Goal: Transaction & Acquisition: Purchase product/service

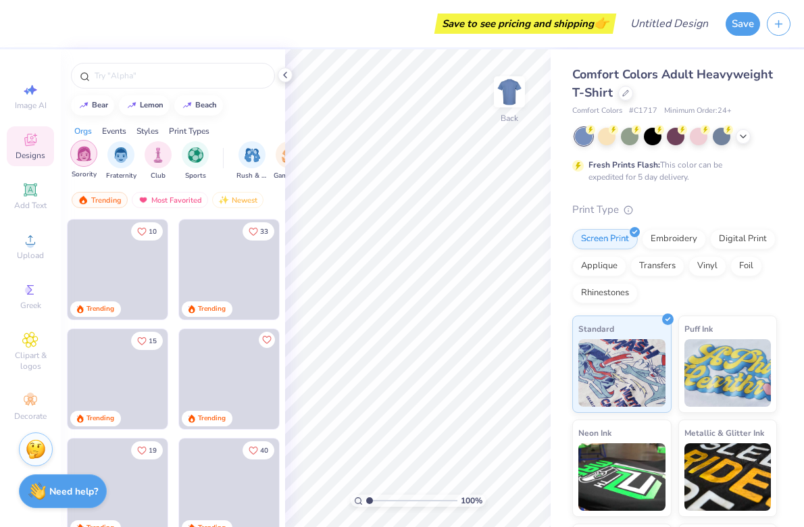
click at [84, 156] on img "filter for Sorority" at bounding box center [84, 154] width 16 height 16
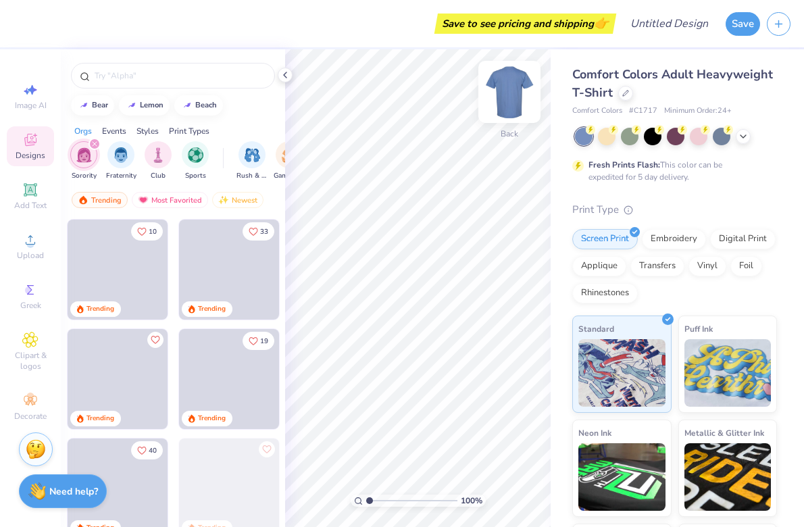
click at [511, 96] on img at bounding box center [510, 92] width 54 height 54
click at [283, 76] on icon at bounding box center [285, 75] width 11 height 11
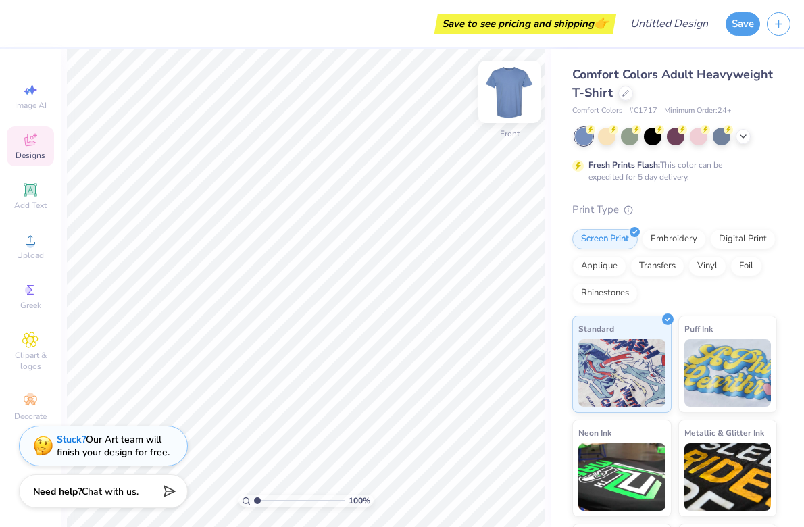
click at [517, 94] on img at bounding box center [510, 92] width 54 height 54
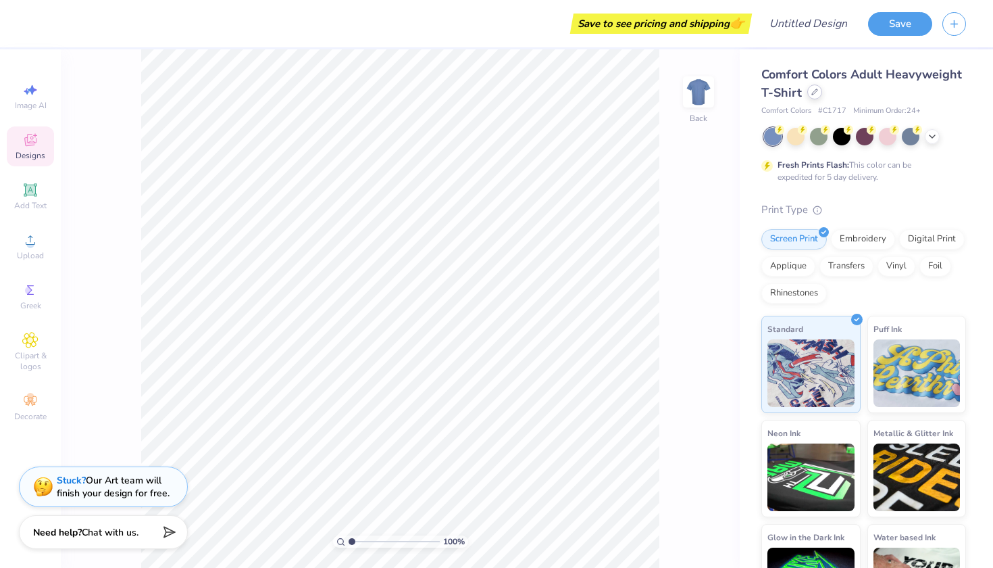
click at [804, 94] on icon at bounding box center [815, 92] width 7 height 7
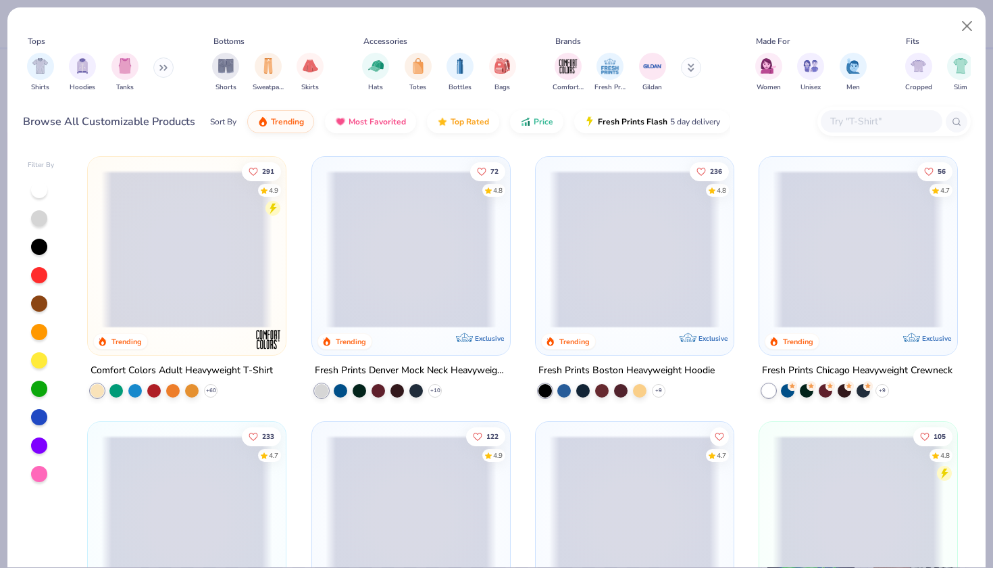
click at [166, 73] on button at bounding box center [163, 67] width 20 height 20
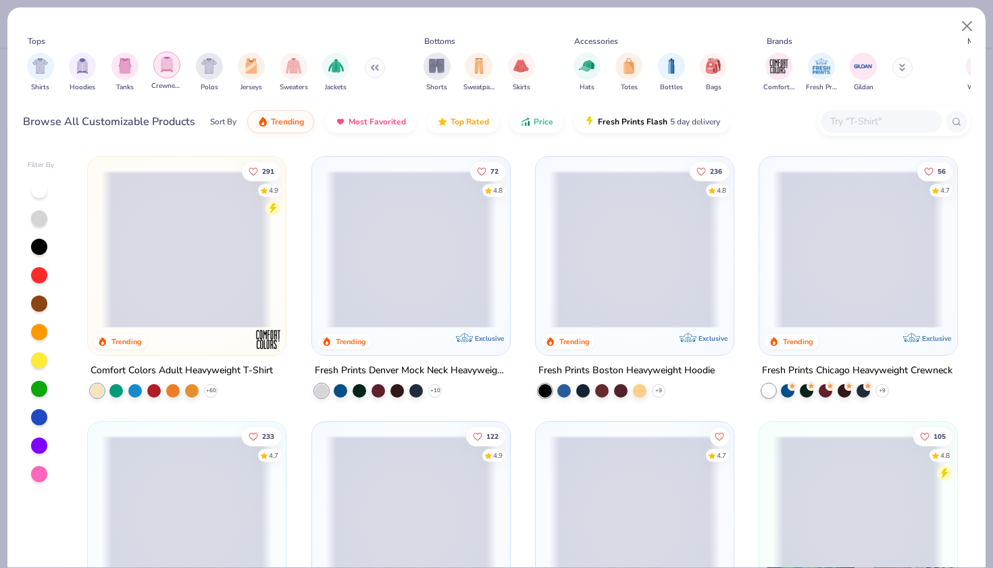
click at [176, 66] on div "filter for Crewnecks" at bounding box center [166, 64] width 27 height 27
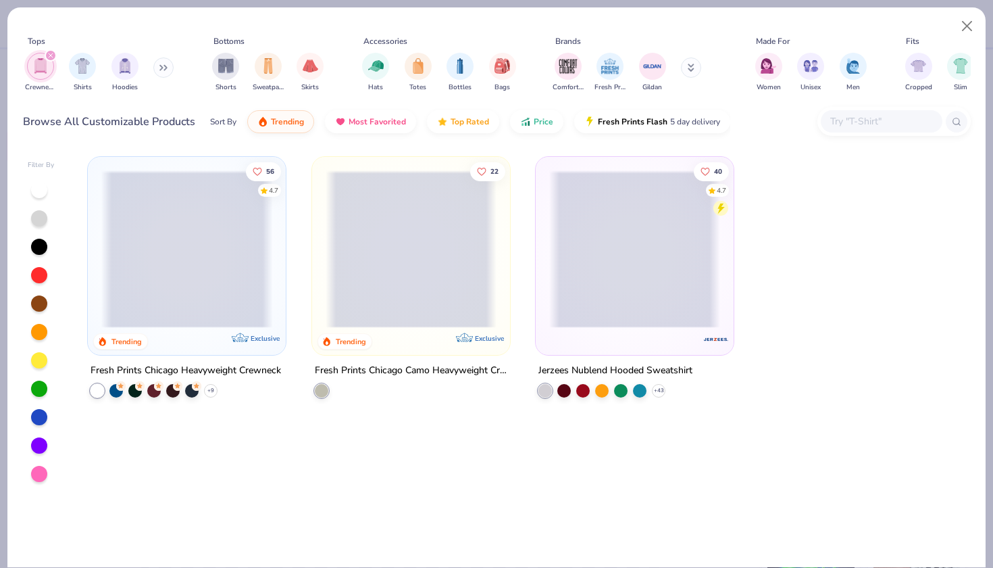
click at [200, 300] on span at bounding box center [186, 248] width 171 height 157
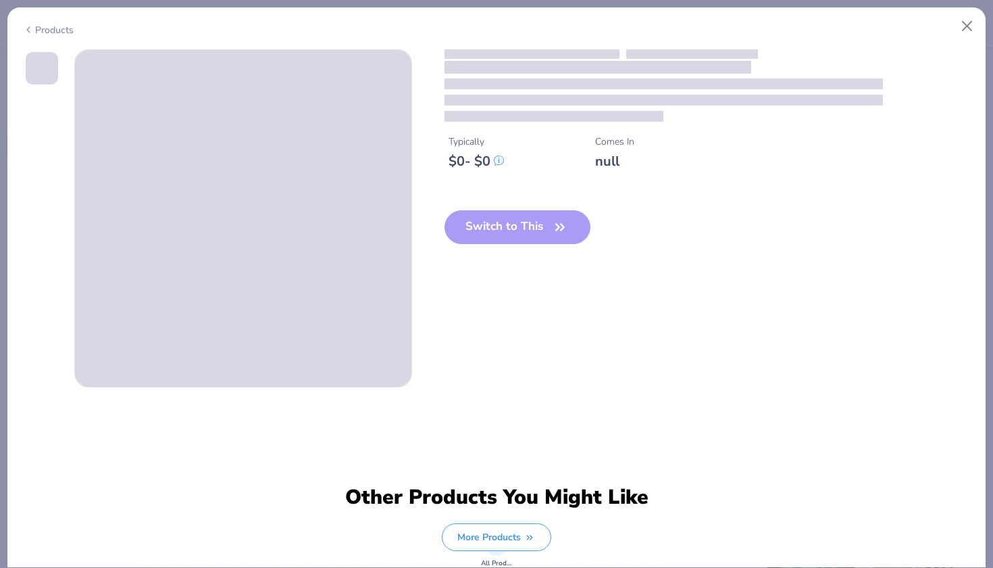
click at [200, 300] on span at bounding box center [243, 218] width 337 height 337
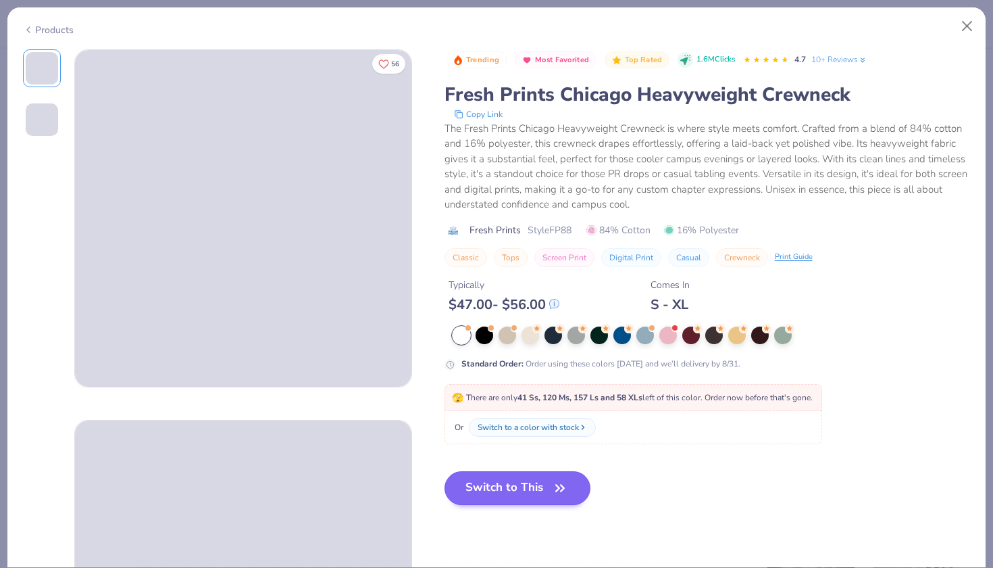
click at [502, 490] on button "Switch to This" at bounding box center [518, 488] width 147 height 34
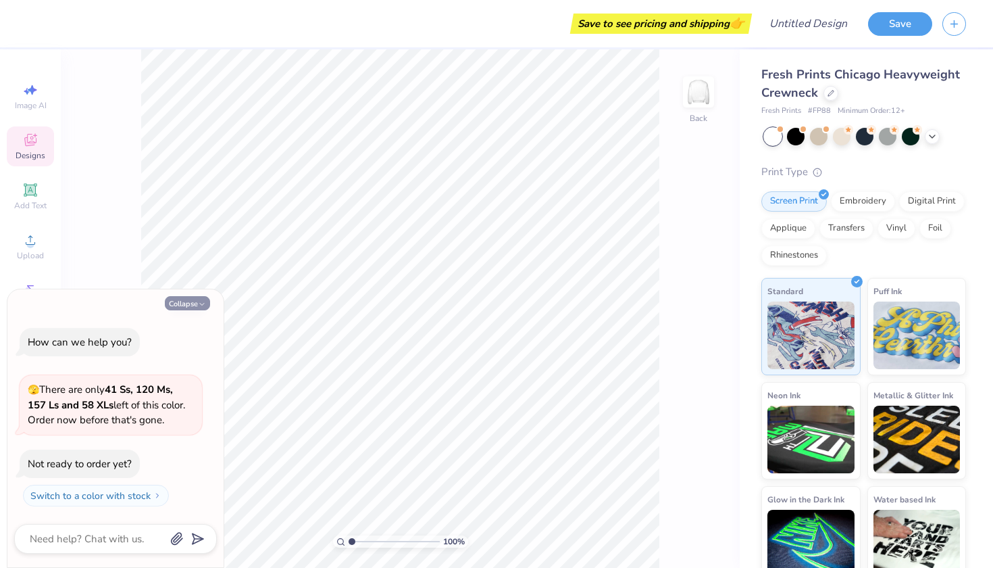
click at [199, 308] on icon "button" at bounding box center [202, 304] width 8 height 8
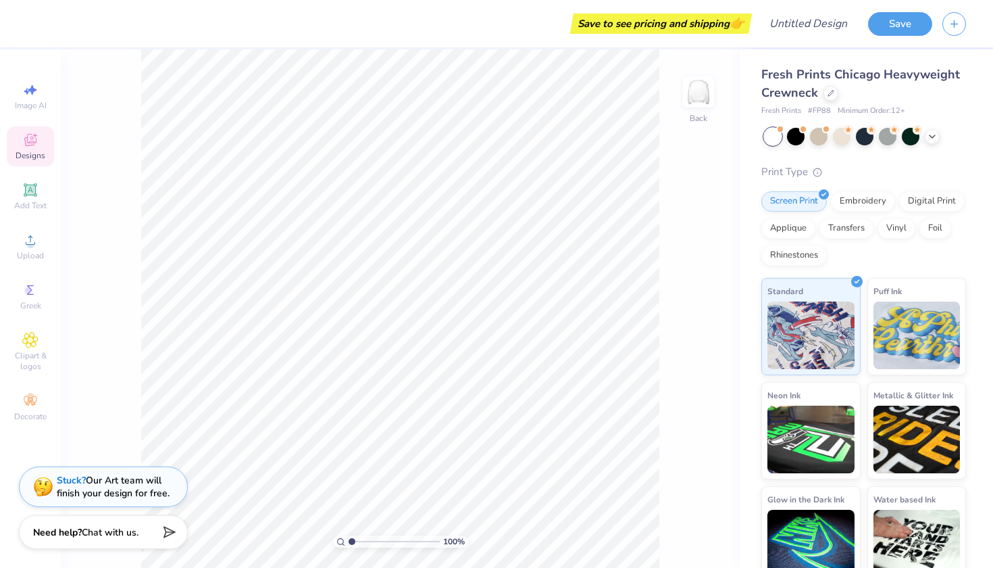
click at [800, 145] on div "Fresh Prints Chicago Heavyweight Crewneck Fresh Prints # FP88 Minimum Order: 12…" at bounding box center [864, 325] width 205 height 518
click at [791, 139] on div at bounding box center [796, 135] width 18 height 18
click at [776, 139] on div at bounding box center [773, 137] width 18 height 18
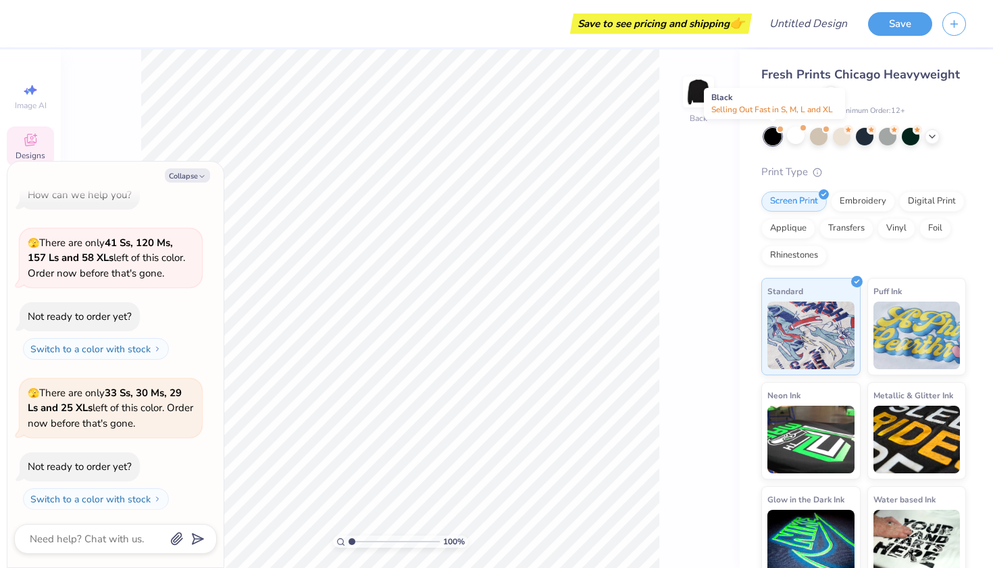
scroll to position [168, 0]
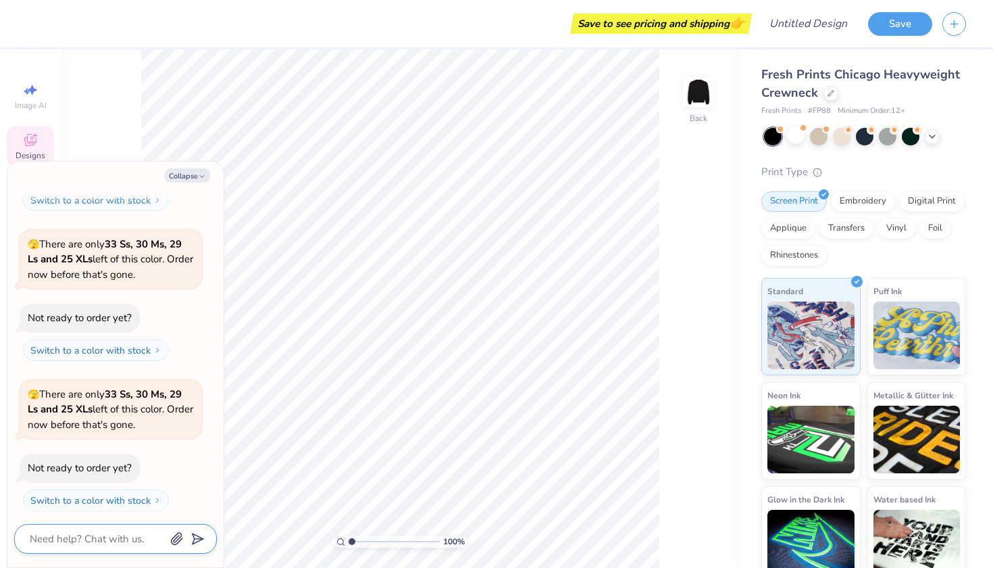
click at [98, 526] on textarea at bounding box center [96, 539] width 137 height 18
click at [198, 176] on icon "button" at bounding box center [202, 176] width 8 height 8
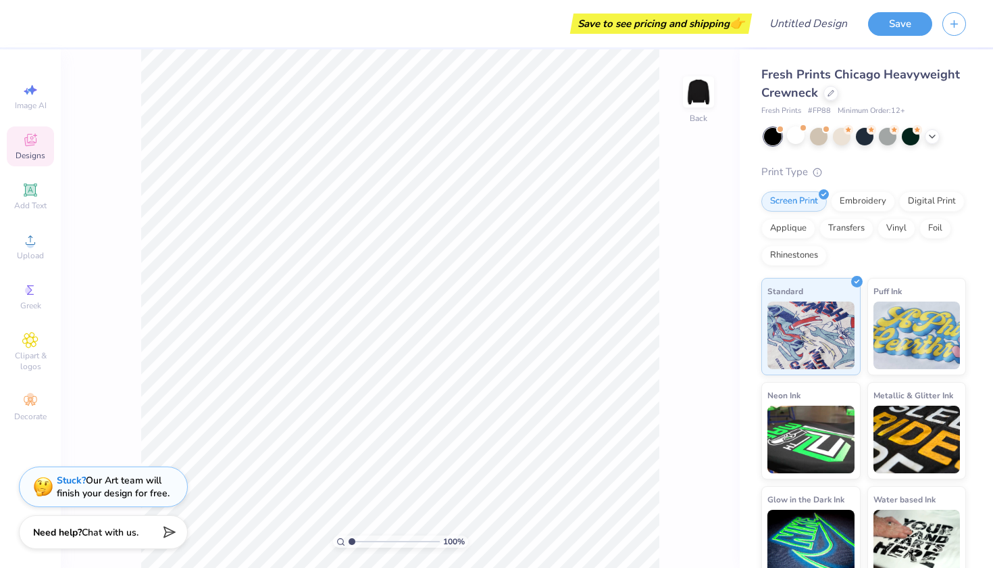
click at [22, 153] on span "Designs" at bounding box center [31, 155] width 30 height 11
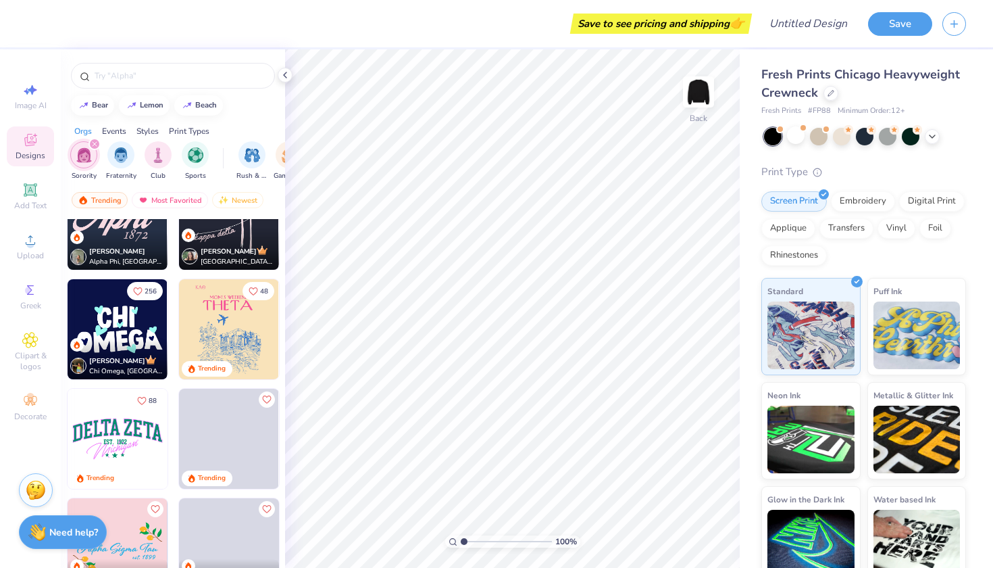
scroll to position [1803, 0]
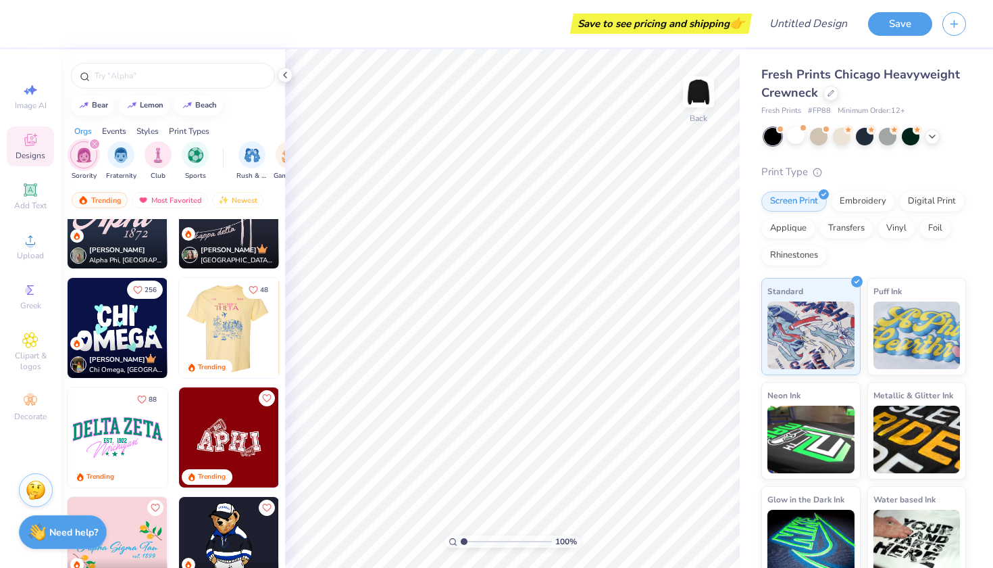
click at [236, 340] on img at bounding box center [228, 328] width 100 height 100
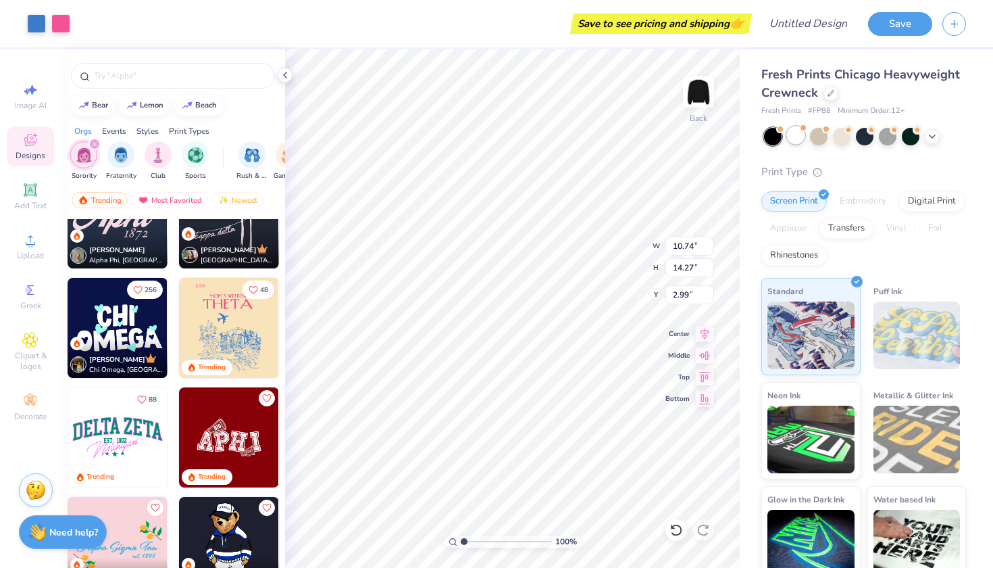
click at [793, 143] on div at bounding box center [796, 135] width 18 height 18
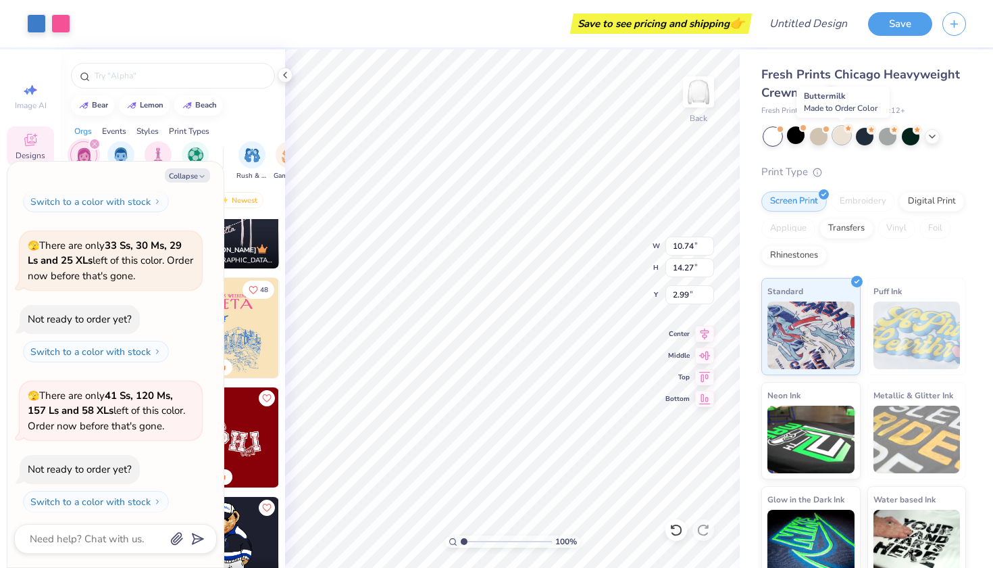
click at [804, 137] on div at bounding box center [842, 135] width 18 height 18
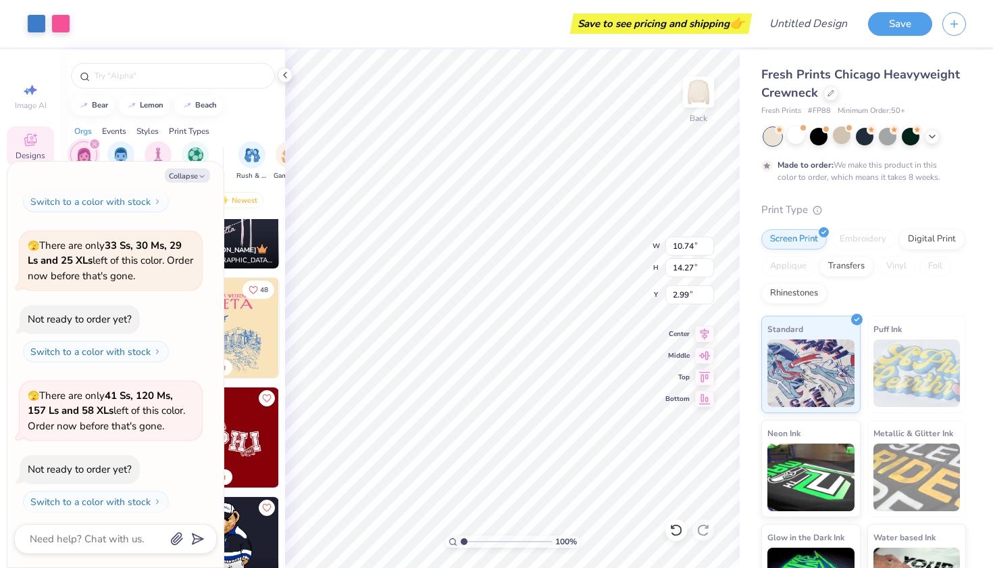
scroll to position [428, 0]
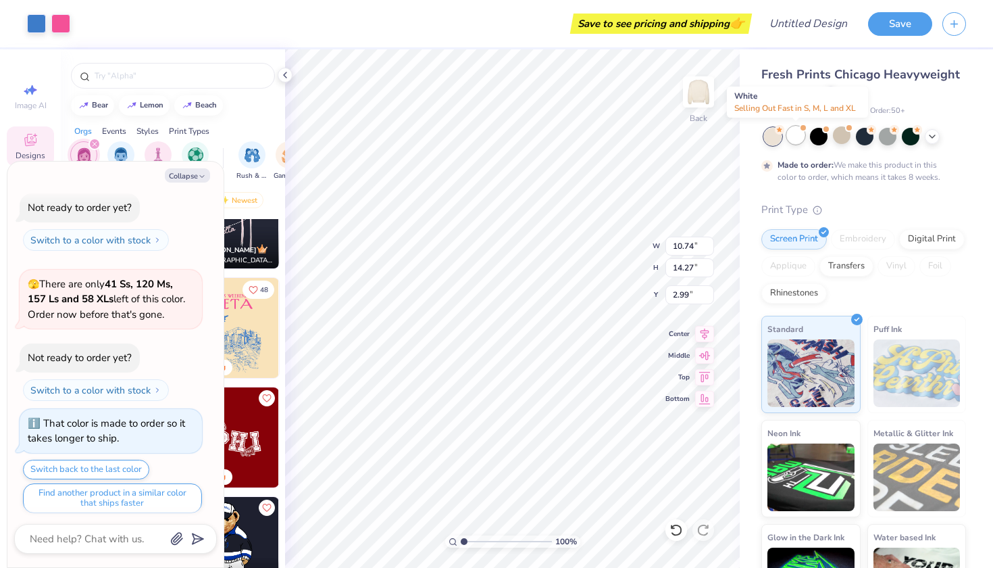
click at [800, 139] on div at bounding box center [796, 135] width 18 height 18
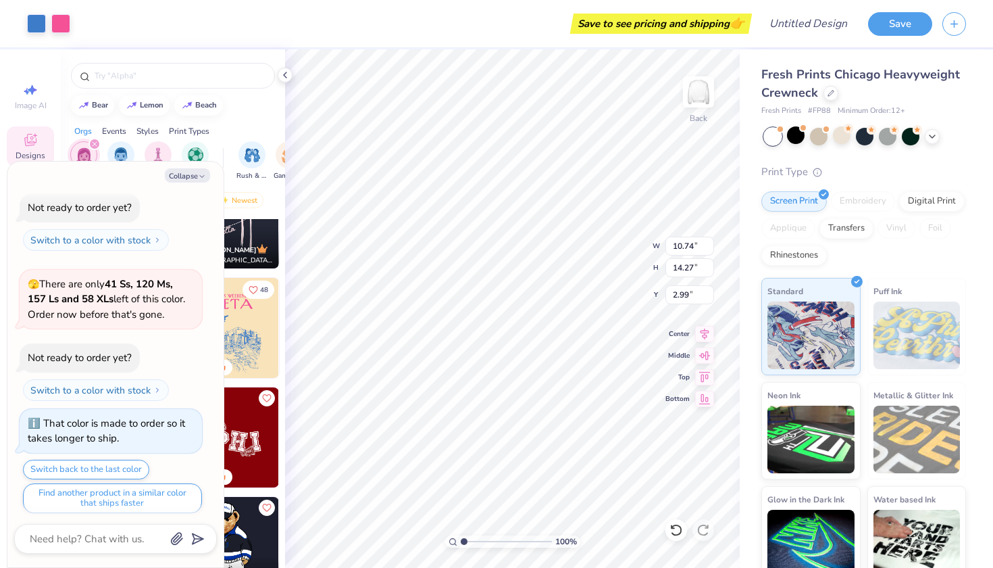
scroll to position [643, 0]
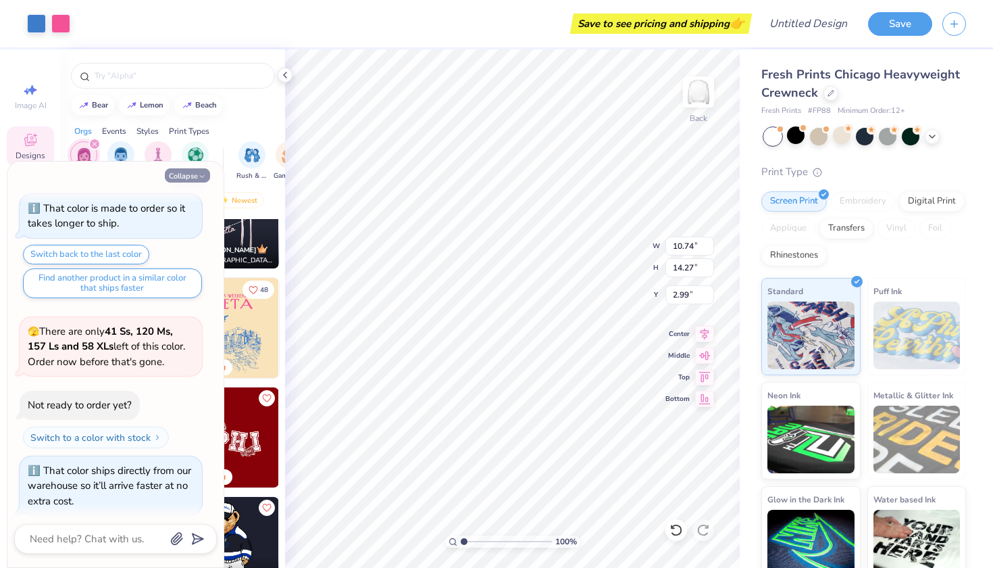
click at [205, 173] on icon "button" at bounding box center [202, 176] width 8 height 8
type textarea "x"
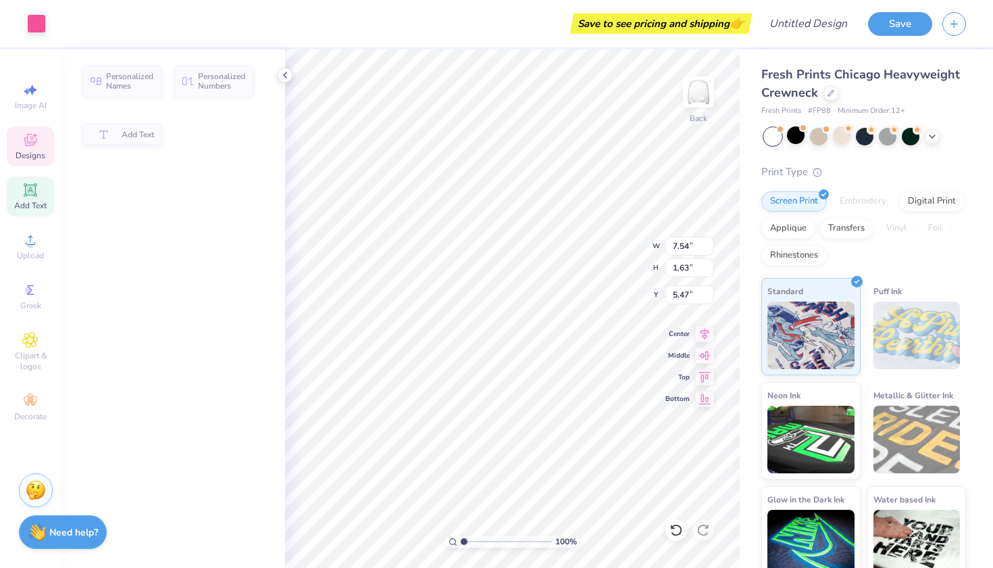
type input "7.54"
type input "1.63"
type input "5.47"
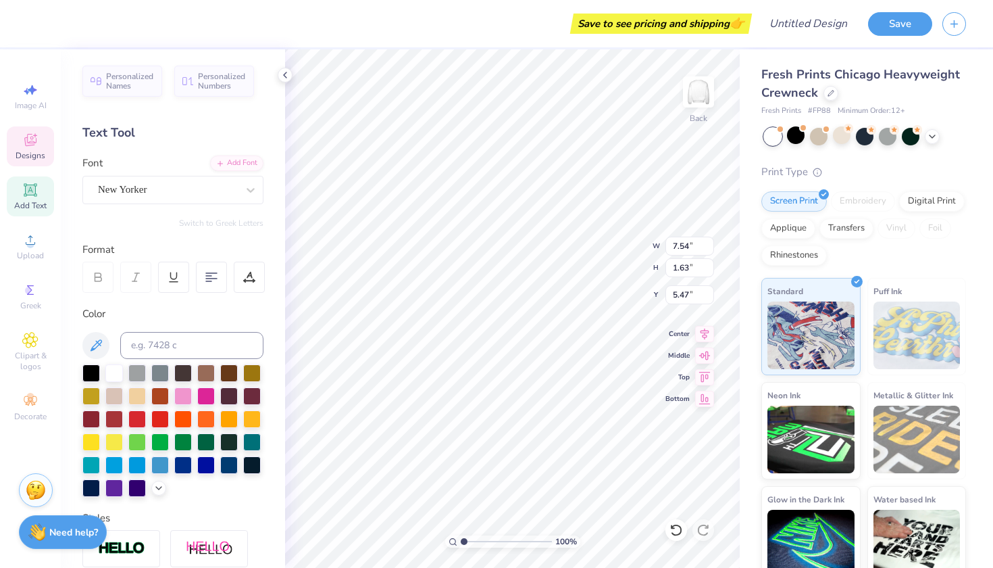
scroll to position [0, 1]
type input "7.54"
type input "1.63"
type input "5.47"
type input "7.54"
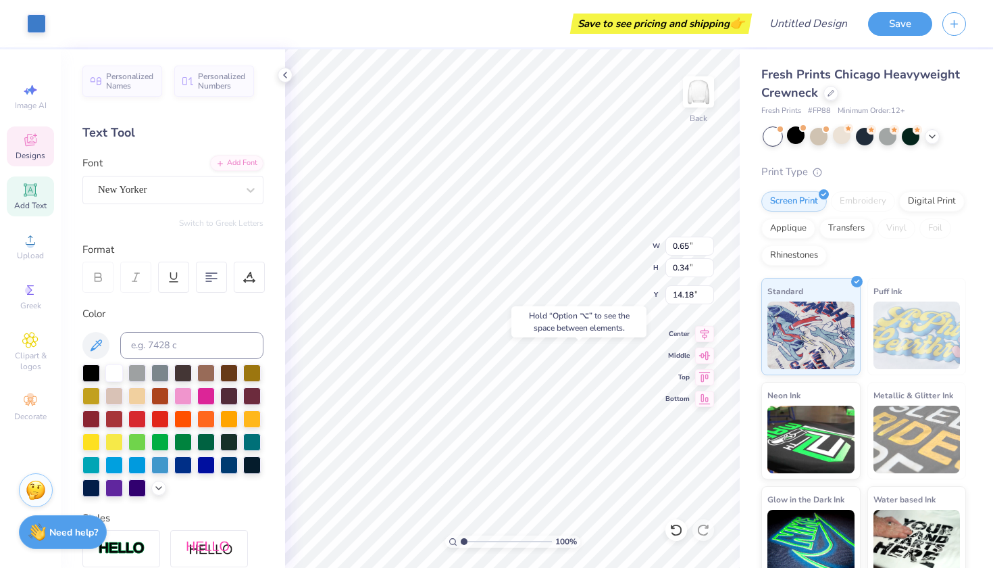
type input "1.63"
type input "5.47"
type textarea "T"
type textarea "ALPHA PHI"
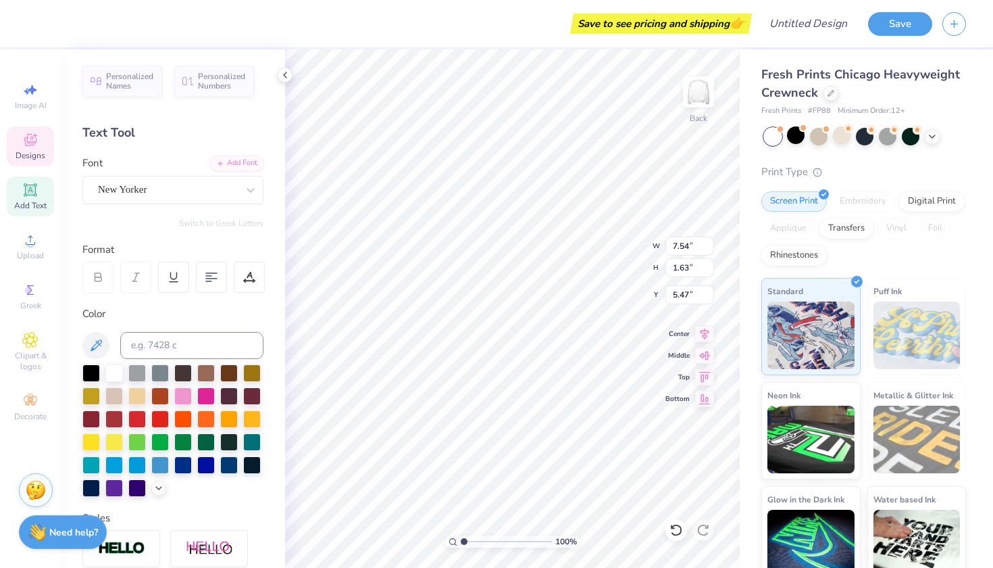
type input "5.98"
type input "0.61"
type input "4.67"
type textarea "M"
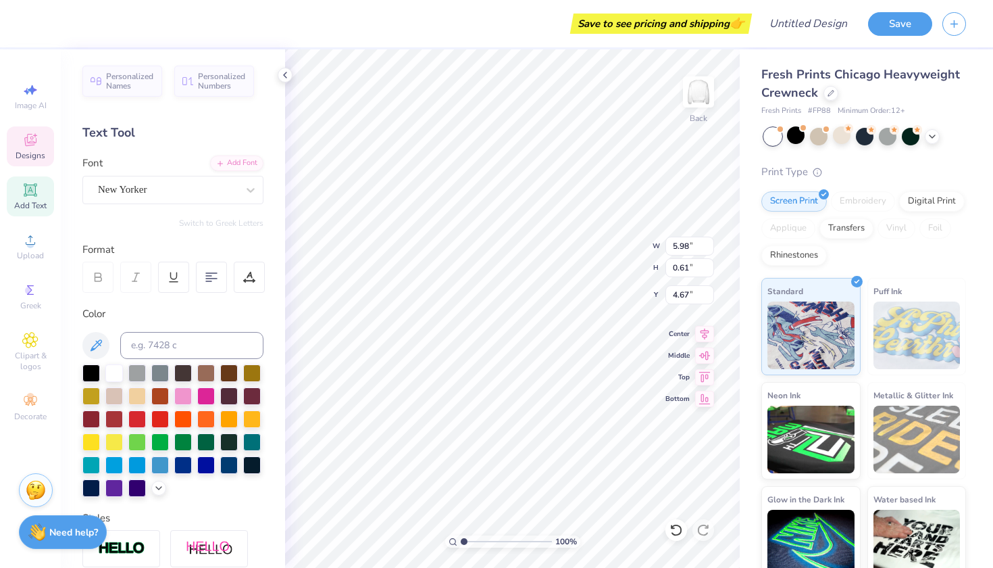
type textarea "e"
type textarea "educational leadership consultant"
click at [30, 155] on span "Designs" at bounding box center [31, 155] width 30 height 11
click at [281, 78] on icon at bounding box center [285, 75] width 11 height 11
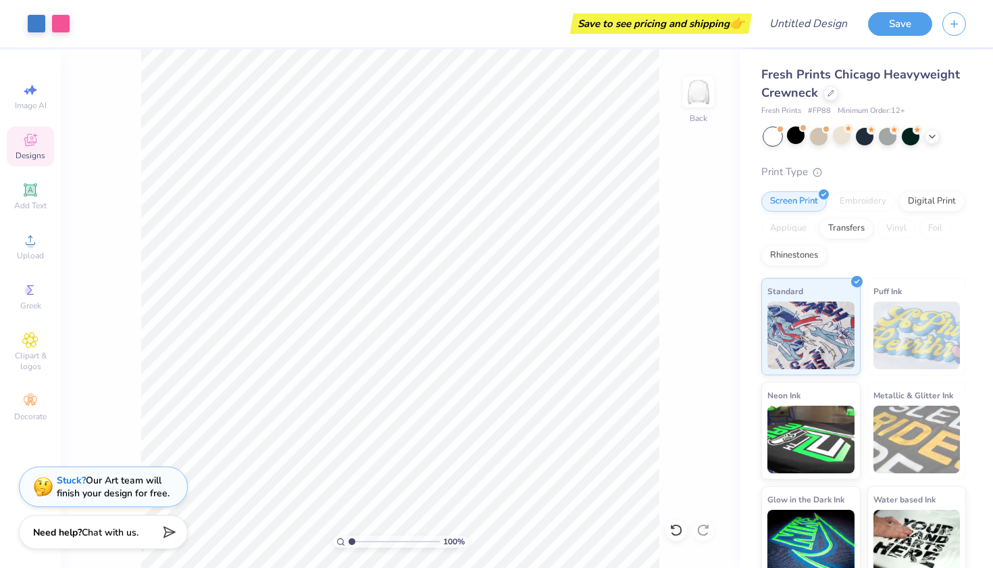
click at [16, 158] on span "Designs" at bounding box center [31, 155] width 30 height 11
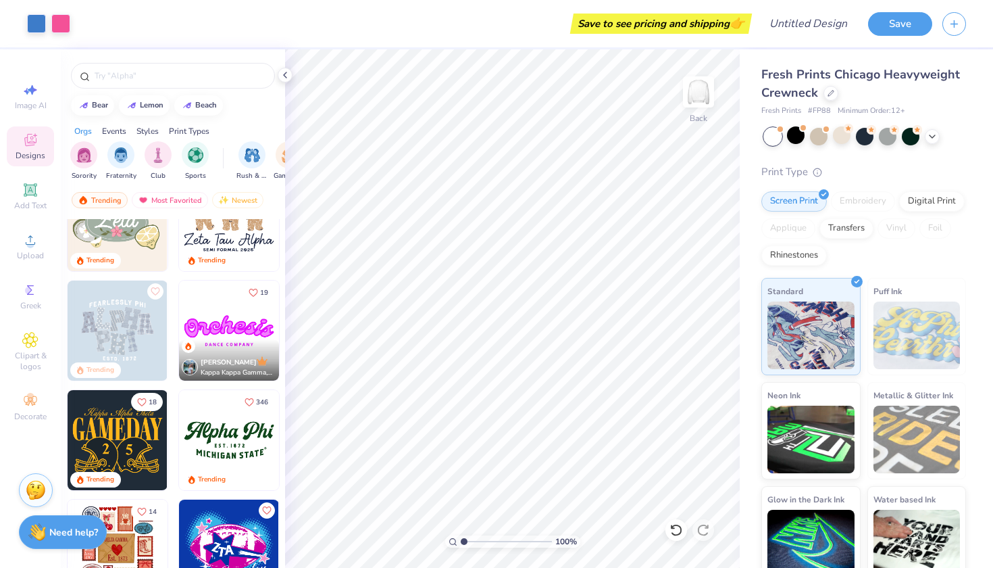
scroll to position [265, 0]
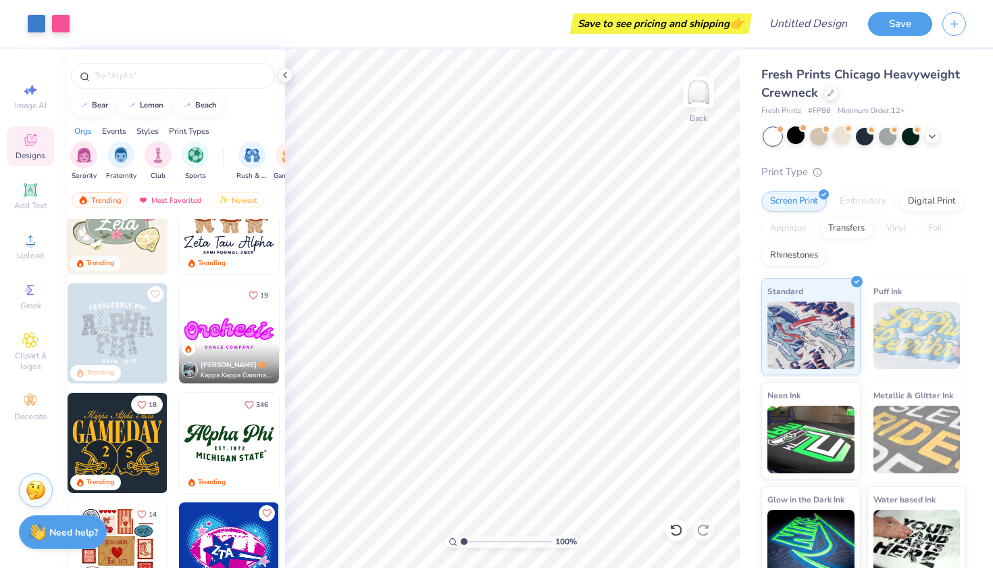
click at [209, 461] on img at bounding box center [229, 443] width 100 height 100
click at [678, 526] on icon at bounding box center [677, 530] width 14 height 14
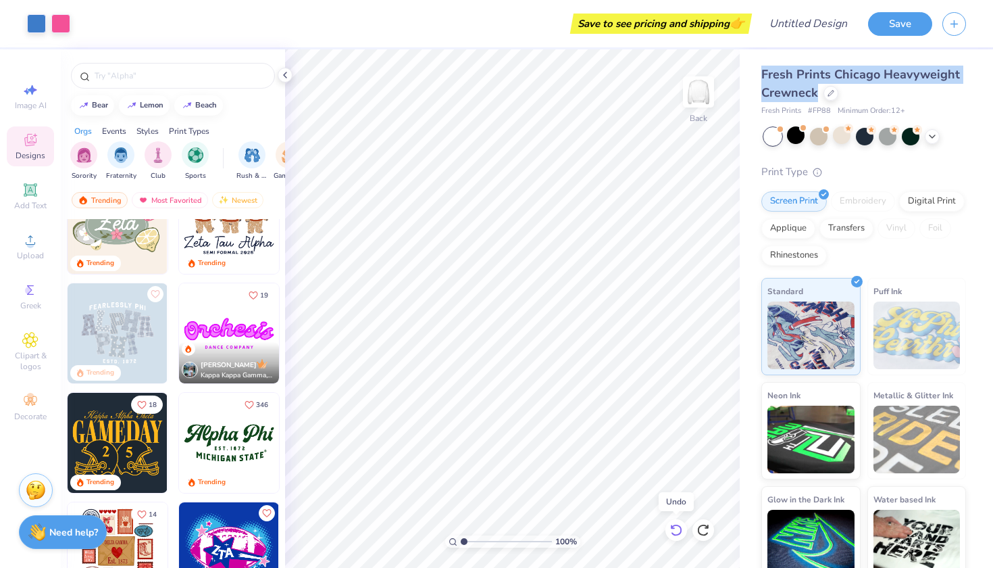
click at [678, 526] on icon at bounding box center [677, 530] width 14 height 14
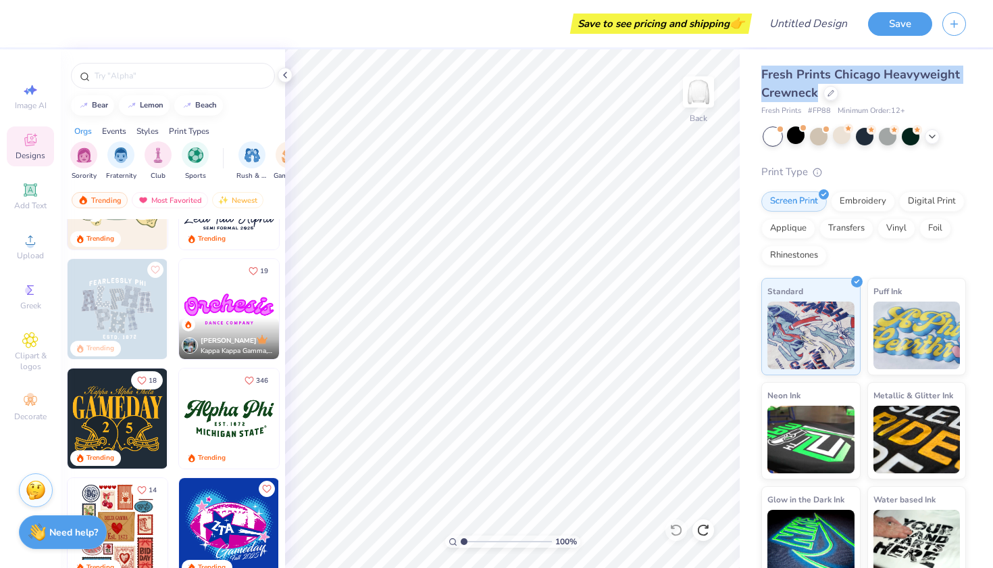
scroll to position [299, 0]
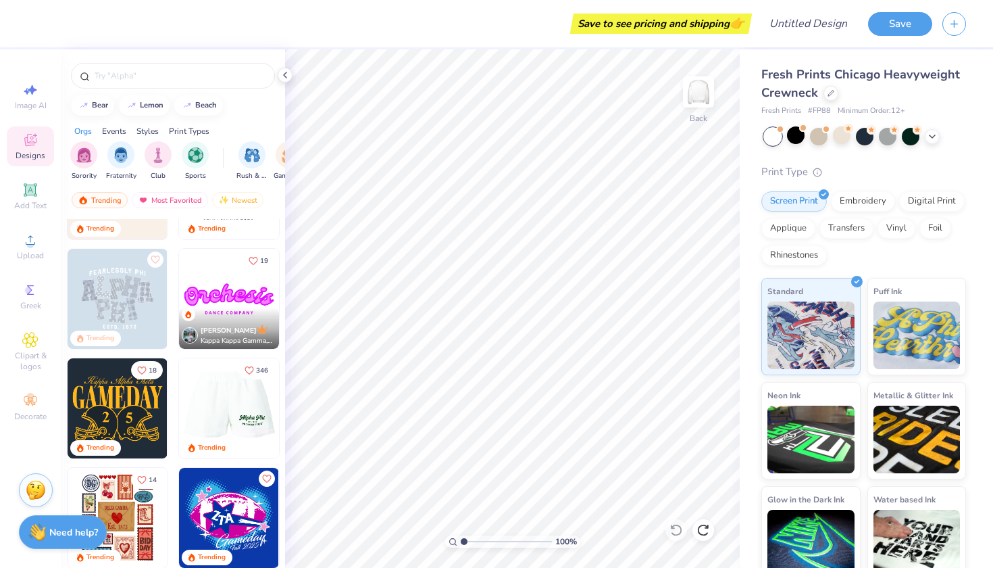
click at [251, 426] on img at bounding box center [228, 408] width 100 height 100
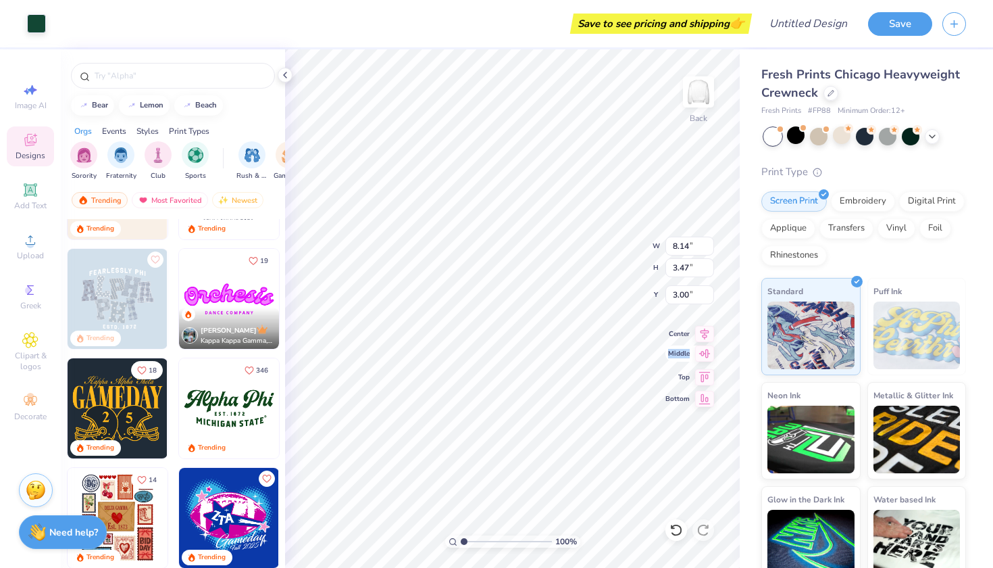
click at [603, 378] on div "100 % Back W 8.14 8.14 " H 3.47 3.47 " Y 3.00 3.00 " Center Middle Top Bottom" at bounding box center [512, 308] width 455 height 518
type input "4.24"
type input "1.81"
type input "3.74"
type input "4.47"
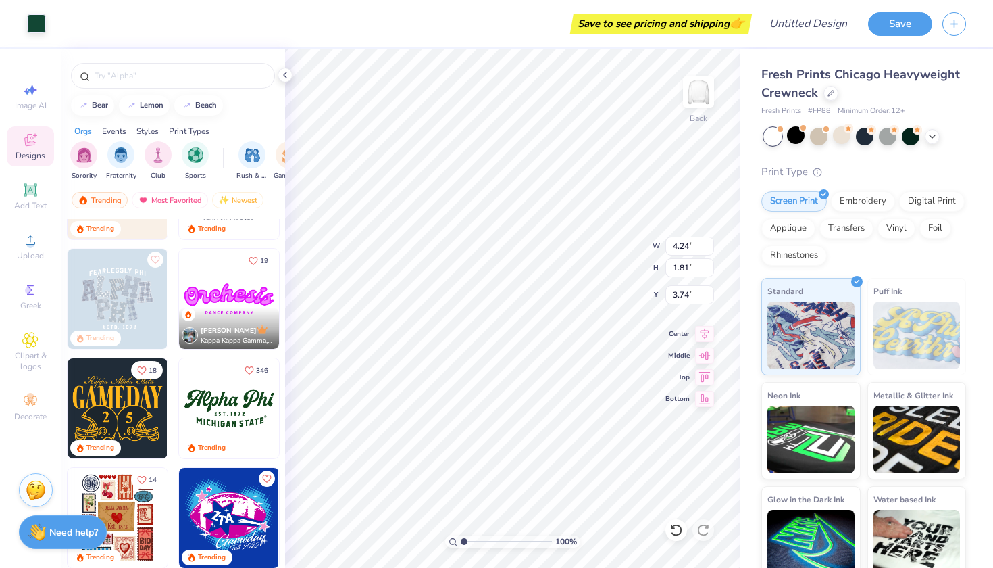
type input "1.90"
type input "3.37"
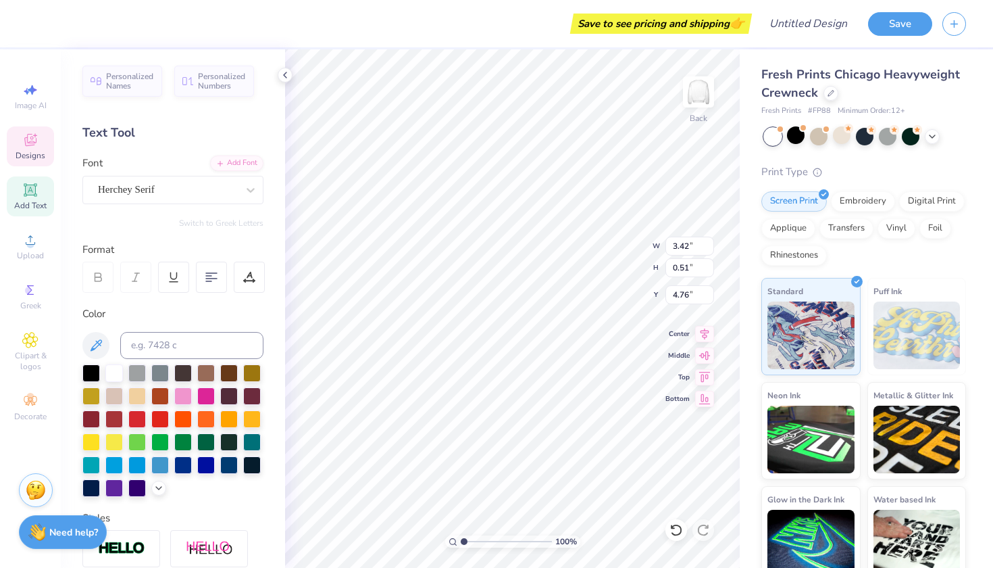
scroll to position [0, 5]
type textarea "Educational leadership"
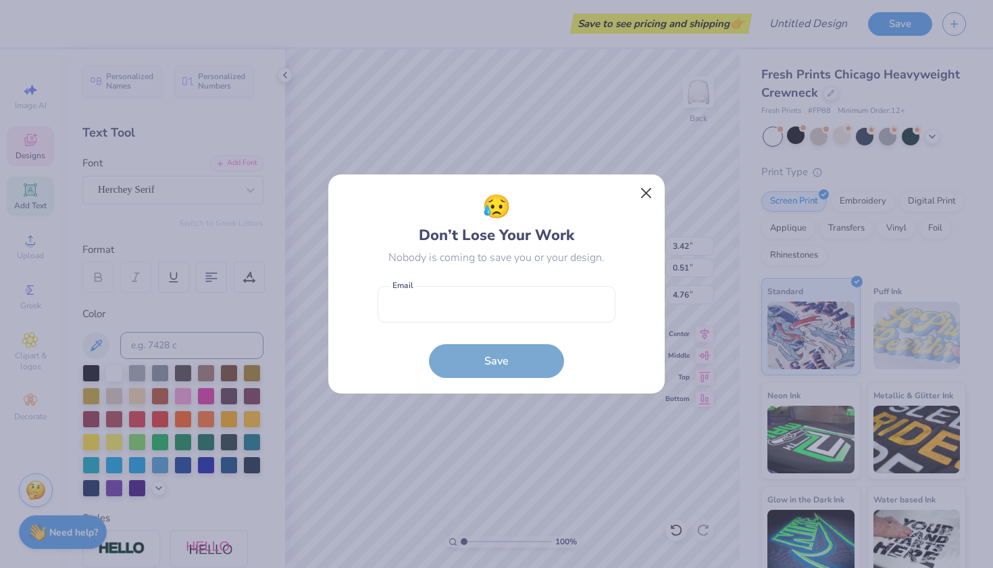
click at [641, 191] on button "Close" at bounding box center [647, 193] width 26 height 26
type input "5.47"
type input "0.62"
type input "4.71"
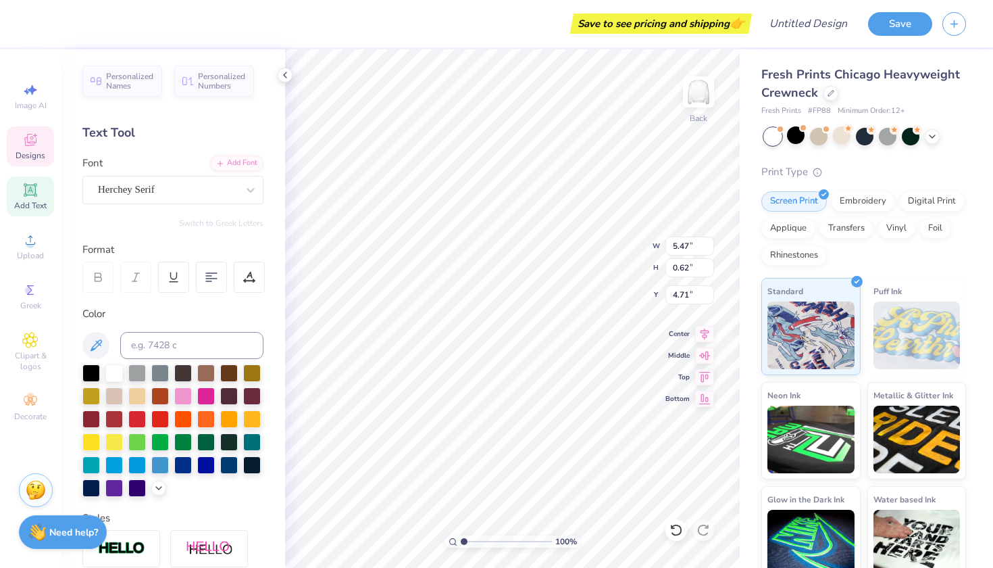
scroll to position [1, 1]
type textarea "Educational leadership Consultants"
click at [706, 360] on icon at bounding box center [704, 353] width 19 height 16
click at [679, 526] on icon at bounding box center [675, 530] width 11 height 12
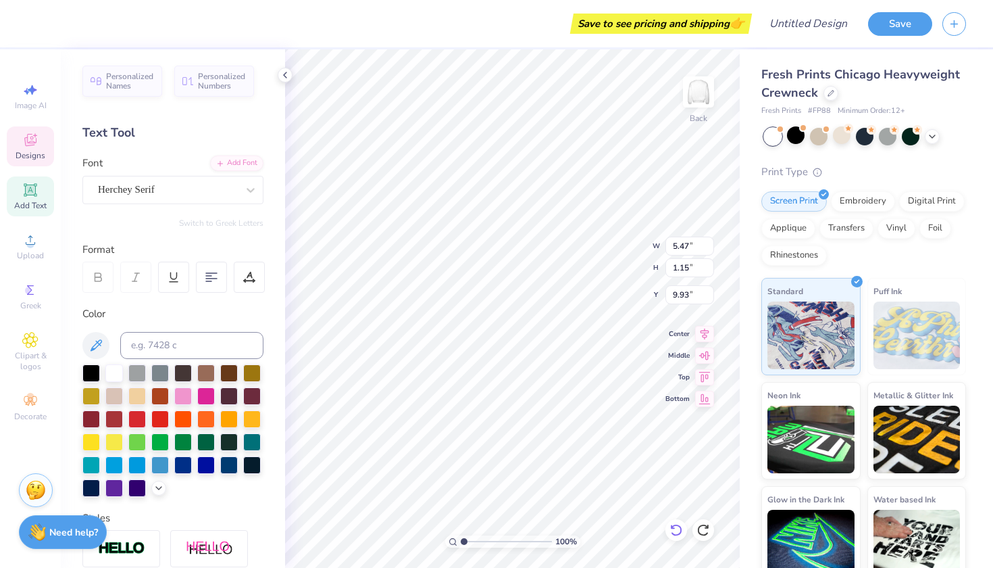
type input "4.45"
type input "4.68"
click at [218, 274] on div at bounding box center [211, 277] width 31 height 31
click at [677, 524] on icon at bounding box center [677, 530] width 14 height 14
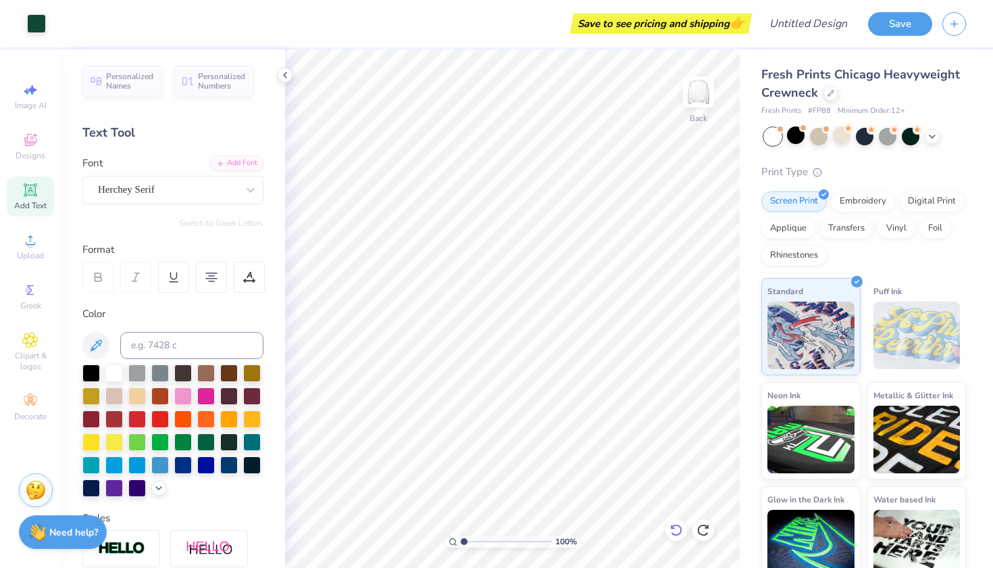
click at [677, 524] on icon at bounding box center [677, 530] width 14 height 14
click at [679, 526] on icon at bounding box center [675, 530] width 11 height 12
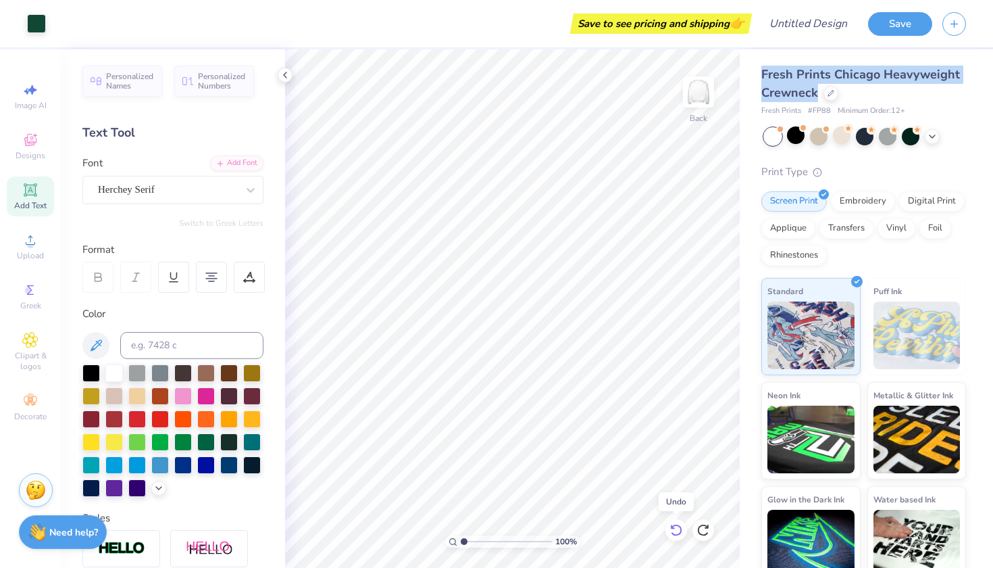
click at [679, 526] on icon at bounding box center [675, 530] width 11 height 12
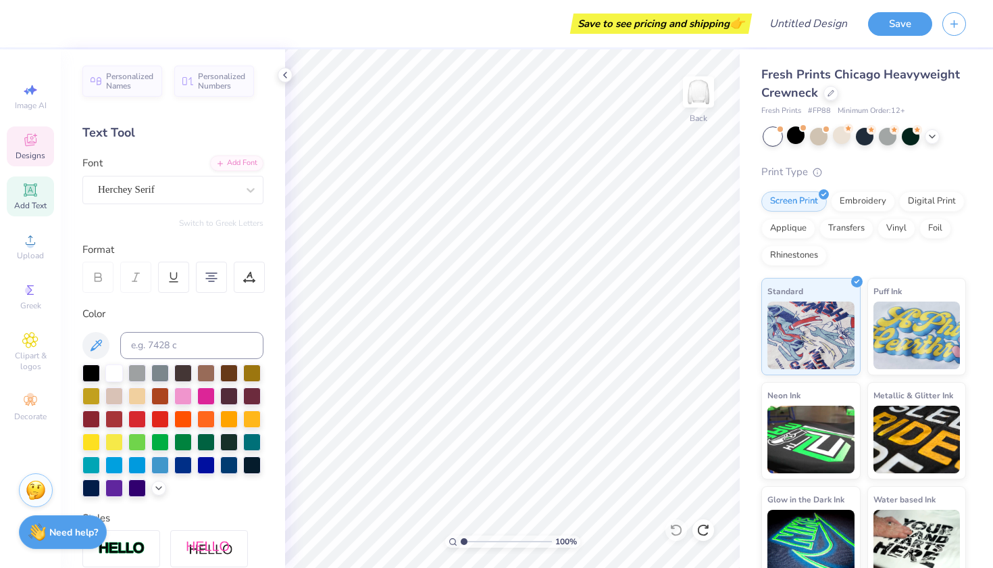
click at [27, 143] on icon at bounding box center [30, 141] width 11 height 9
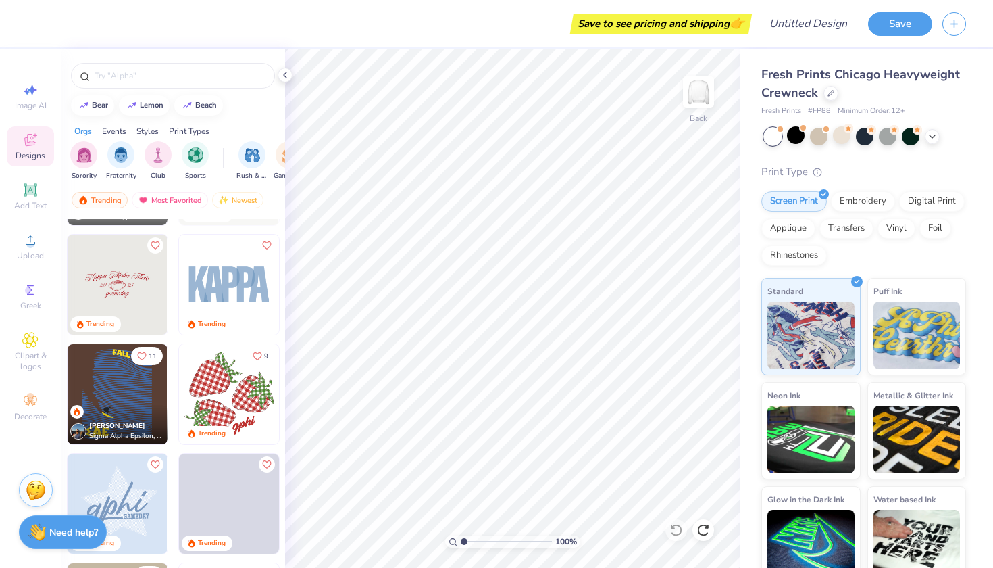
scroll to position [1742, 0]
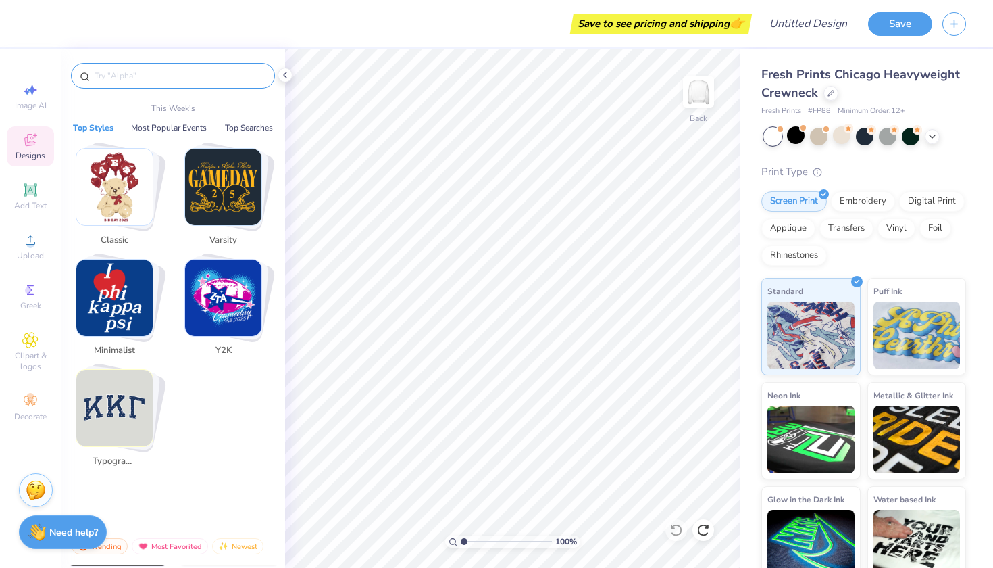
click at [176, 74] on input "text" at bounding box center [179, 76] width 173 height 14
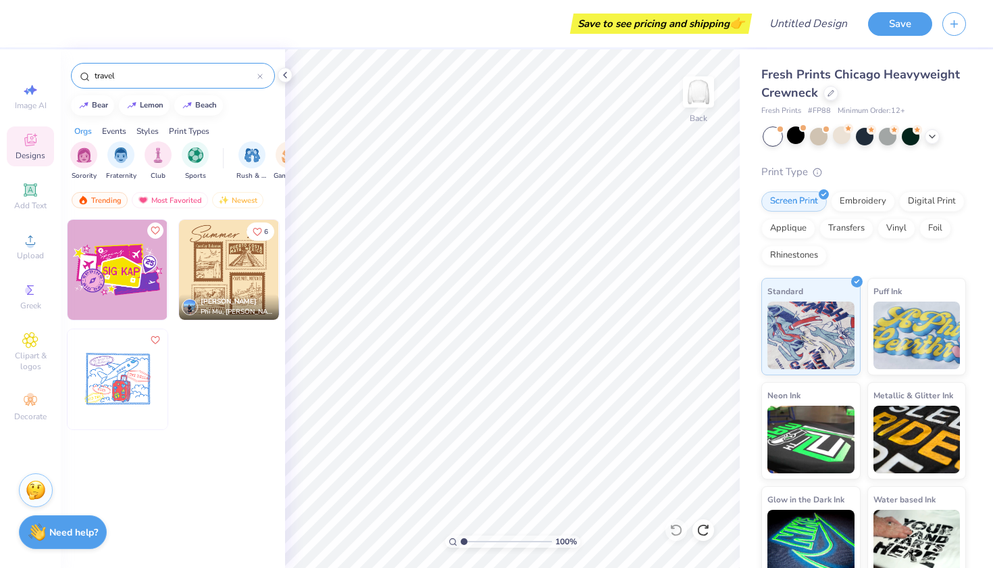
click at [155, 72] on input "travel" at bounding box center [175, 76] width 164 height 14
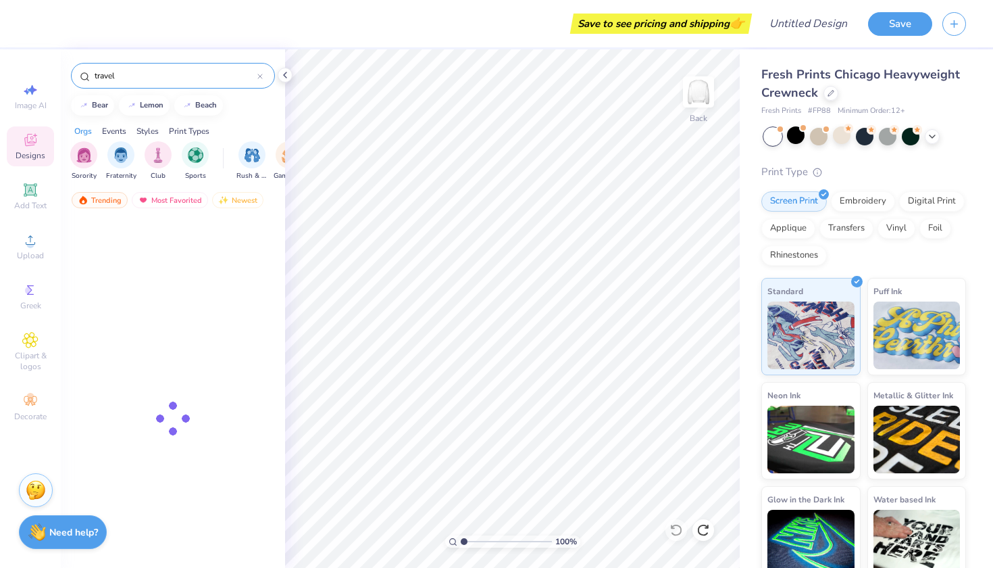
click at [155, 72] on input "travel" at bounding box center [175, 76] width 164 height 14
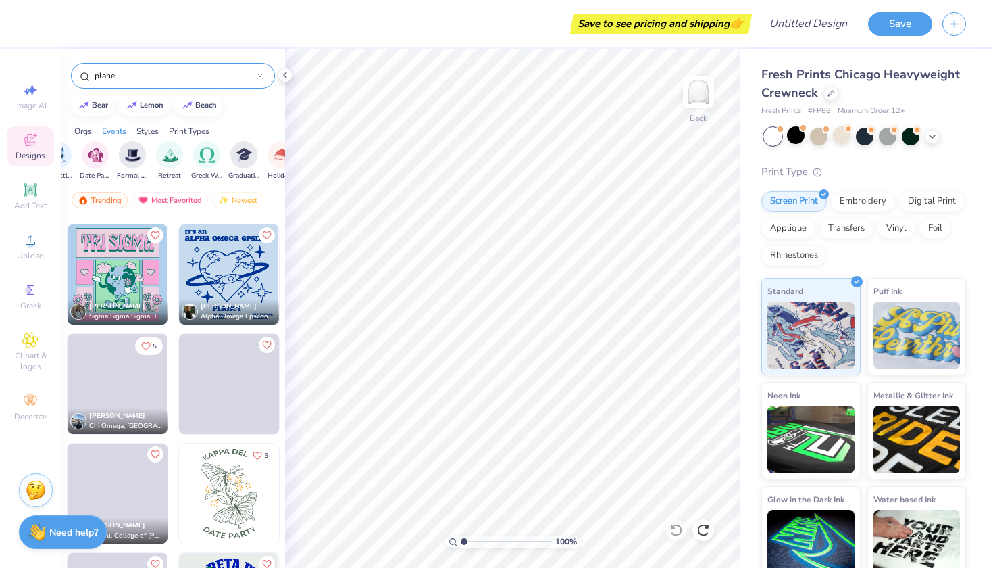
scroll to position [653, 0]
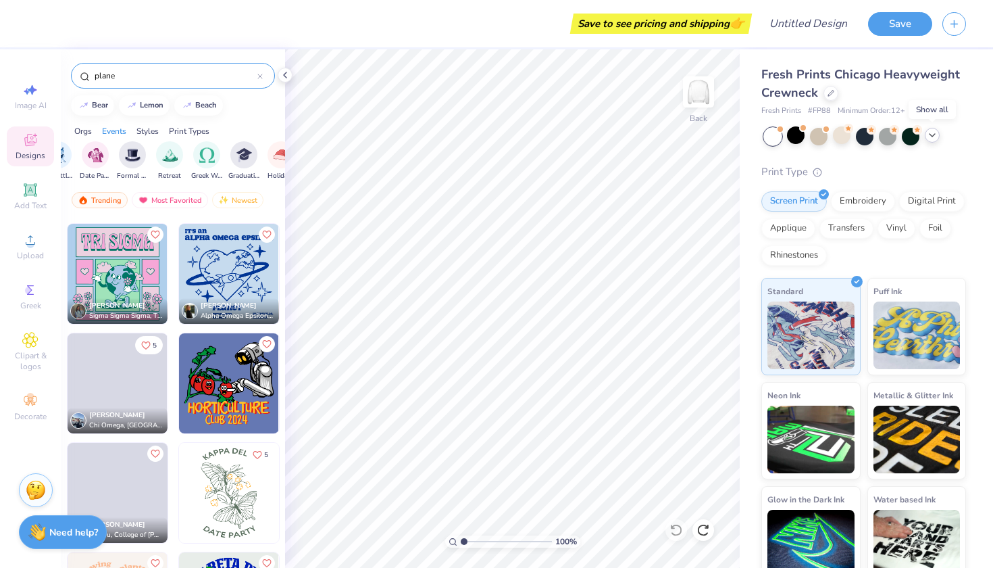
click at [804, 139] on icon at bounding box center [932, 135] width 11 height 11
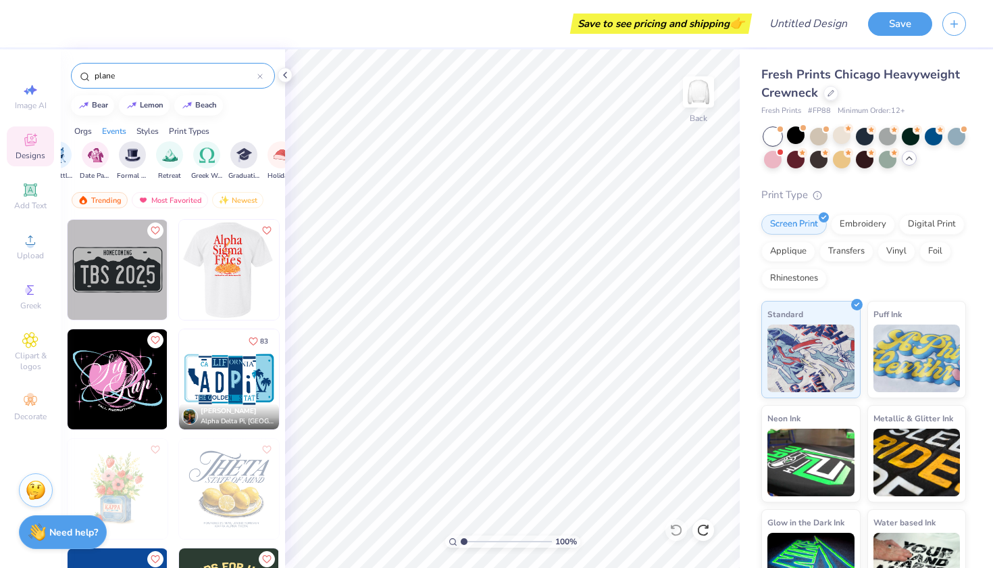
scroll to position [0, 0]
click at [228, 364] on img at bounding box center [229, 379] width 100 height 100
click at [162, 77] on input "plane" at bounding box center [175, 76] width 164 height 14
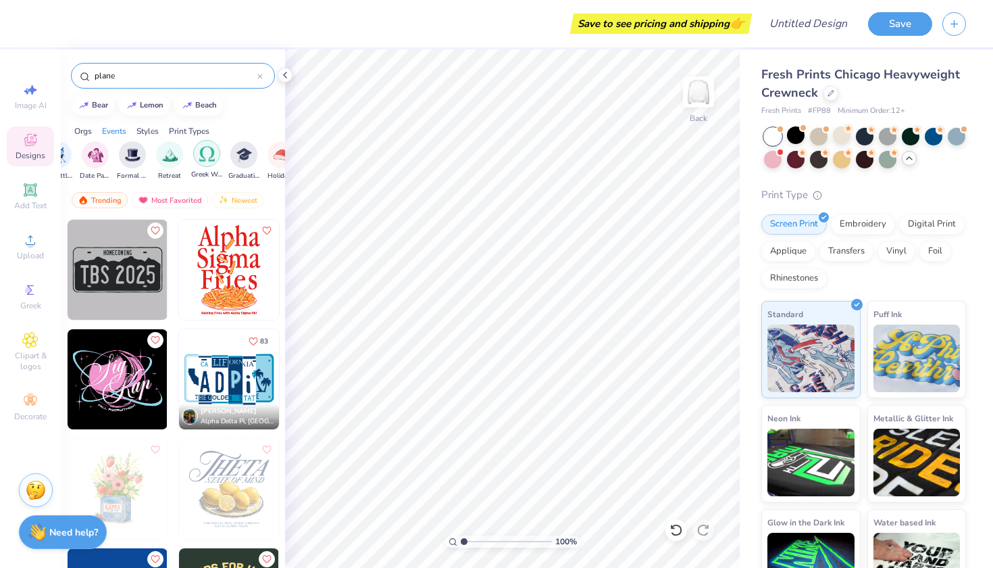
click at [200, 155] on img "filter for Greek Week" at bounding box center [207, 154] width 16 height 16
click at [89, 162] on div "filter for Sorority" at bounding box center [83, 153] width 27 height 27
click at [197, 72] on input "plane" at bounding box center [175, 76] width 164 height 14
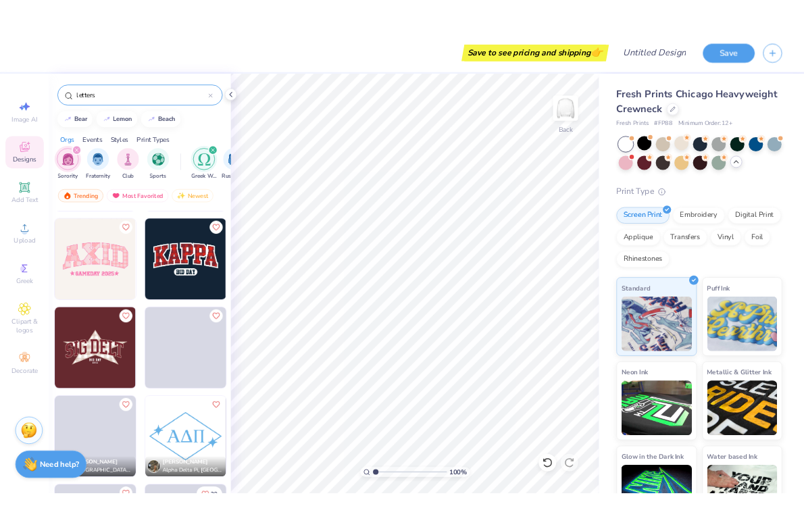
scroll to position [430, 0]
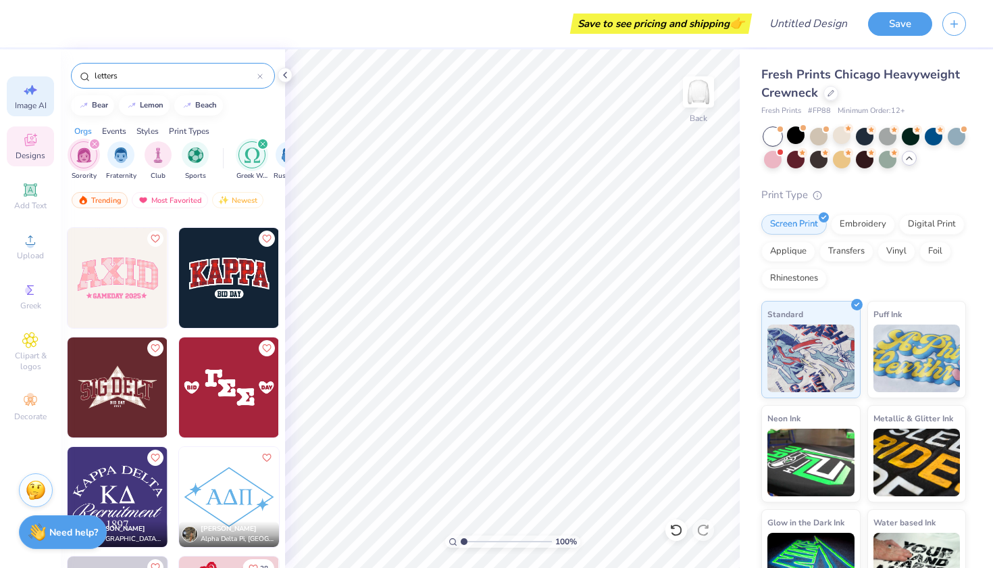
type input "letters"
click at [36, 87] on icon at bounding box center [30, 90] width 16 height 16
select select "4"
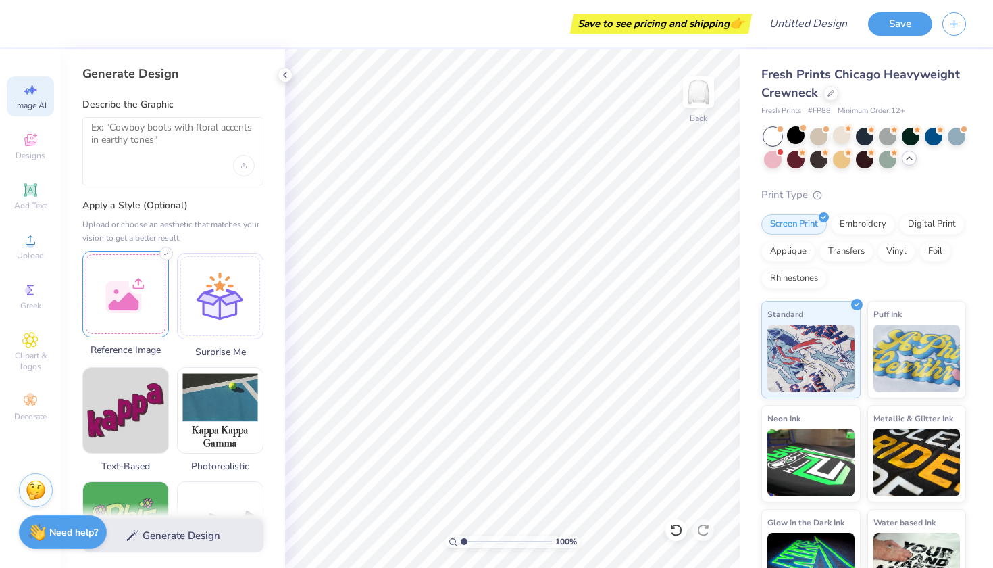
click at [142, 293] on div at bounding box center [125, 294] width 87 height 87
click at [137, 295] on div at bounding box center [125, 294] width 87 height 87
click at [140, 308] on div at bounding box center [125, 294] width 87 height 87
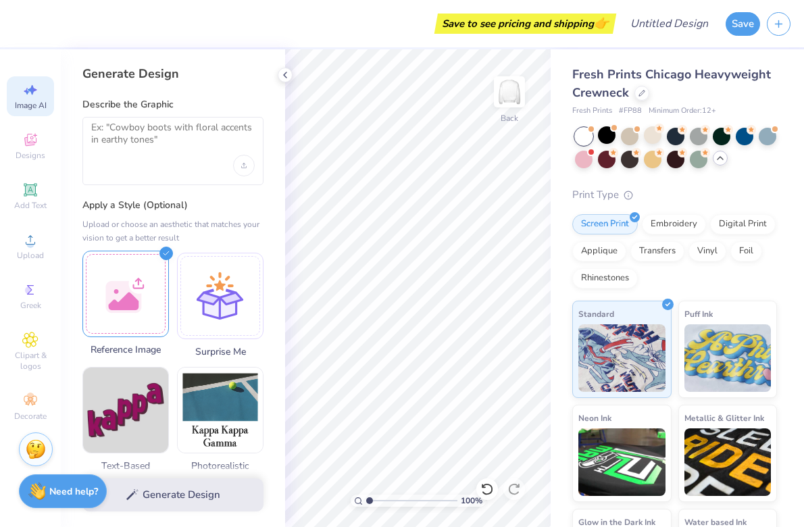
click at [155, 283] on div at bounding box center [125, 294] width 87 height 87
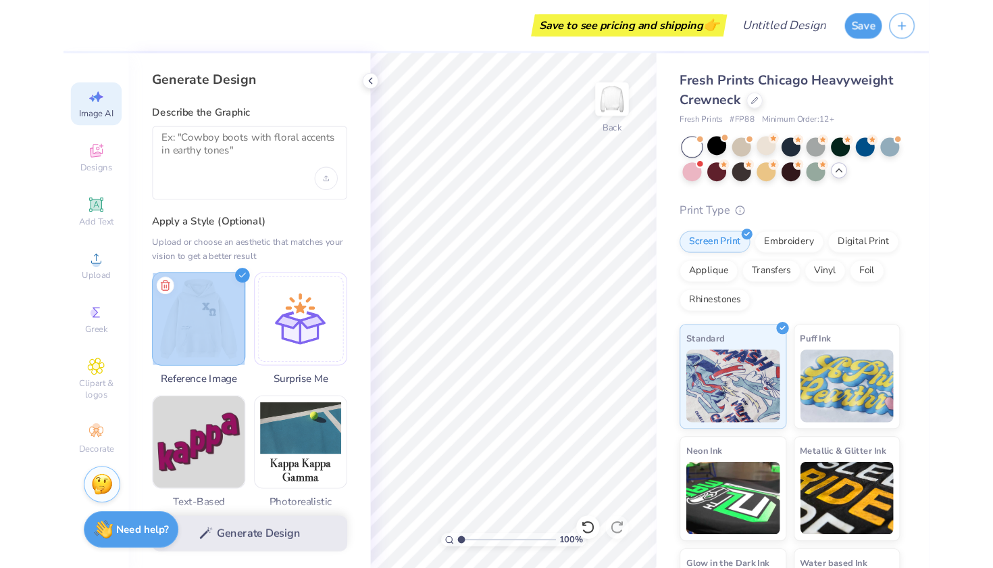
scroll to position [0, 0]
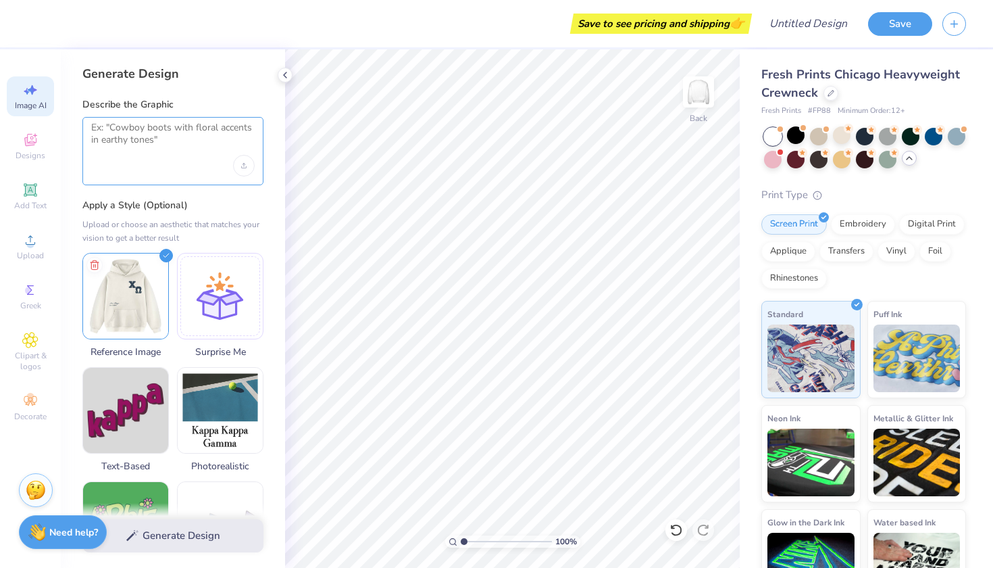
click at [144, 139] on textarea at bounding box center [173, 139] width 164 height 34
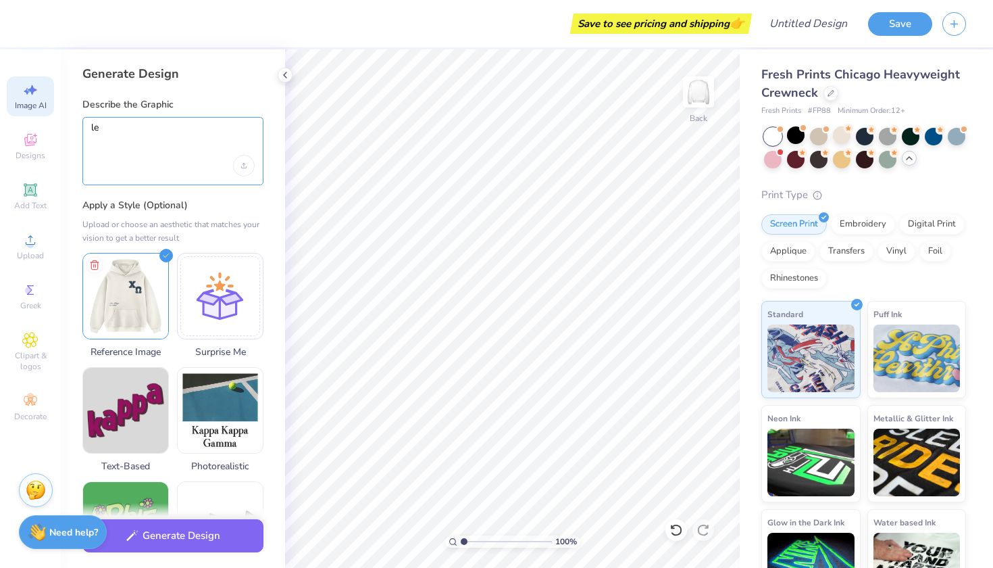
type textarea "l"
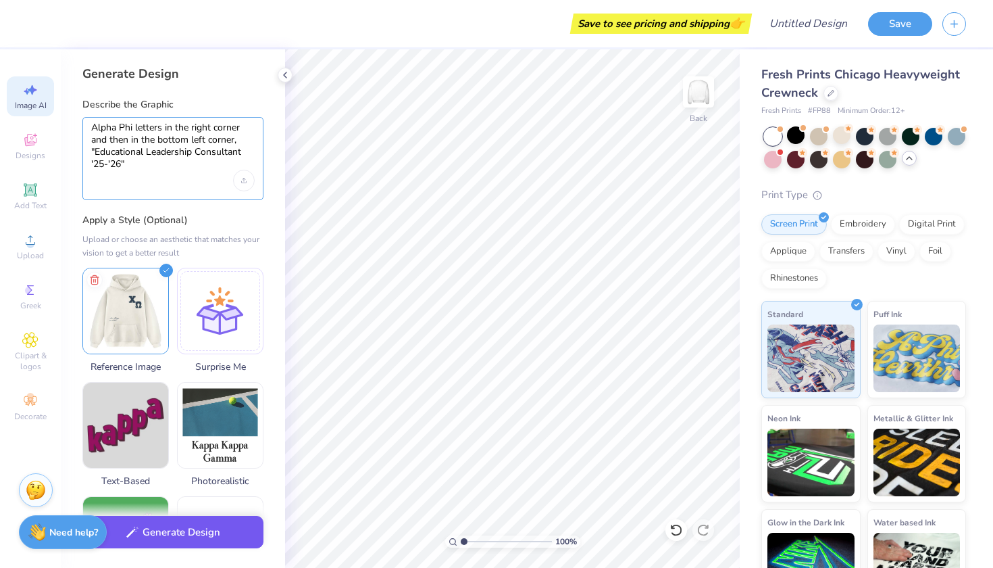
type textarea "Alpha Phi letters in the right corner and then in the bottom left corner, "Educ…"
click at [175, 526] on button "Generate Design" at bounding box center [172, 532] width 181 height 33
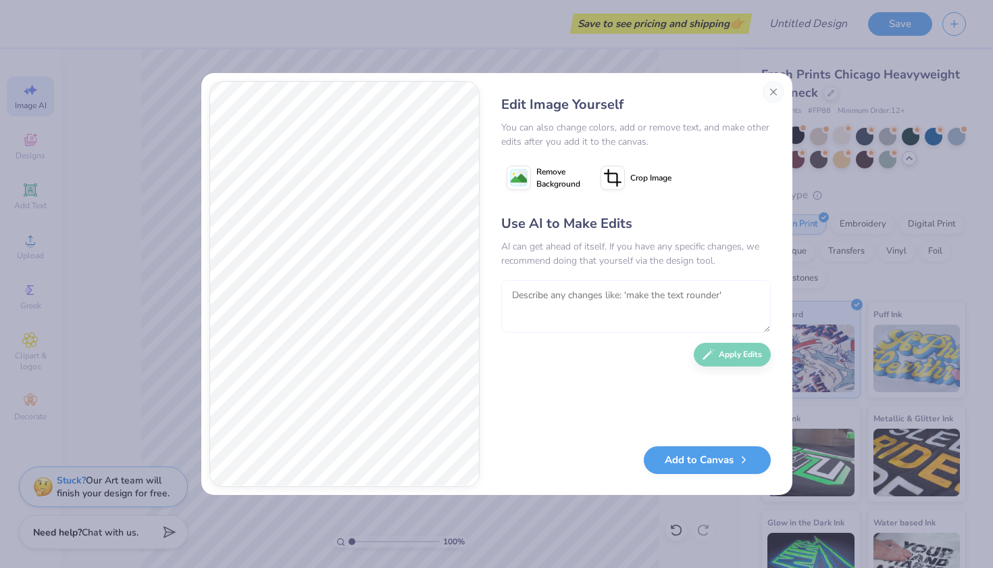
click at [567, 297] on textarea at bounding box center [636, 306] width 270 height 53
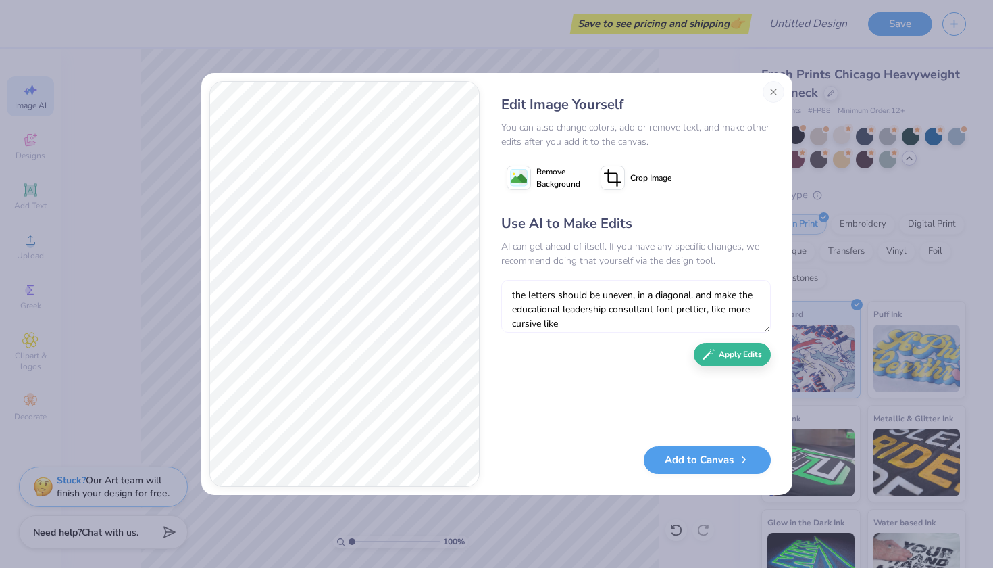
type textarea "the letters should be uneven, in a diagonal. and make the educational leadershi…"
click at [736, 369] on div "Use AI to Make Edits AI can get ahead of itself. If you have any specific chang…" at bounding box center [636, 323] width 270 height 219
click at [589, 328] on textarea "the letters should be uneven, in a diagonal. and make the educational leadershi…" at bounding box center [636, 306] width 270 height 53
click at [739, 361] on button "Apply Edits" at bounding box center [732, 351] width 77 height 24
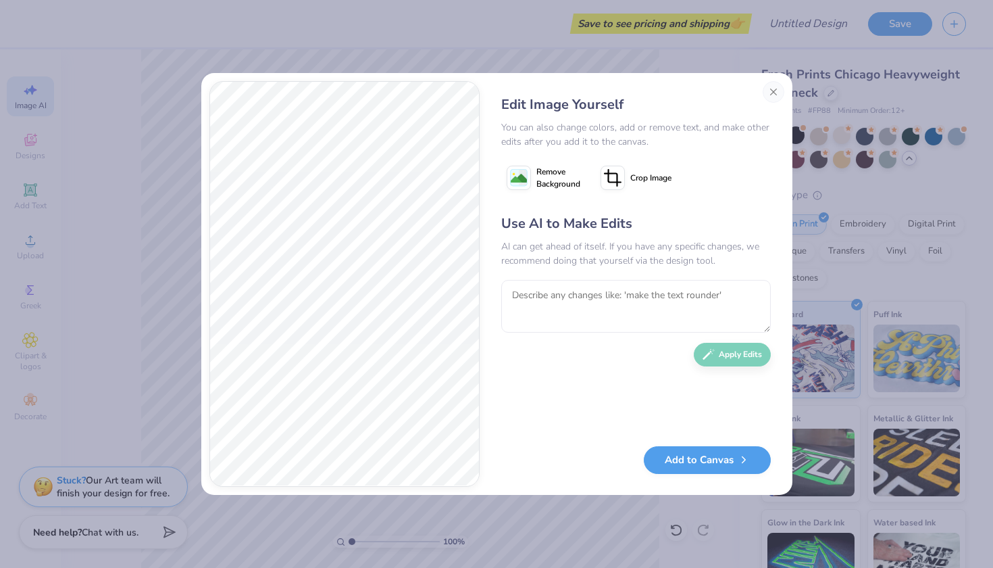
click at [522, 179] on image at bounding box center [519, 178] width 16 height 16
click at [706, 458] on button "Add to Canvas" at bounding box center [707, 457] width 127 height 28
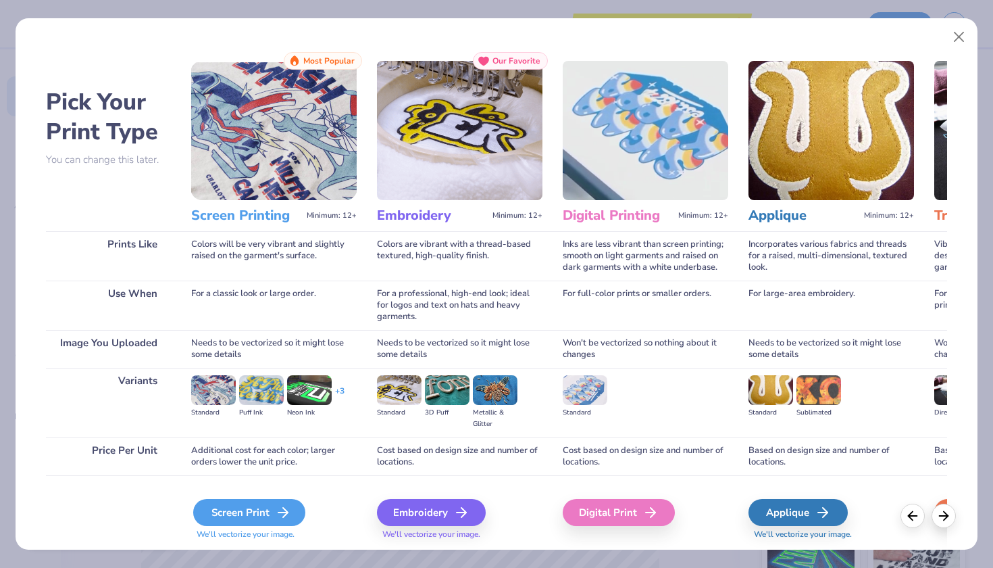
click at [232, 506] on div "Screen Print" at bounding box center [249, 512] width 112 height 27
click at [247, 516] on div "Screen Print" at bounding box center [249, 512] width 112 height 27
click at [251, 512] on div "Screen Print" at bounding box center [249, 512] width 112 height 27
click at [804, 32] on button "Close" at bounding box center [960, 37] width 26 height 26
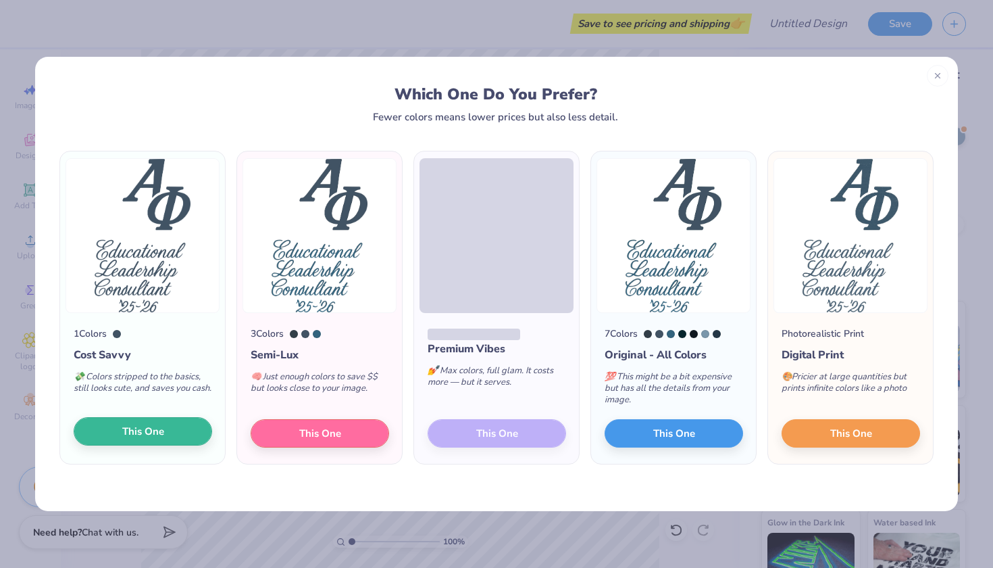
click at [164, 431] on span "This One" at bounding box center [143, 432] width 42 height 16
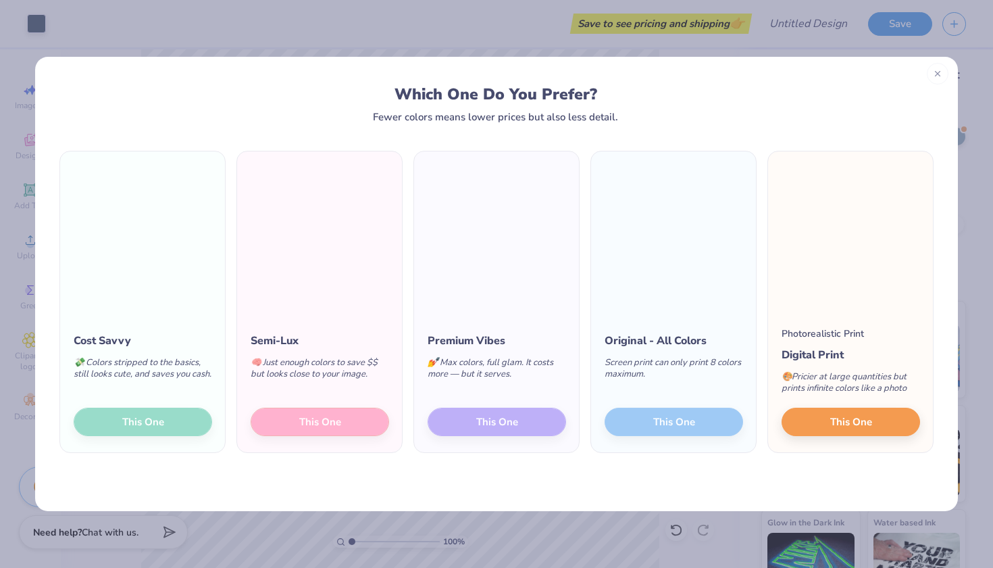
click at [804, 77] on icon at bounding box center [937, 73] width 9 height 9
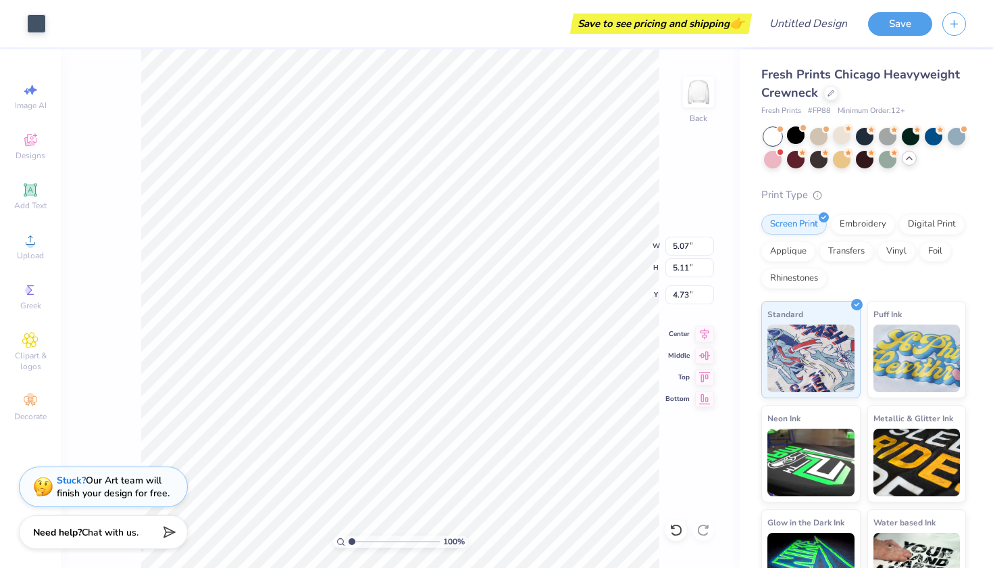
type input "7.83"
type input "1.84"
type input "15.68"
type input "7.03"
type input "1.78"
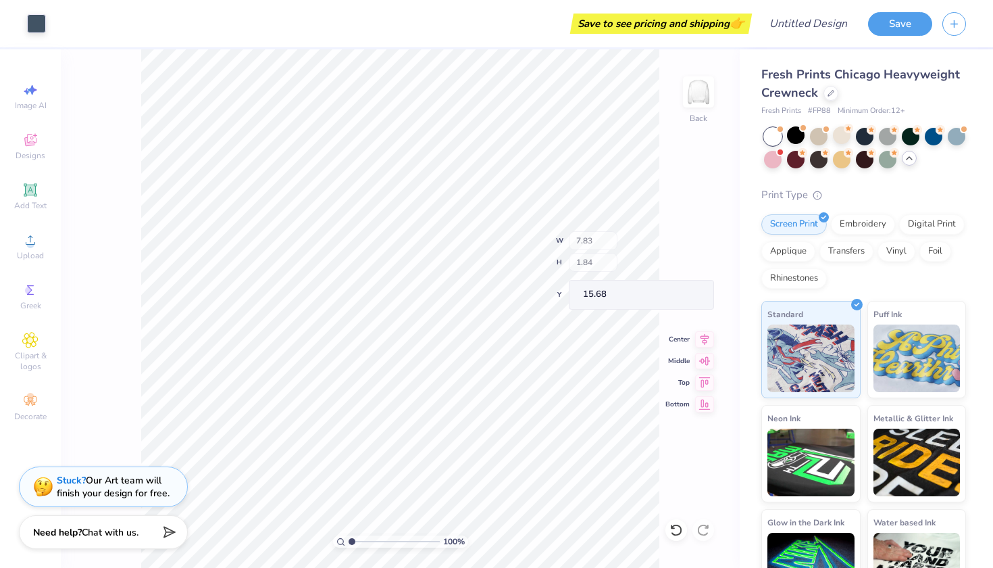
type input "11.33"
type input "5.33"
type input "4.23"
type input "14.36"
type input "5.07"
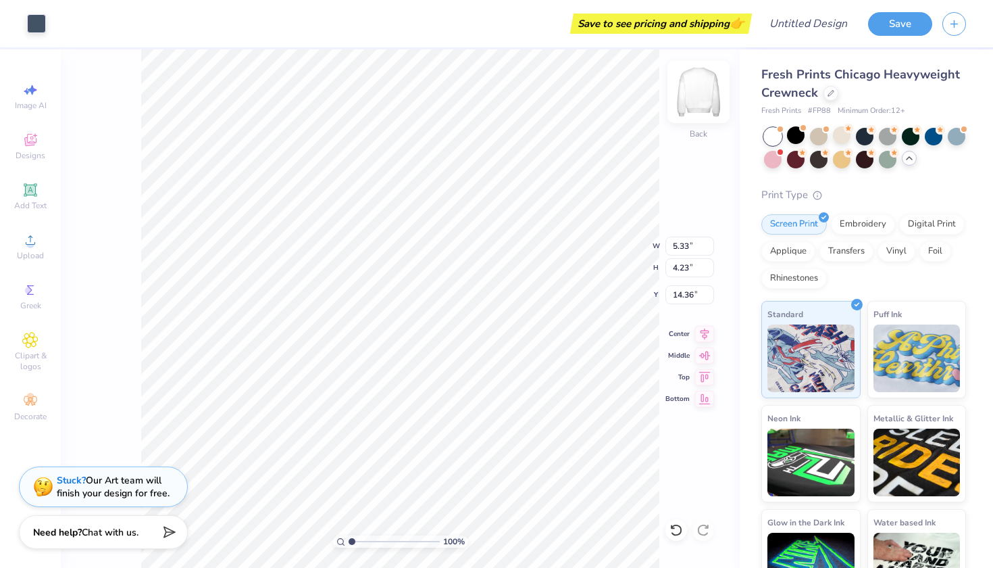
type input "5.11"
type input "4.73"
type input "4.99"
type input "4.98"
type input "1.50"
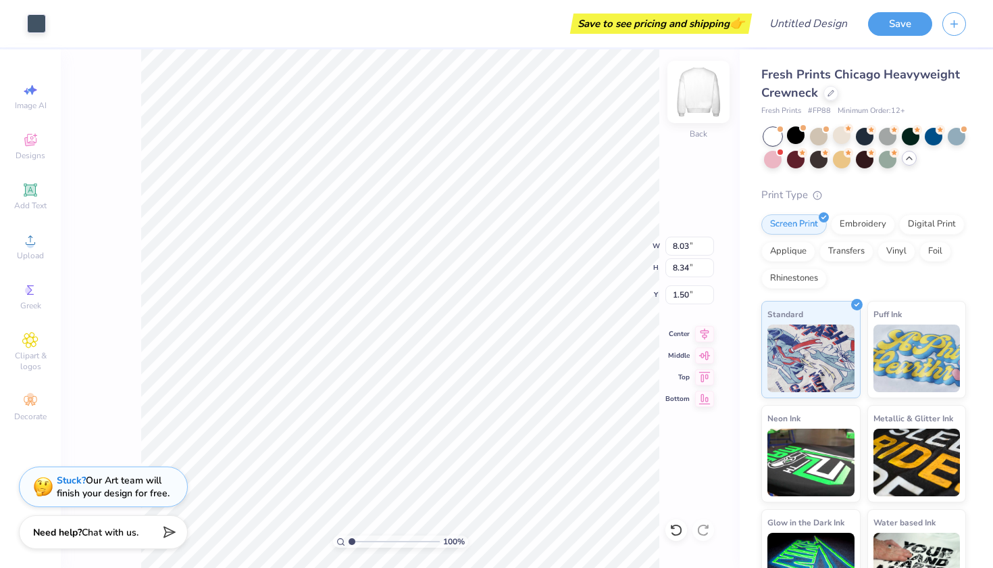
type input "4.90"
type input "5.09"
type input "2.56"
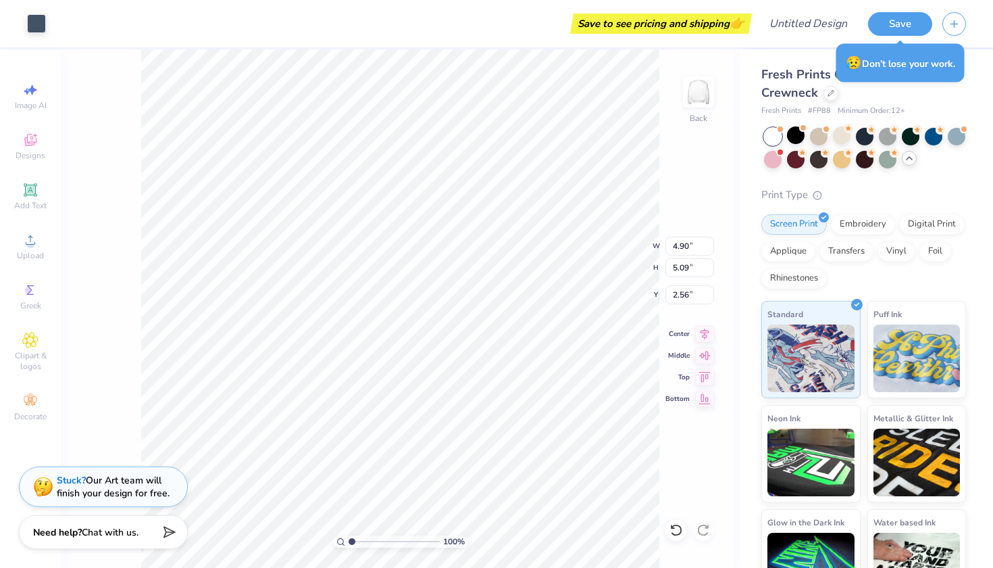
type input "5.09"
type input "5.29"
type input "2.36"
click at [804, 133] on div at bounding box center [819, 135] width 18 height 18
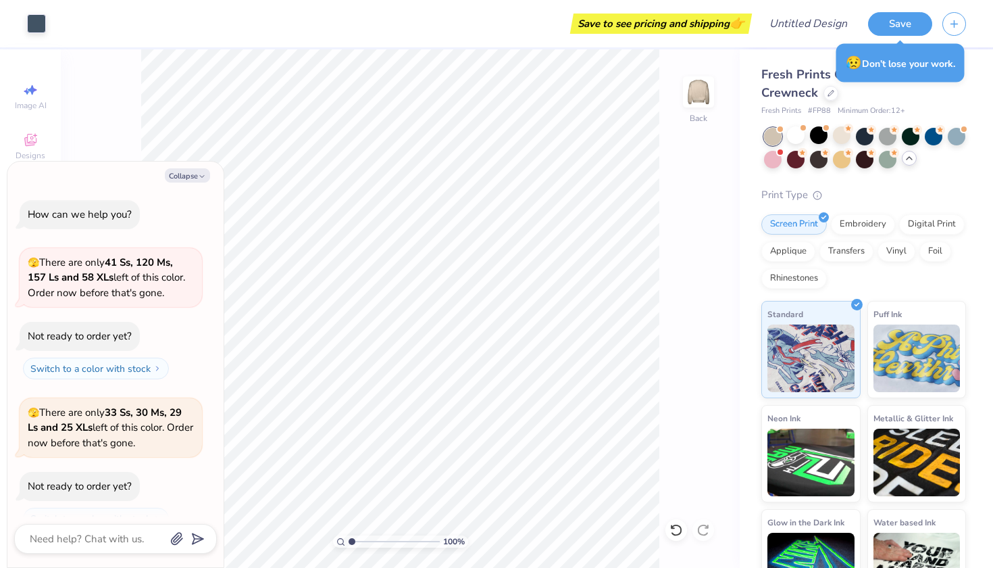
scroll to position [792, 0]
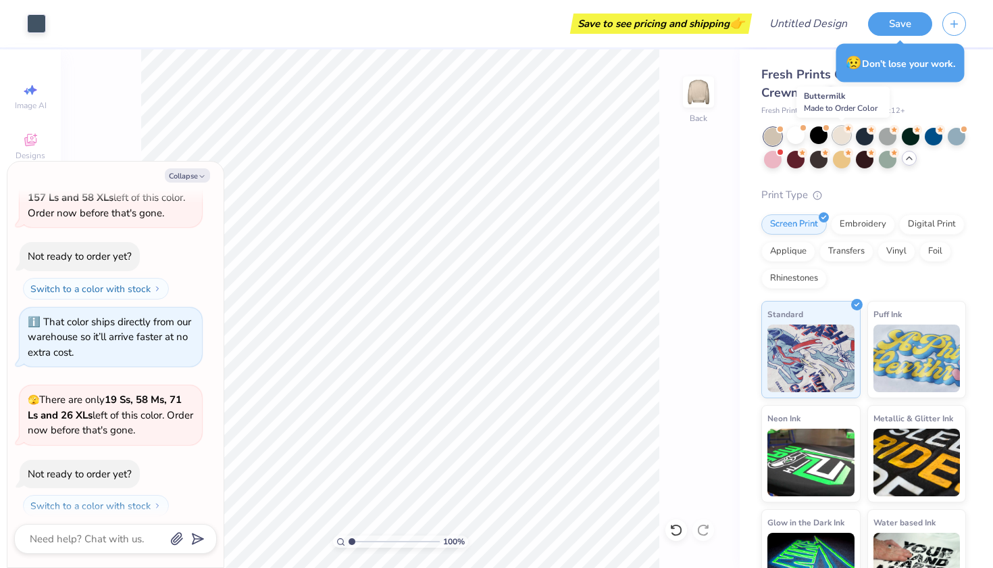
click at [804, 137] on div at bounding box center [842, 135] width 18 height 18
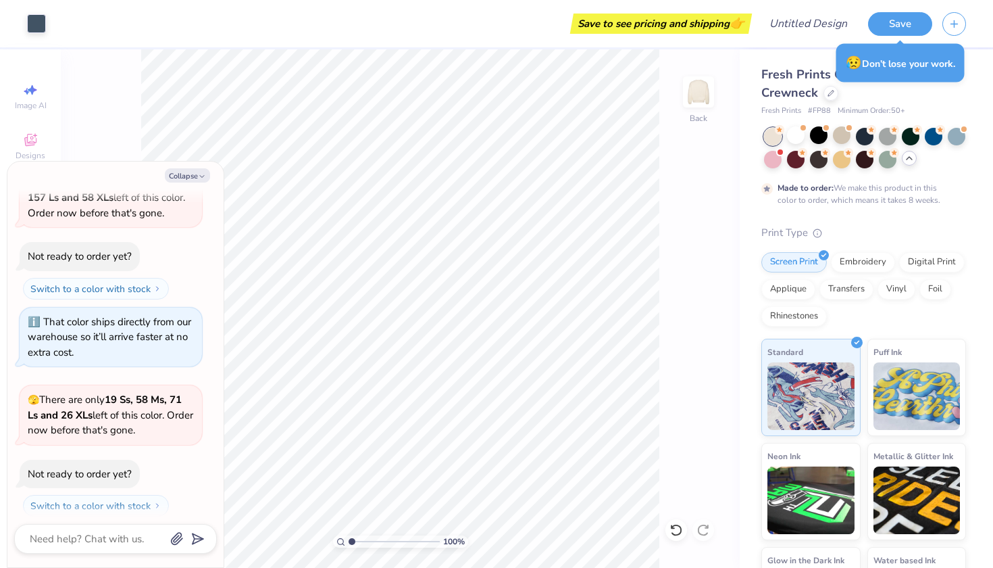
scroll to position [904, 0]
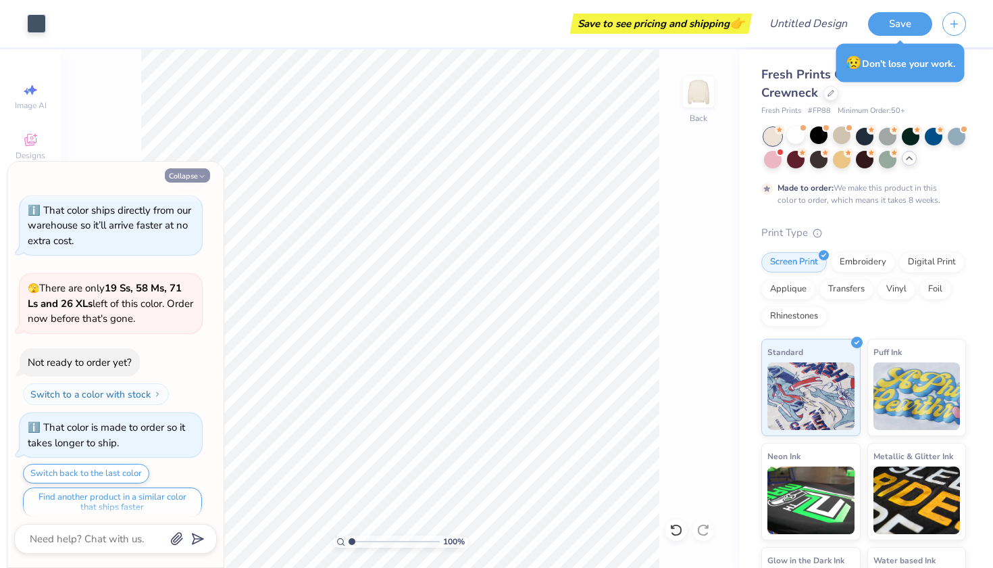
click at [201, 178] on icon "button" at bounding box center [202, 176] width 8 height 8
type textarea "x"
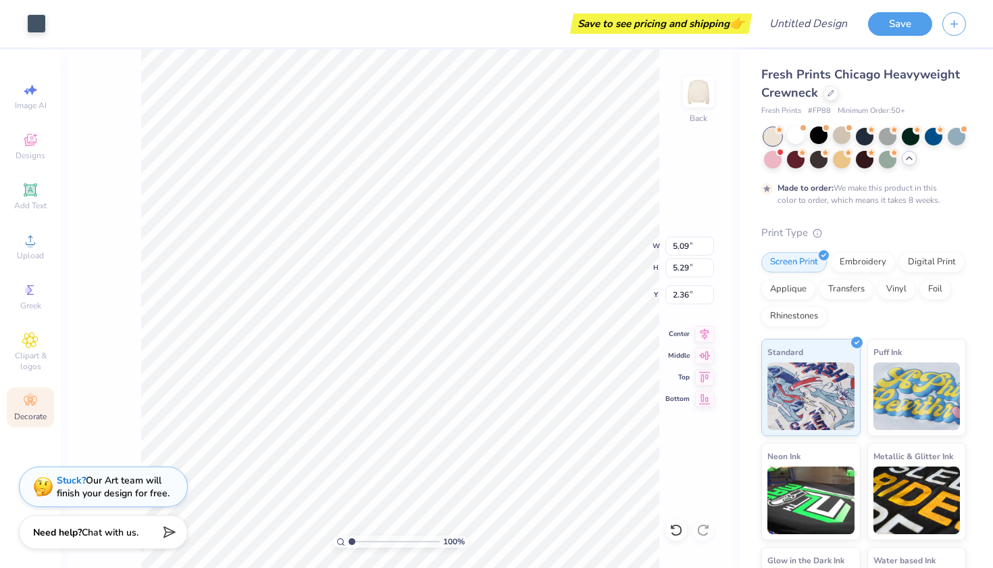
click at [41, 411] on span "Decorate" at bounding box center [30, 416] width 32 height 11
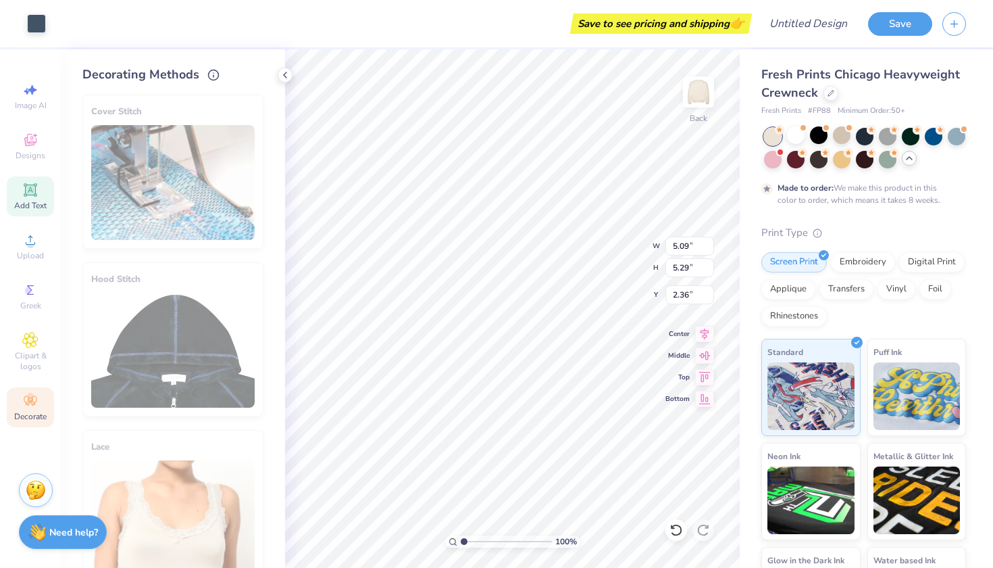
click at [35, 191] on icon at bounding box center [30, 190] width 10 height 10
type input "5.95"
type input "1.72"
type input "9.64"
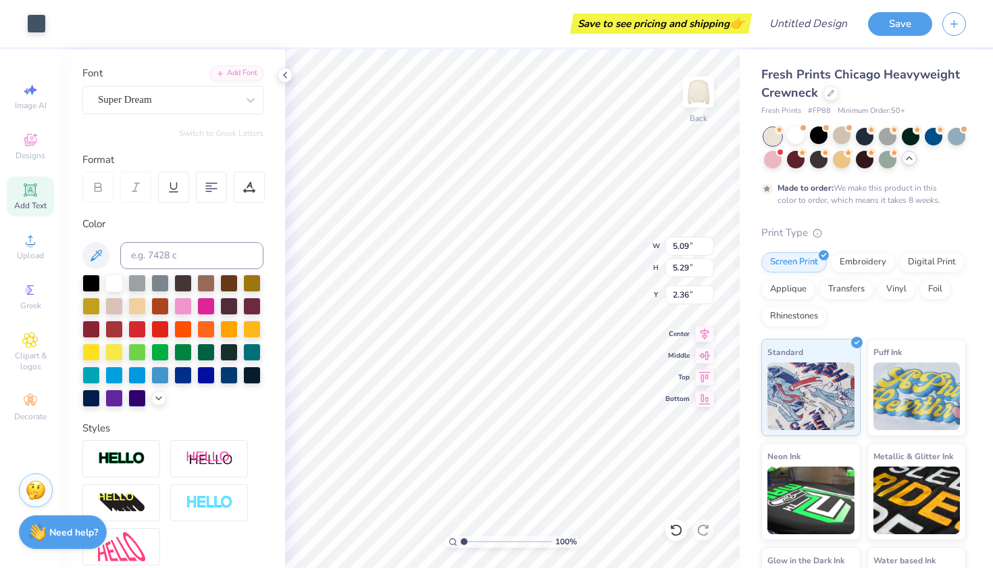
scroll to position [92, 0]
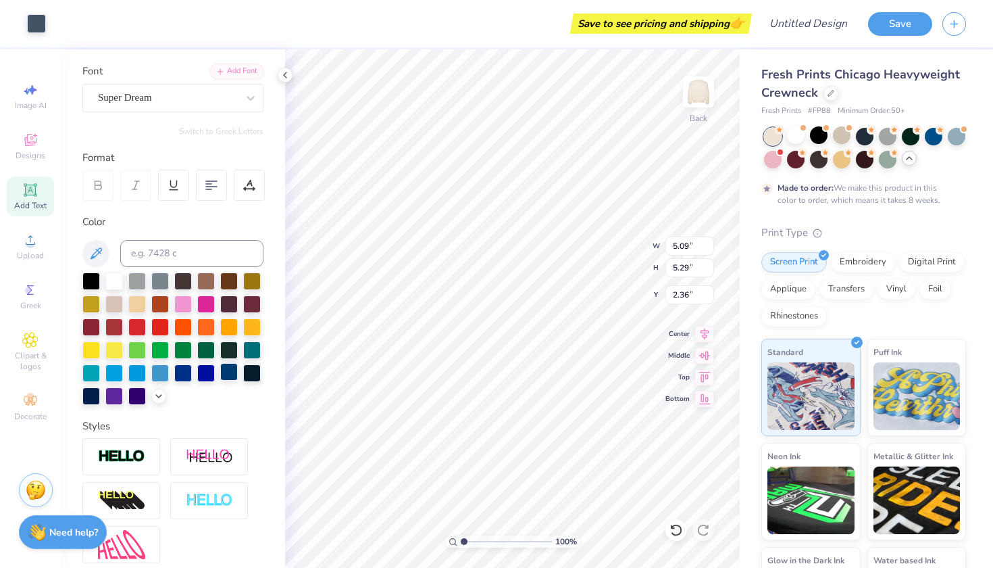
click at [231, 376] on div at bounding box center [229, 372] width 18 height 18
click at [228, 96] on div "Super Dream" at bounding box center [168, 97] width 142 height 21
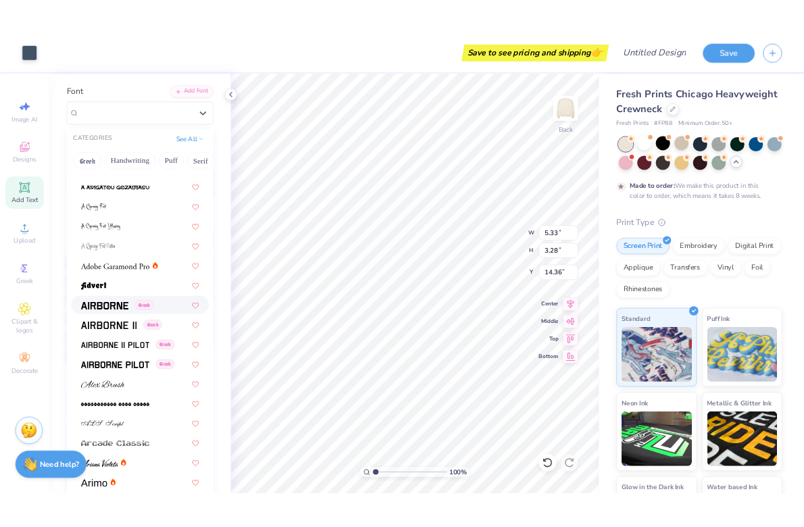
scroll to position [333, 0]
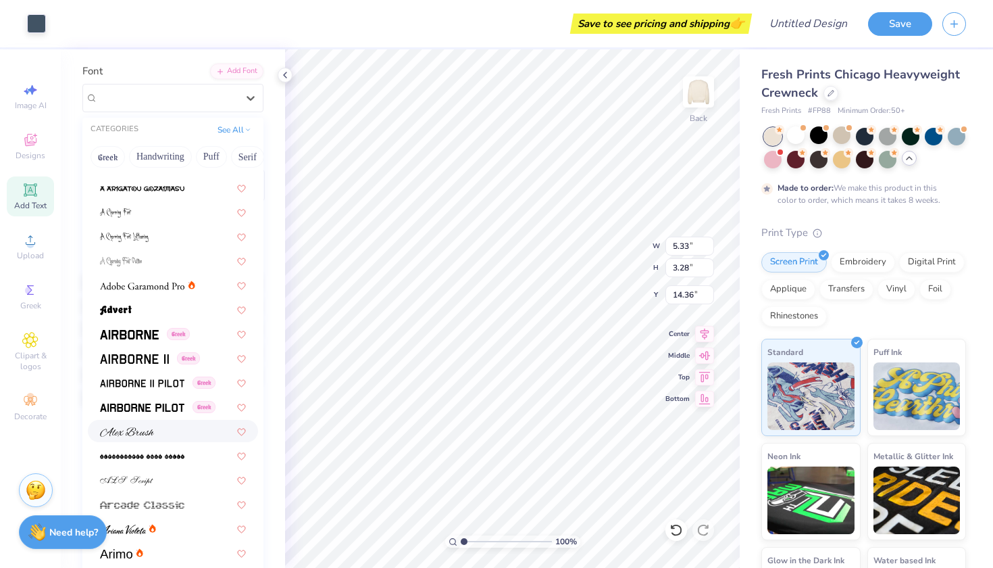
click at [147, 436] on img at bounding box center [127, 431] width 54 height 9
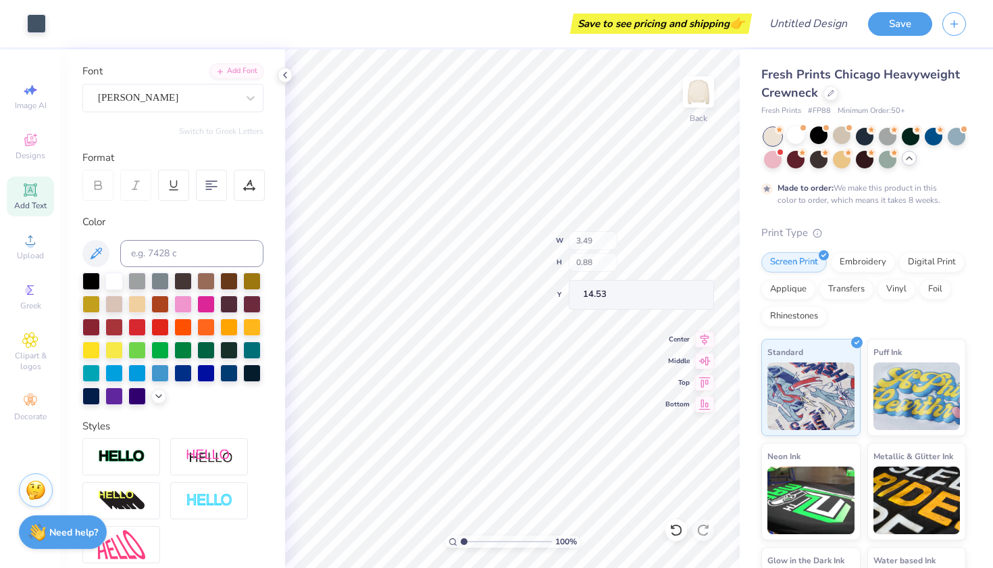
type input "2.16"
type input "1.17"
type input "14.36"
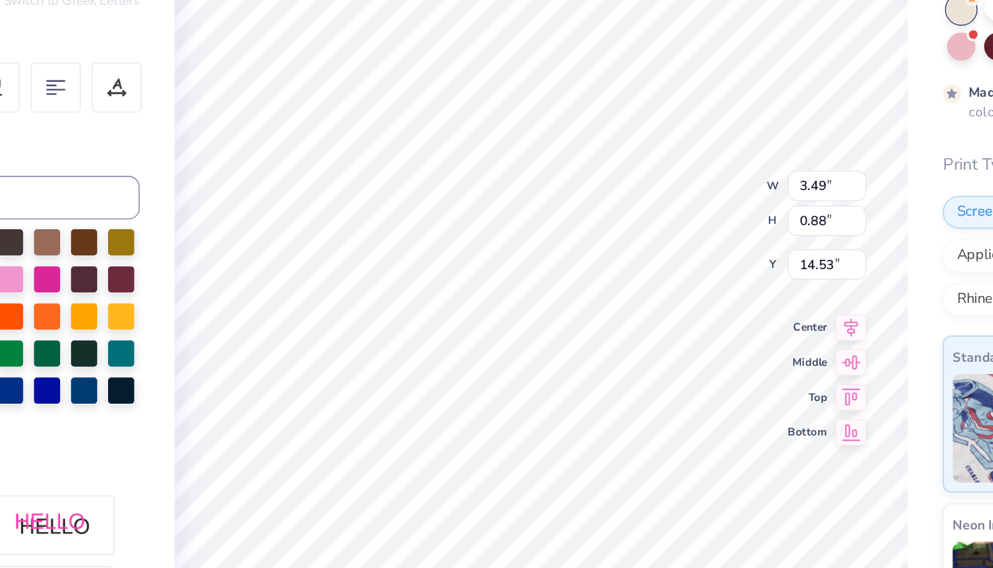
type input "5.08"
type input "1.29"
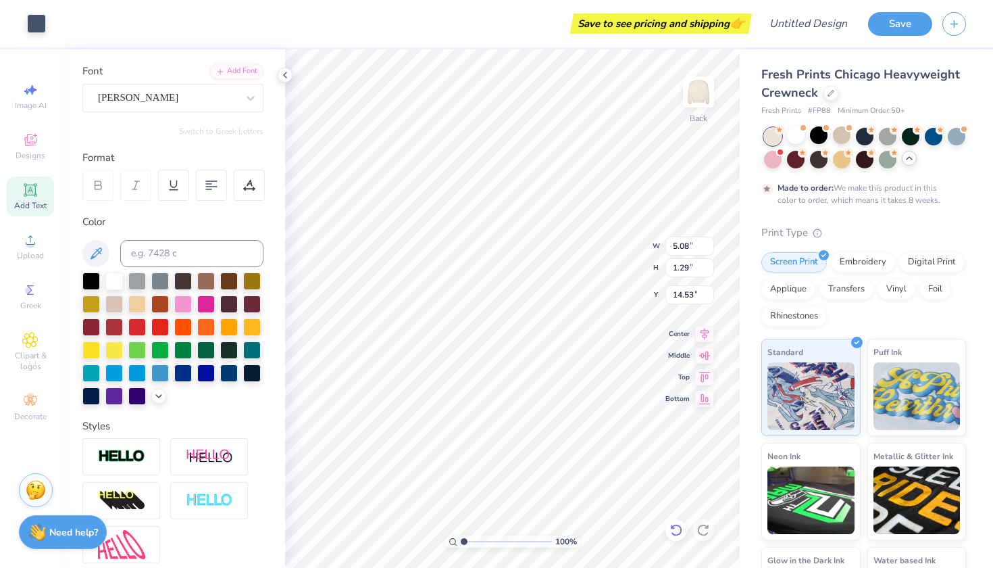
click at [679, 526] on icon at bounding box center [677, 530] width 14 height 14
type input "3.49"
type input "0.88"
click at [21, 93] on div "Image AI" at bounding box center [30, 96] width 47 height 40
select select "4"
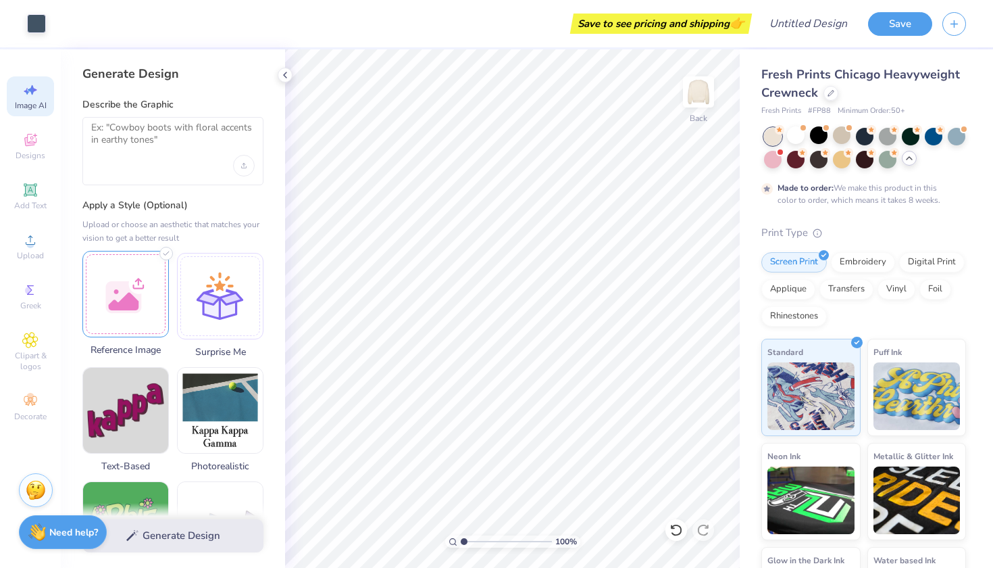
click at [128, 294] on div at bounding box center [125, 294] width 87 height 87
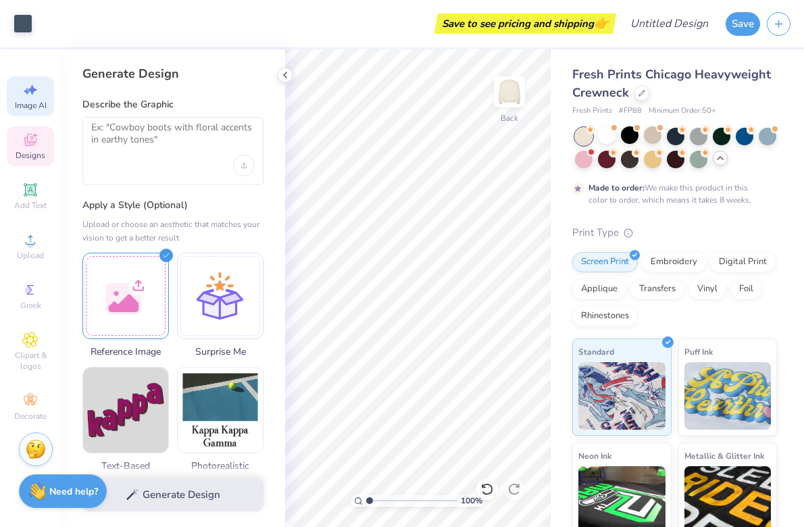
click at [35, 136] on icon at bounding box center [35, 135] width 4 height 4
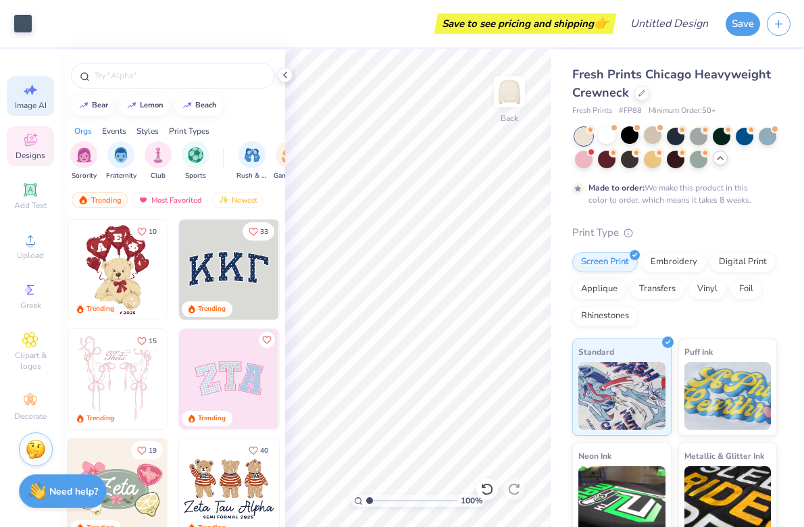
click at [39, 98] on div "Image AI" at bounding box center [30, 96] width 47 height 40
select select "4"
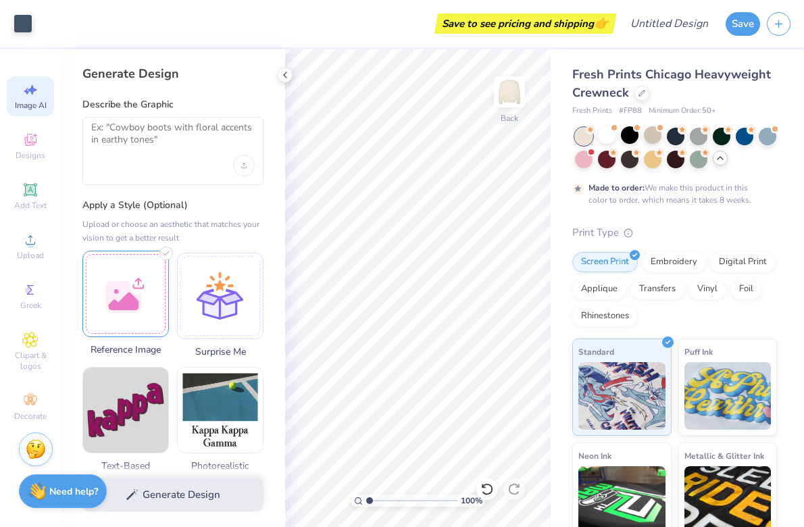
click at [137, 300] on div at bounding box center [125, 294] width 87 height 87
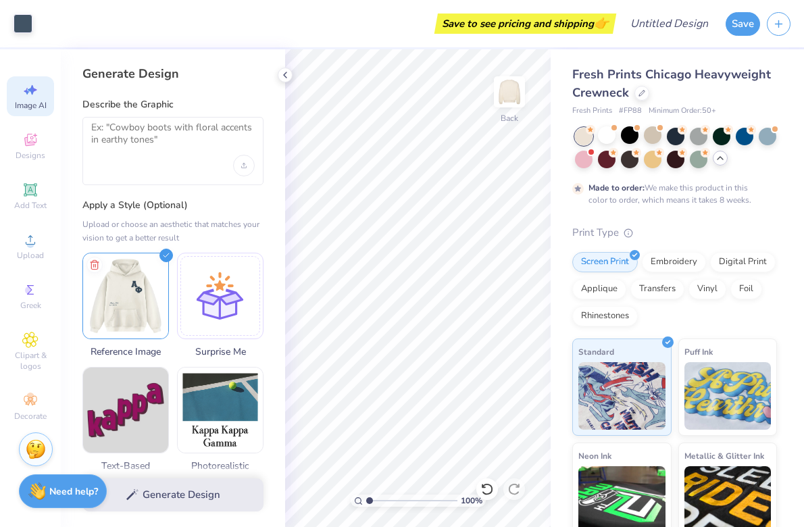
click at [138, 118] on div at bounding box center [172, 151] width 181 height 68
click at [137, 139] on textarea at bounding box center [173, 139] width 164 height 34
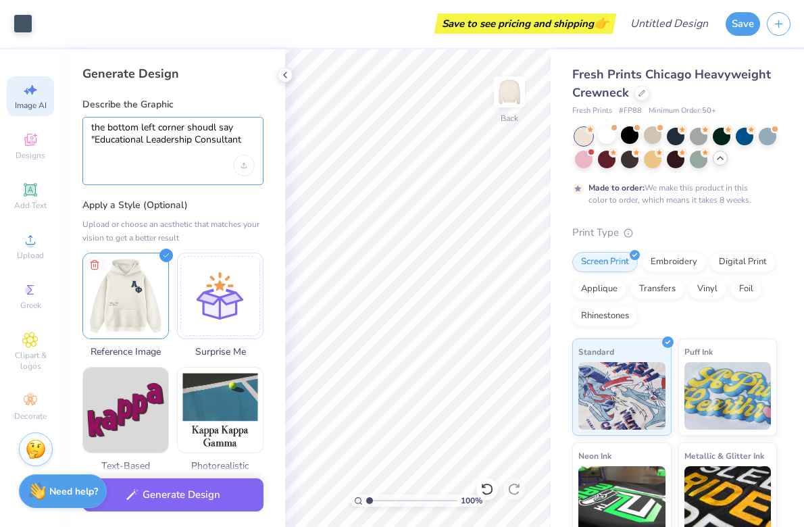
click at [198, 139] on textarea "the bottom left corner shoudl say "Educational Leadership Consultant" at bounding box center [173, 139] width 164 height 34
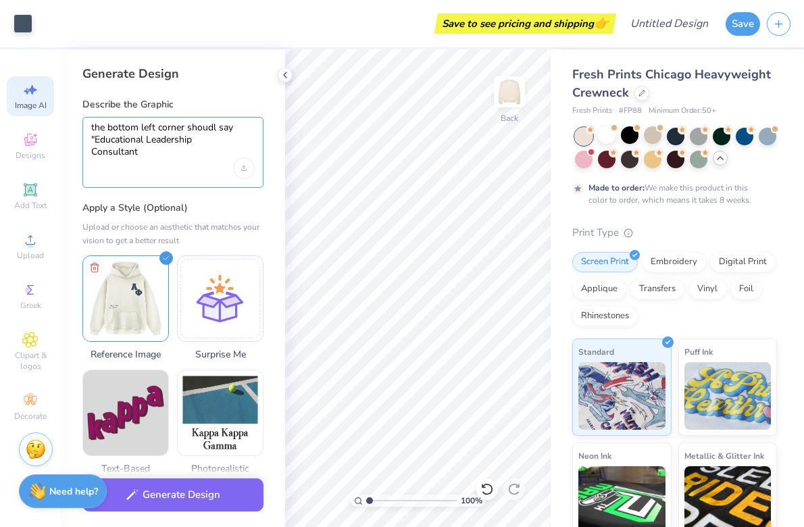
click at [188, 151] on textarea "the bottom left corner shoudl say "Educational Leadership Consultant" at bounding box center [173, 140] width 164 height 36
click at [145, 140] on textarea "the bottom left corner shoudl say "Educational Leadership Consultant" at bounding box center [173, 140] width 164 height 36
click at [147, 140] on textarea "the bottom left corner shoudl say "Educational Leadership Consultant" at bounding box center [173, 140] width 164 height 36
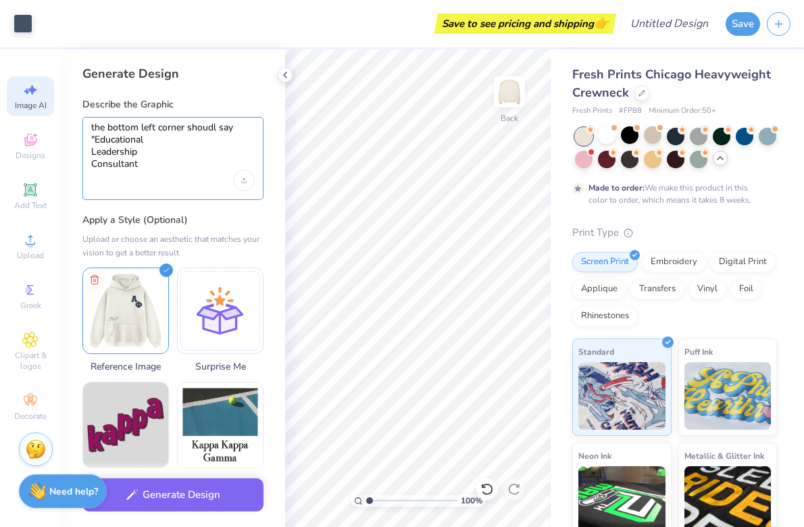
click at [92, 164] on textarea "the bottom left corner shoudl say "Educational Leadership Consultant" at bounding box center [173, 146] width 164 height 49
click at [149, 166] on textarea "the bottom left corner shoudl say "Educational Leadership Consultant" at bounding box center [173, 146] width 164 height 49
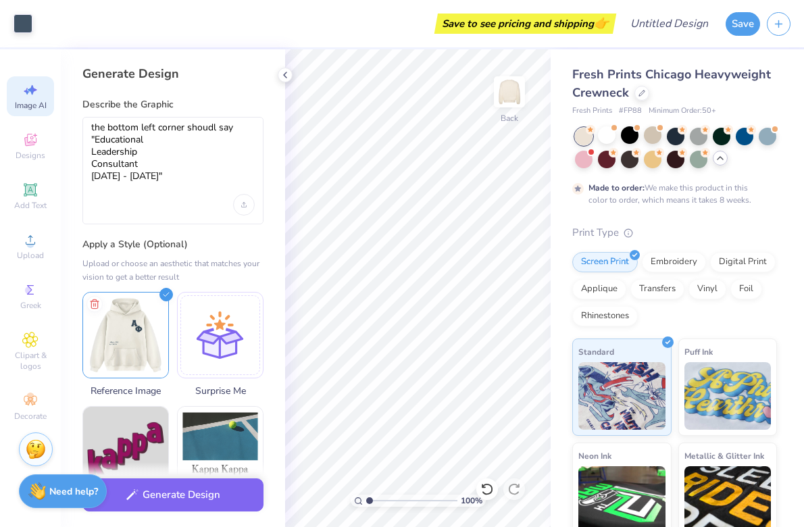
click at [168, 210] on div "the bottom left corner shoudl say "Educational Leadership Consultant [DATE] - […" at bounding box center [172, 170] width 181 height 107
click at [141, 193] on textarea "the bottom left corner shoudl say "Educational Leadership Consultant [DATE] - […" at bounding box center [173, 158] width 164 height 73
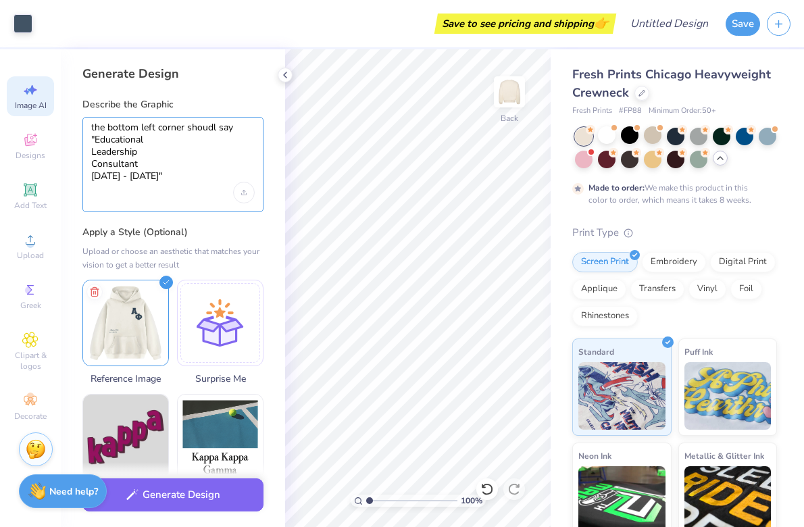
click at [216, 126] on textarea "the bottom left corner shoudl say "Educational Leadership Consultant [DATE] - […" at bounding box center [173, 152] width 164 height 61
click at [195, 176] on textarea "the bottom left corner should say "Educational Leadership Consultant [DATE] - […" at bounding box center [173, 152] width 164 height 61
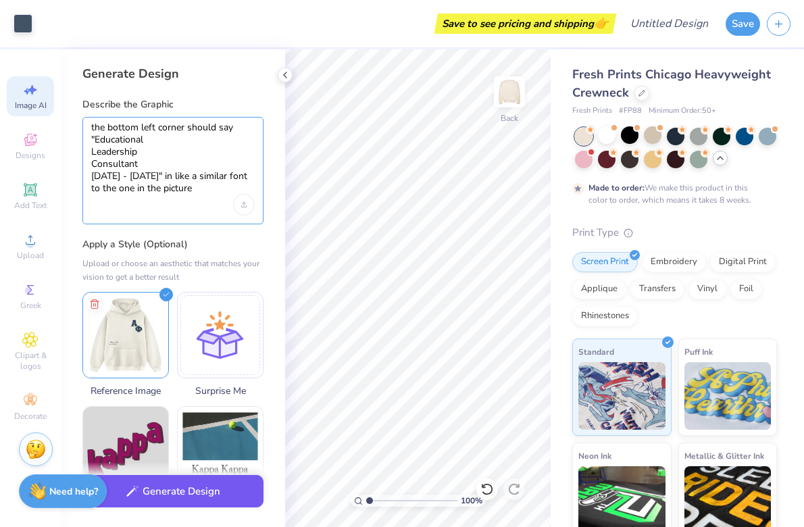
type textarea "the bottom left corner should say "Educational Leadership Consultant [DATE] - […"
click at [216, 483] on button "Generate Design" at bounding box center [172, 491] width 181 height 33
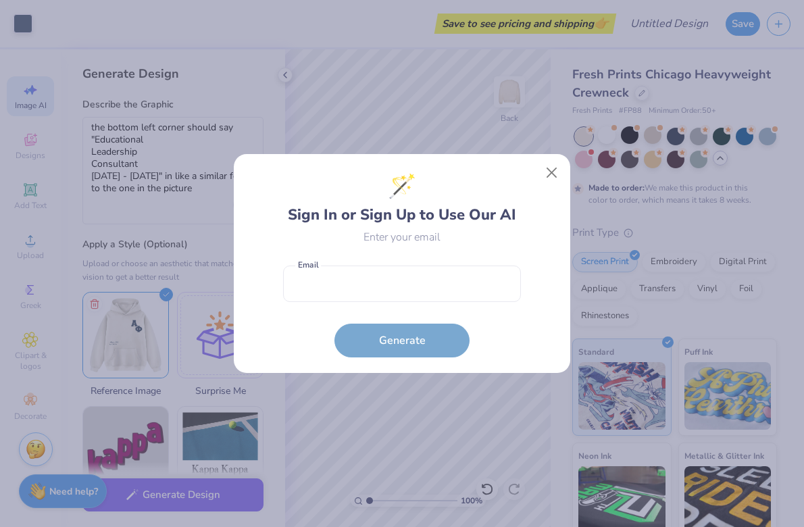
click at [393, 344] on form "Email is a required field Email Generate" at bounding box center [402, 308] width 238 height 99
click at [370, 295] on input "email" at bounding box center [402, 284] width 238 height 37
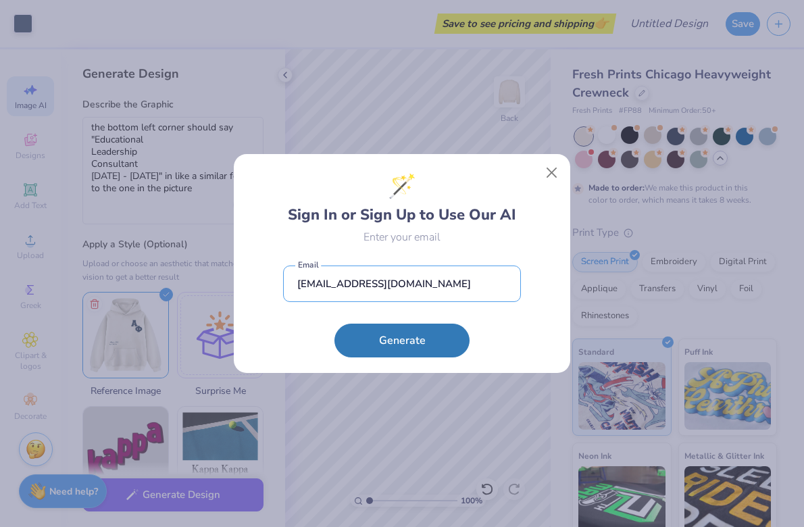
type input "[EMAIL_ADDRESS][DOMAIN_NAME]"
click at [415, 318] on form "[EMAIL_ADDRESS][DOMAIN_NAME] Email Generate" at bounding box center [402, 308] width 238 height 99
click at [415, 332] on button "Generate" at bounding box center [402, 337] width 135 height 34
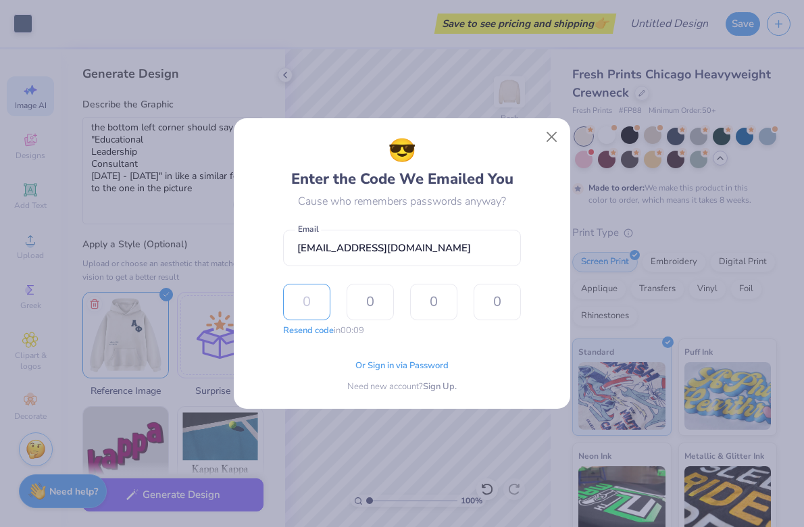
type input "6"
type input "0"
type input "8"
type input "6"
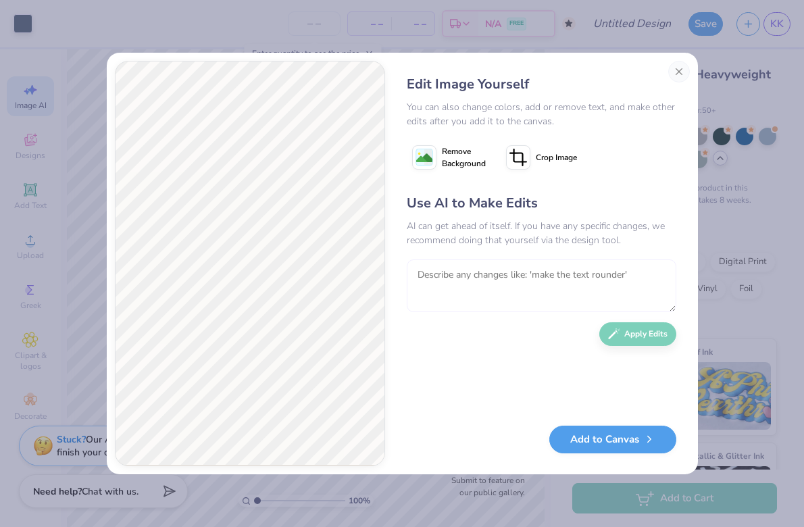
click at [474, 269] on textarea at bounding box center [542, 286] width 270 height 53
type textarea "no, the design of the sweatshirt. not the actual sweatshirt"
click at [626, 334] on button "Apply Edits" at bounding box center [637, 331] width 77 height 24
click at [530, 296] on textarea at bounding box center [542, 286] width 270 height 53
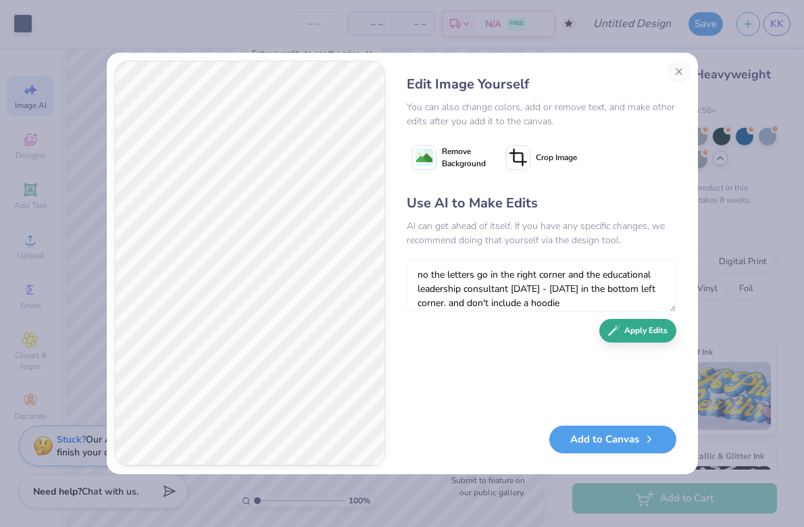
type textarea "no the letters go in the right corner and the educational leadership consultant…"
click at [644, 333] on button "Apply Edits" at bounding box center [637, 331] width 77 height 24
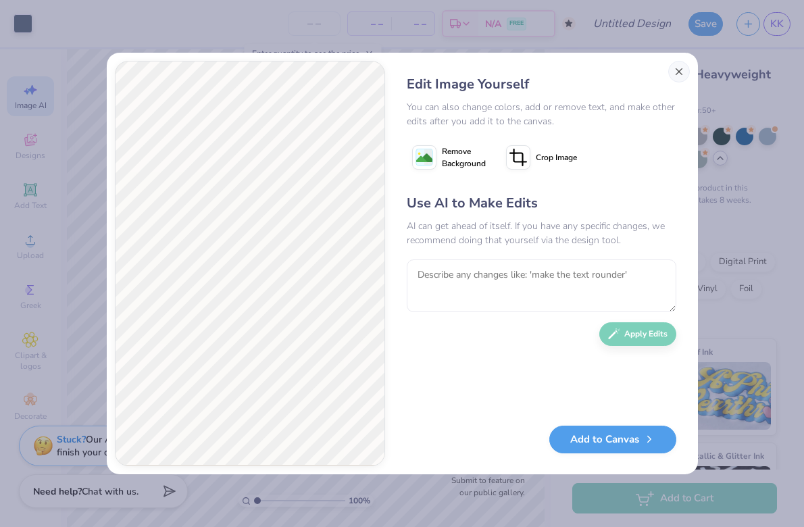
click at [677, 70] on button "Close" at bounding box center [679, 72] width 22 height 22
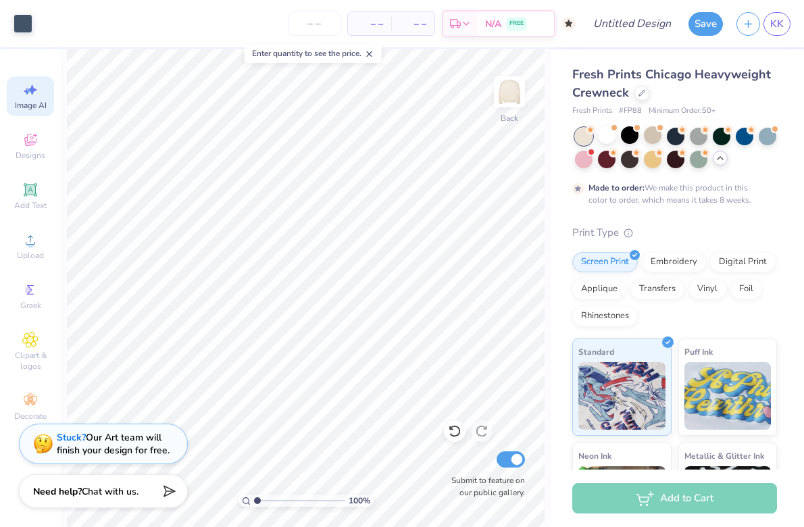
click at [136, 457] on div "Stuck? Our Art team will finish your design for free." at bounding box center [113, 444] width 113 height 26
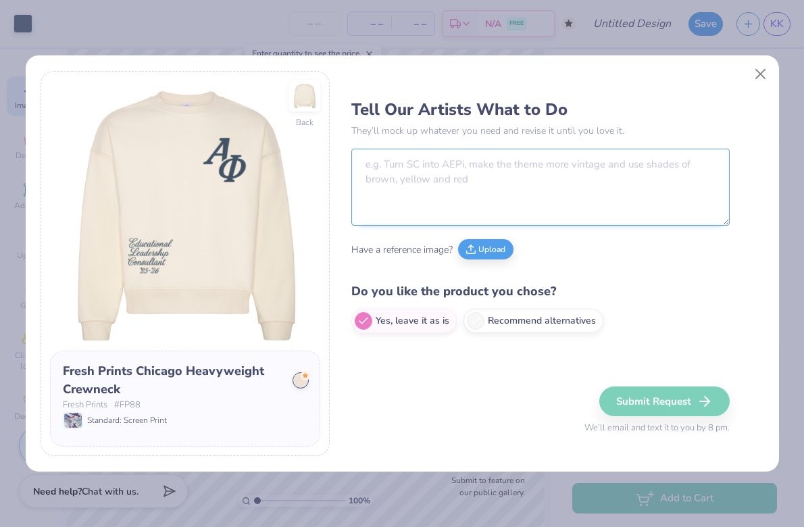
click at [507, 157] on textarea at bounding box center [540, 187] width 378 height 77
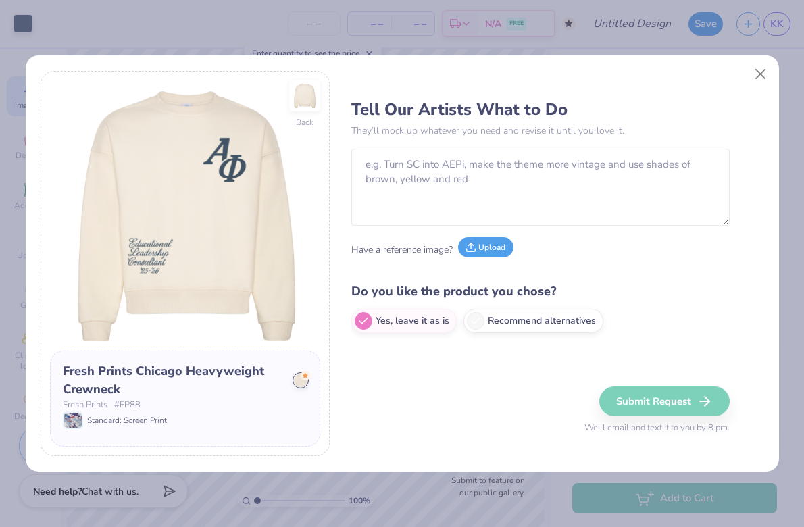
click at [493, 251] on button "Upload" at bounding box center [485, 247] width 55 height 20
click at [491, 244] on button "Upload" at bounding box center [485, 247] width 55 height 20
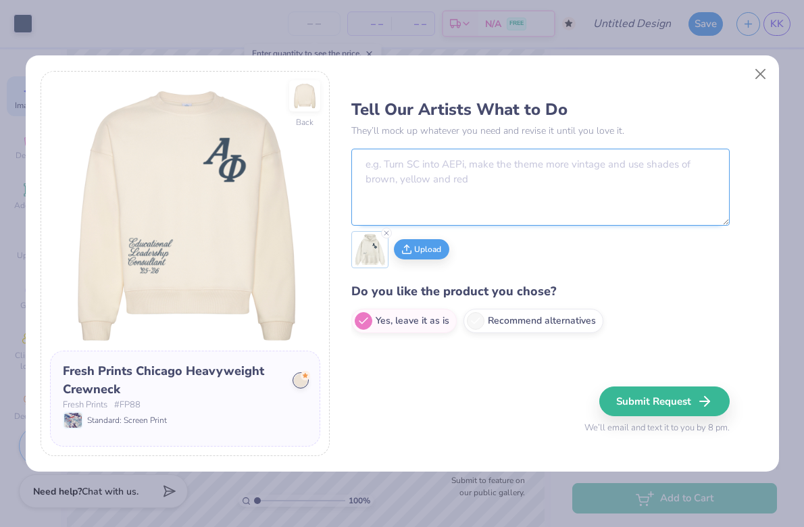
click at [480, 172] on textarea at bounding box center [540, 187] width 378 height 77
type textarea "I want the bottom to say "Educational Leadership Consultant [DATE] - [DATE]""
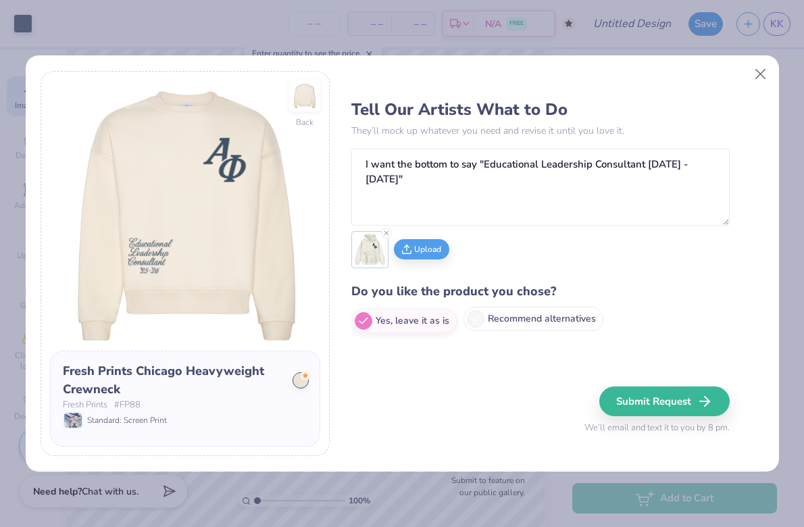
click at [552, 320] on label "Recommend alternatives" at bounding box center [534, 319] width 140 height 24
click at [360, 320] on input "Recommend alternatives" at bounding box center [355, 321] width 9 height 9
radio input "true"
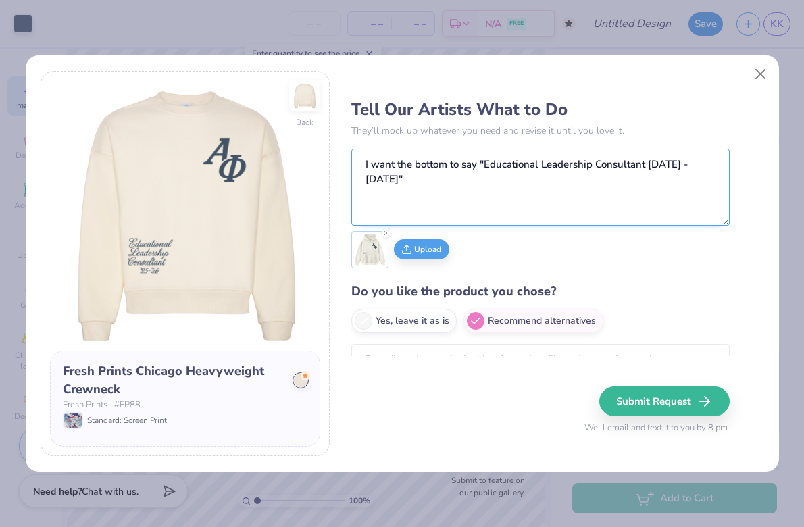
click at [710, 168] on textarea "I want the bottom to say "Educational Leadership Consultant [DATE] - [DATE]"" at bounding box center [540, 187] width 378 height 77
click at [708, 168] on textarea "I want the bottom to say "Educational Leadership Consultant [DATE] - [DATE]"" at bounding box center [540, 187] width 378 height 77
click at [724, 162] on textarea "I want the bottom to say "Educational Leadership Consultant [DATE] - [DATE]."" at bounding box center [540, 187] width 378 height 77
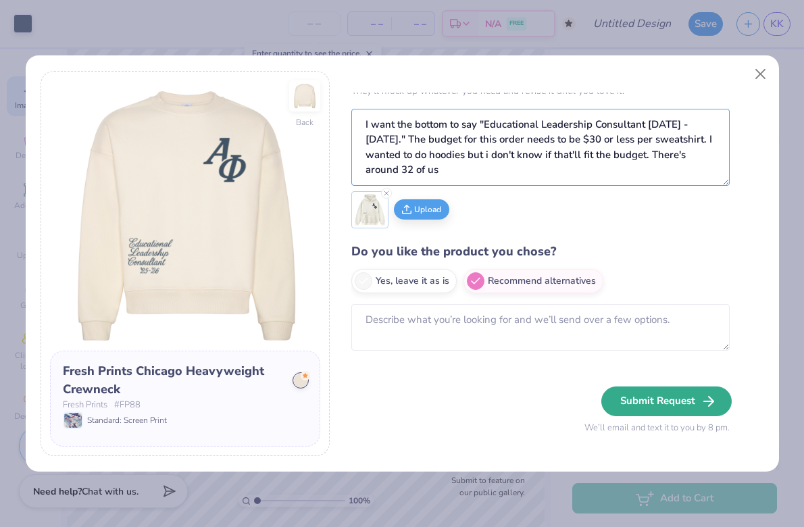
scroll to position [39, 0]
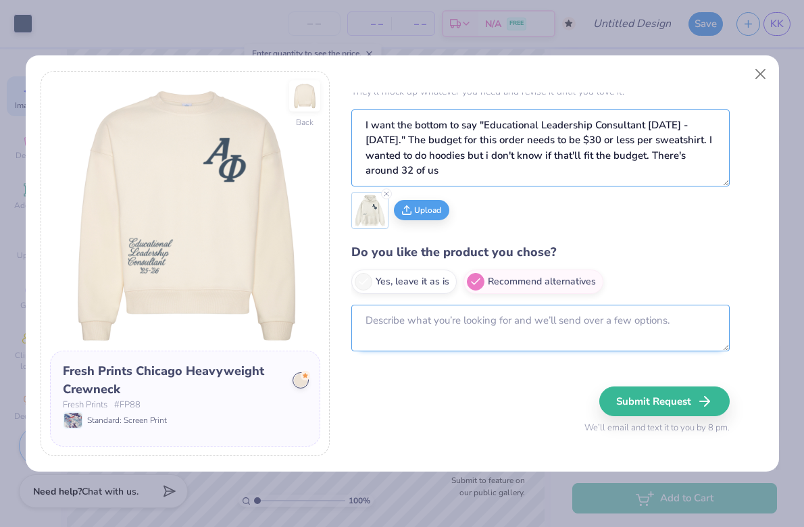
type textarea "I want the bottom to say "Educational Leadership Consultant [DATE] - [DATE]." T…"
click at [615, 347] on textarea at bounding box center [540, 328] width 378 height 47
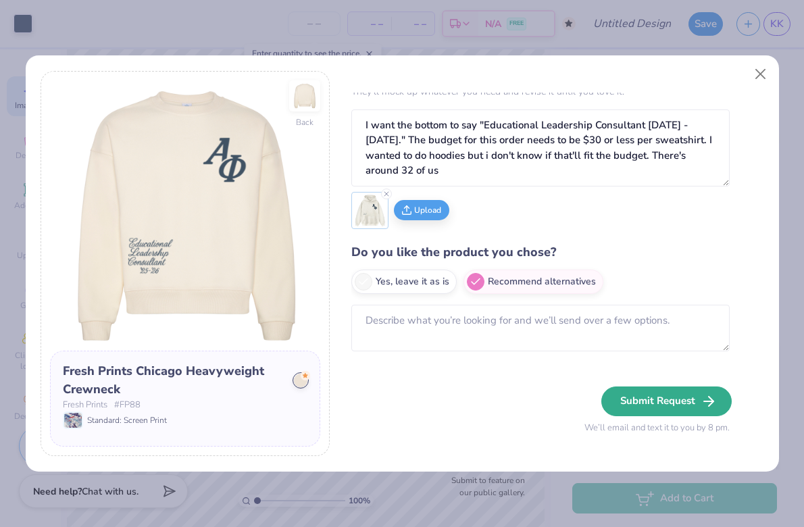
click at [666, 405] on button "Submit Request" at bounding box center [666, 402] width 130 height 30
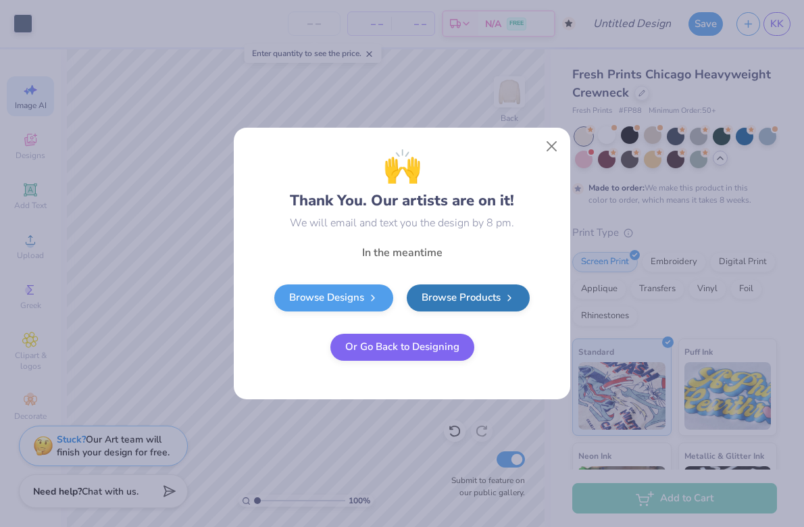
radio input "true"
click at [440, 345] on button "Or Go Back to Designing" at bounding box center [402, 345] width 144 height 27
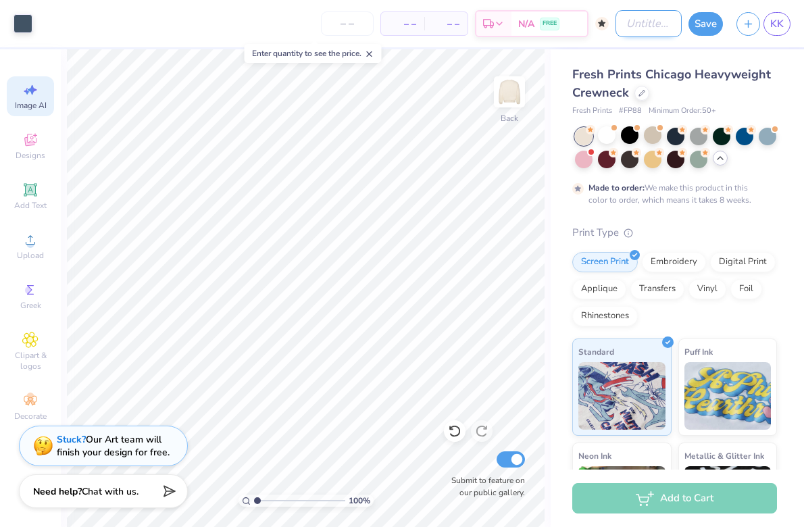
click at [635, 34] on input "Design Title" at bounding box center [649, 23] width 66 height 27
click at [710, 29] on button "Save" at bounding box center [706, 22] width 34 height 24
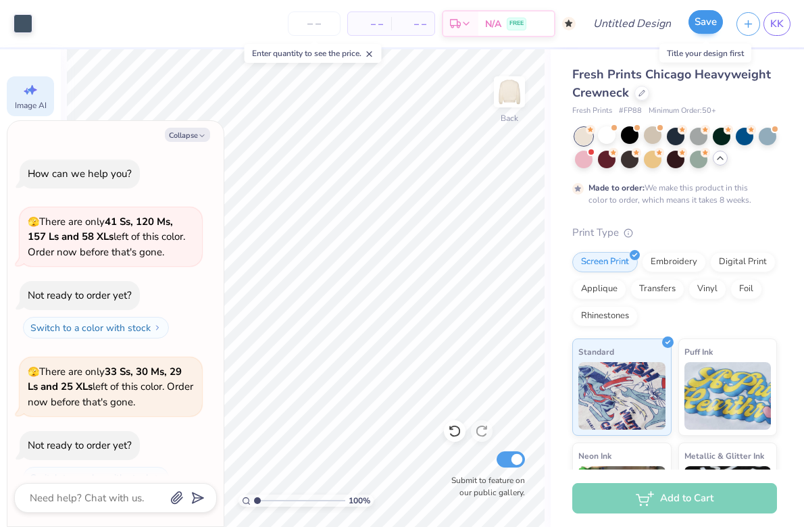
scroll to position [940, 0]
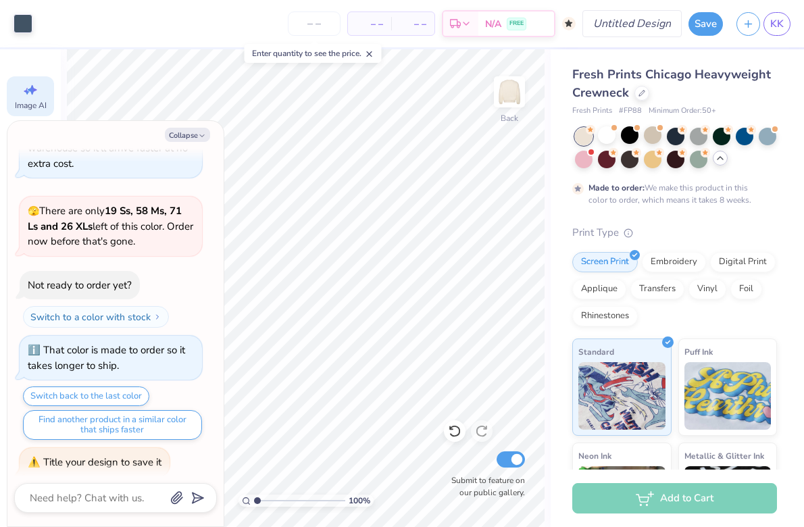
type textarea "x"
click at [640, 33] on input "Design Title" at bounding box center [649, 23] width 66 height 27
type input "E"
type textarea "x"
type input "EL"
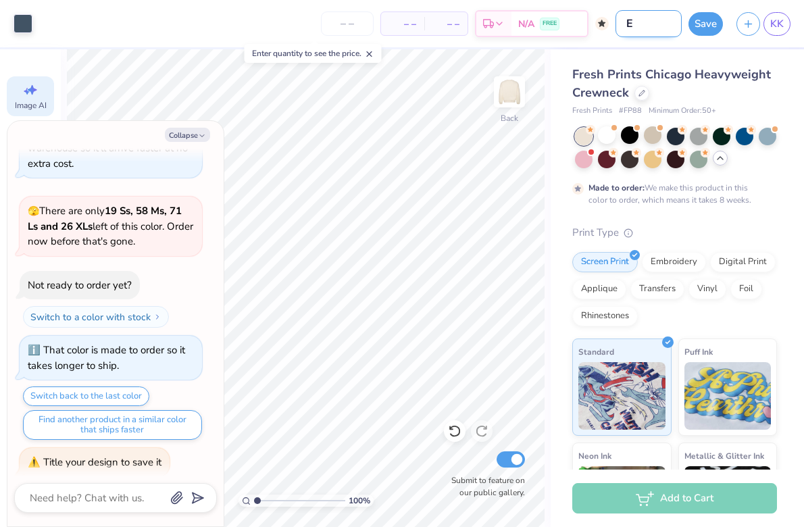
type textarea "x"
type input "ELC"
type textarea "x"
type input "ELC"
type textarea "x"
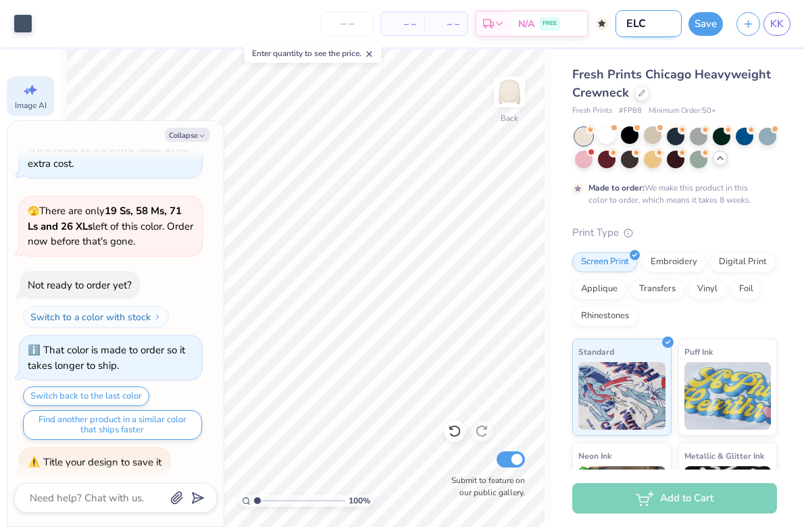
type input "ELC c"
type textarea "x"
type input "ELC cr"
type textarea "x"
type input "ELC cre"
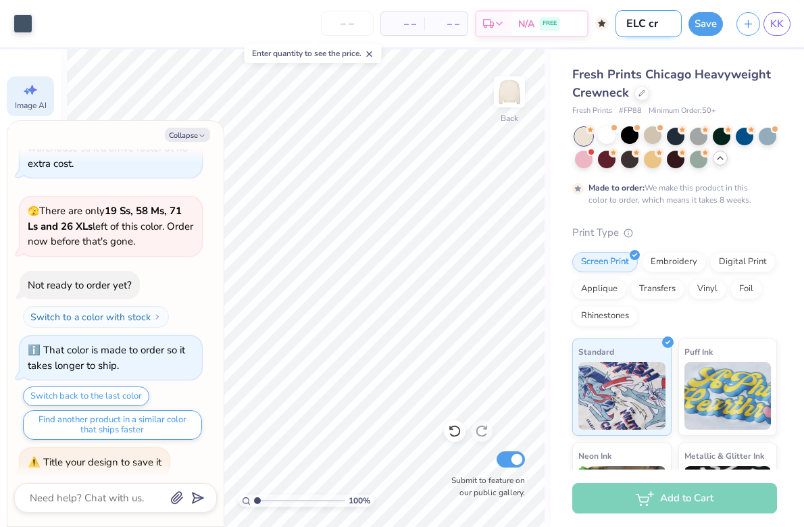
type textarea "x"
type input "ELC crew"
type textarea "x"
type input "ELC crewn"
type textarea "x"
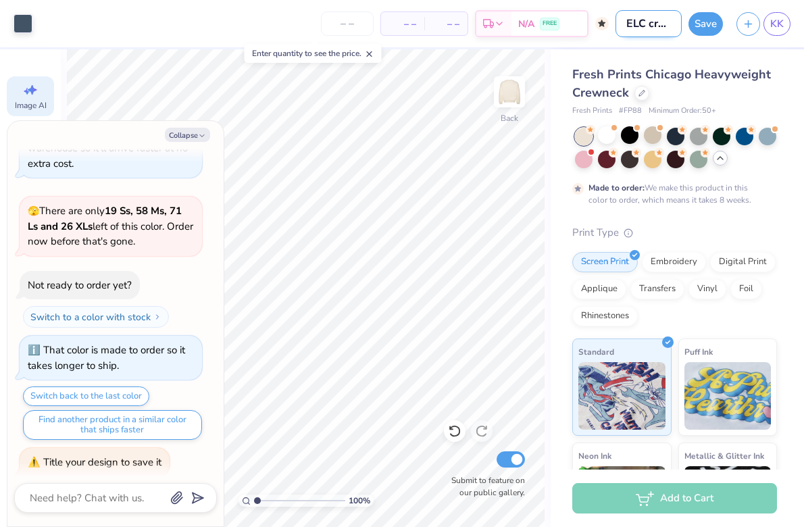
type input "ELC crewne"
type textarea "x"
type input "ELC crewnec"
type textarea "x"
type input "ELC crewneck"
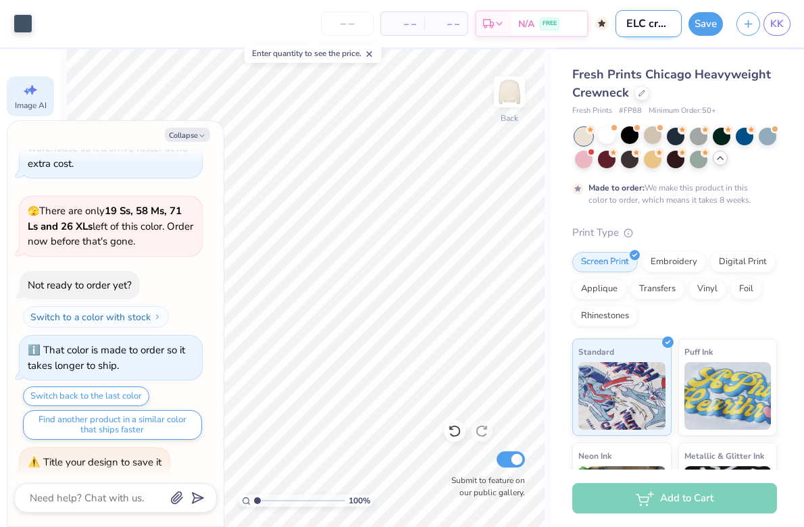
type textarea "x"
type input "ELC crewneck"
click at [717, 24] on button "Save" at bounding box center [706, 22] width 34 height 24
click at [709, 23] on div "Save" at bounding box center [706, 24] width 34 height 24
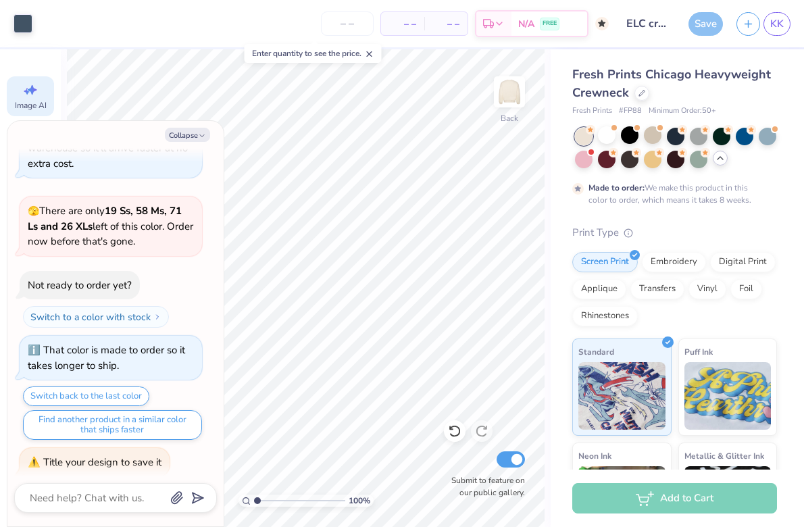
click at [400, 22] on span "– –" at bounding box center [402, 24] width 27 height 14
click at [343, 30] on input "number" at bounding box center [347, 23] width 53 height 24
type input "50"
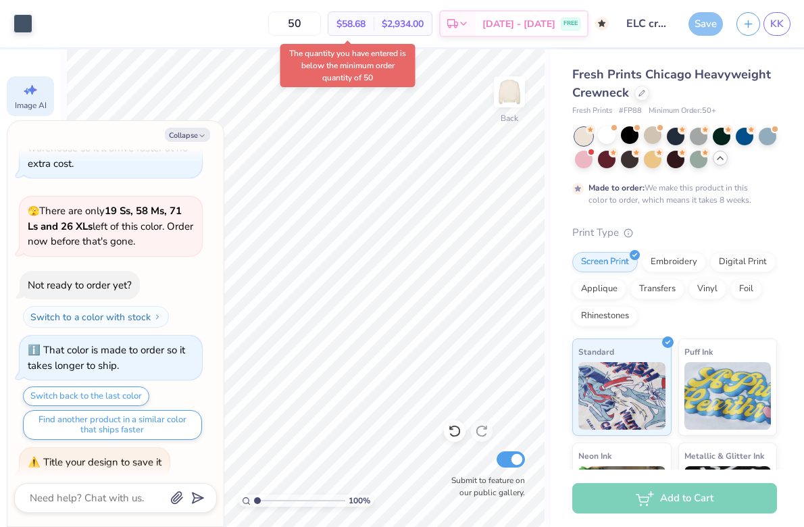
click at [357, 24] on div "$58.68 Per Item" at bounding box center [350, 23] width 45 height 23
click at [321, 24] on input "50" at bounding box center [294, 23] width 53 height 24
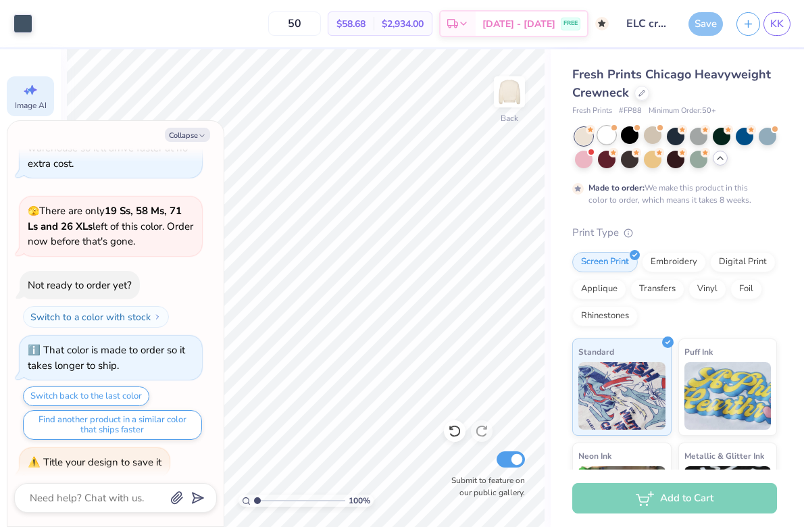
click at [605, 141] on div at bounding box center [607, 135] width 18 height 18
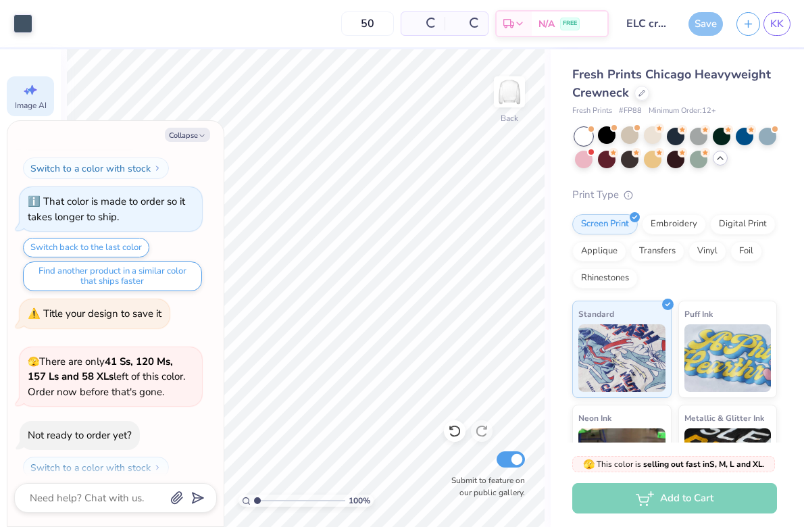
click at [324, 30] on div "50 Per Item Total Est. Delivery N/A FREE" at bounding box center [324, 23] width 570 height 47
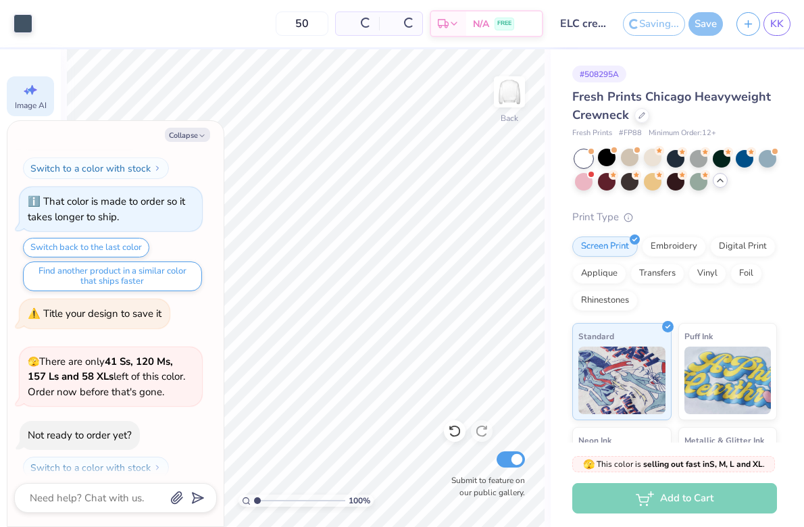
scroll to position [1170, 0]
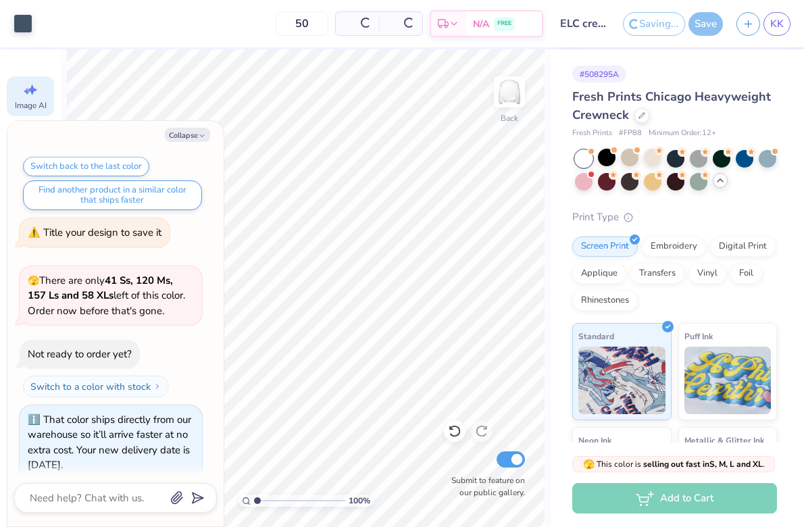
type textarea "x"
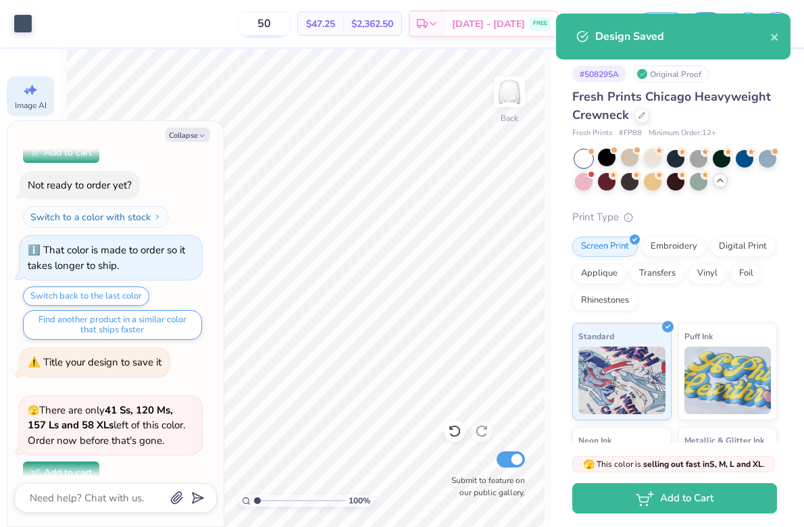
click at [291, 22] on input "50" at bounding box center [264, 23] width 53 height 24
type input "32"
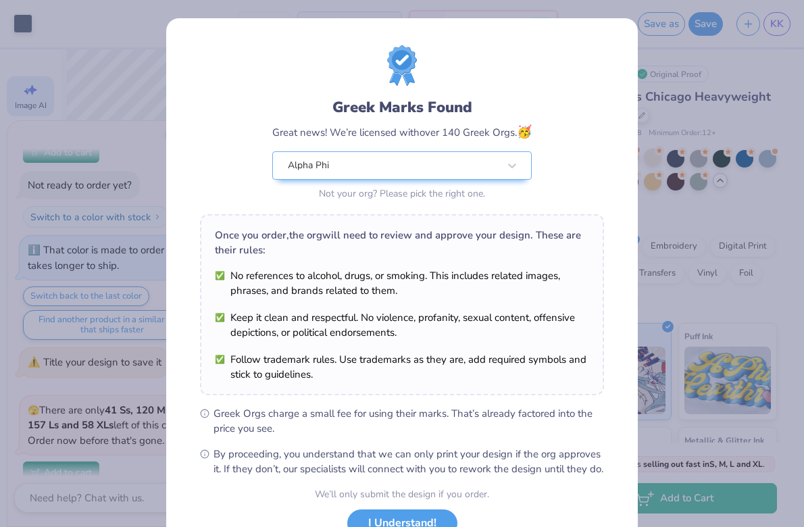
click at [562, 118] on div "Greek Marks Found Great news! We’re licensed with over 140 Greek Orgs. 🥳 Alpha …" at bounding box center [402, 124] width 404 height 158
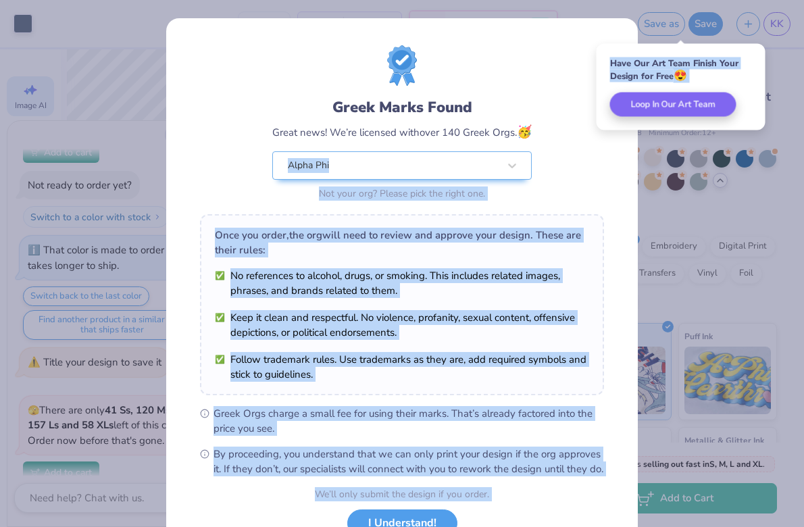
click at [674, 134] on body "Art colors 32 $48.86 Per Item $1,563.52 Total Est. Delivery [DATE] - [DATE] FRE…" at bounding box center [402, 263] width 804 height 527
click at [478, 261] on div "Once you order, the org will need to review and approve your design. These are …" at bounding box center [402, 304] width 404 height 181
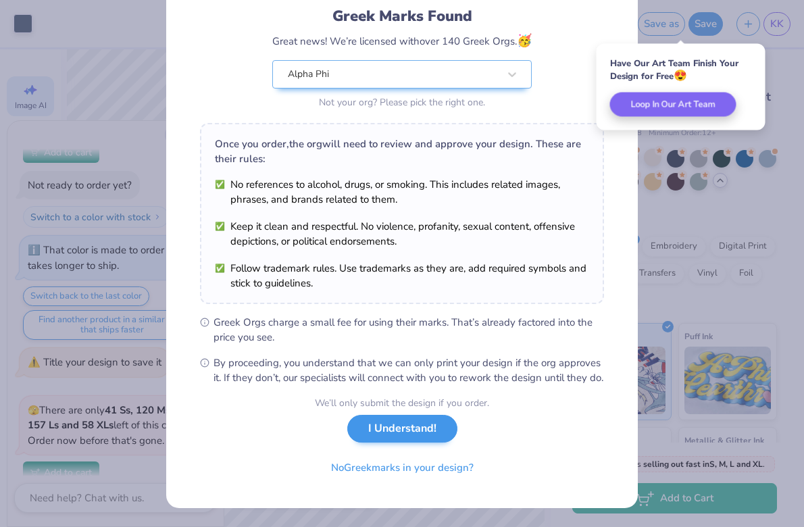
scroll to position [105, 0]
click at [388, 433] on button "I Understand!" at bounding box center [402, 429] width 110 height 28
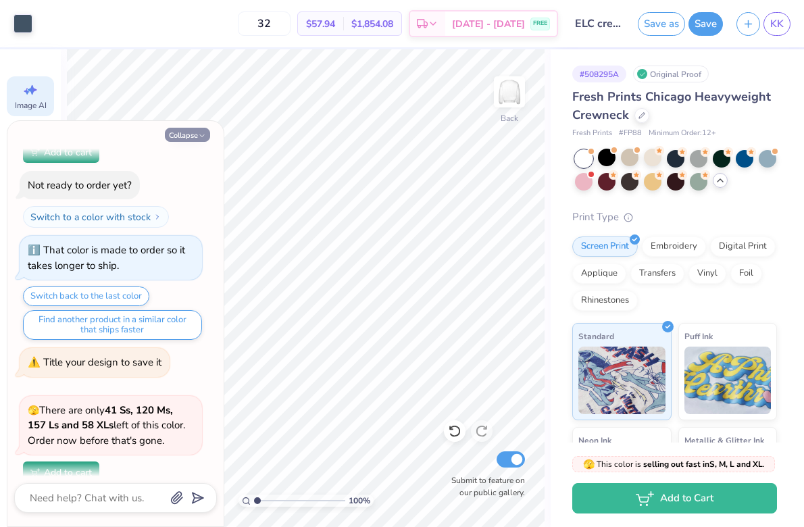
click at [196, 140] on button "Collapse" at bounding box center [187, 135] width 45 height 14
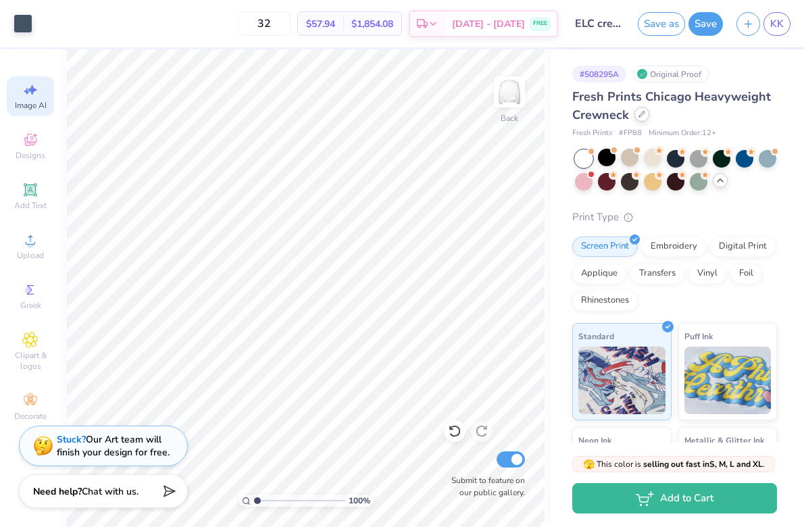
click at [641, 118] on div at bounding box center [642, 114] width 15 height 15
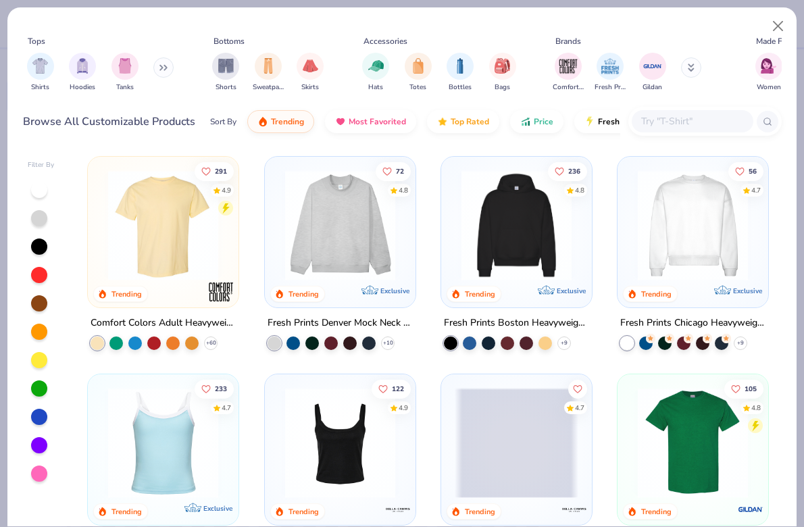
click at [160, 68] on button at bounding box center [163, 67] width 20 height 20
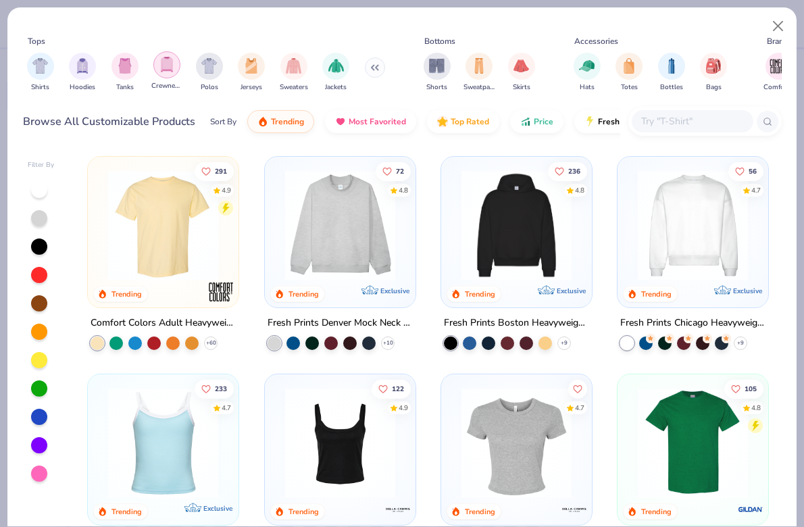
click at [170, 74] on div "filter for Crewnecks" at bounding box center [166, 64] width 27 height 27
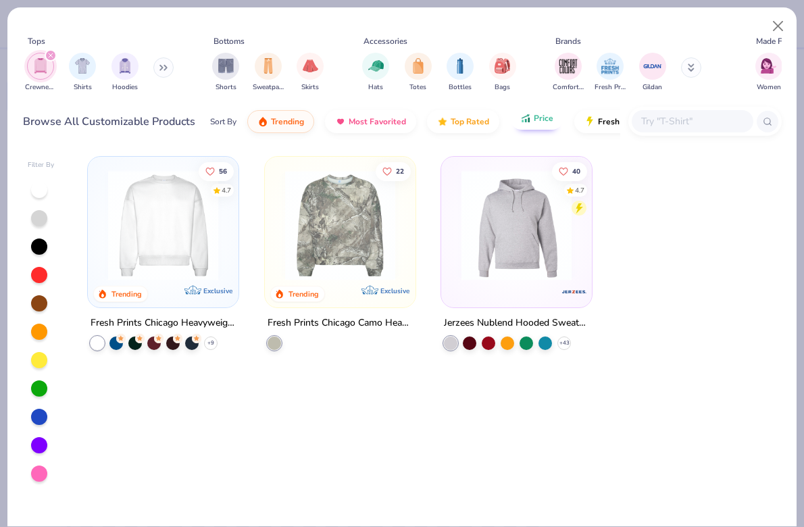
click at [535, 120] on span "Price" at bounding box center [544, 118] width 20 height 11
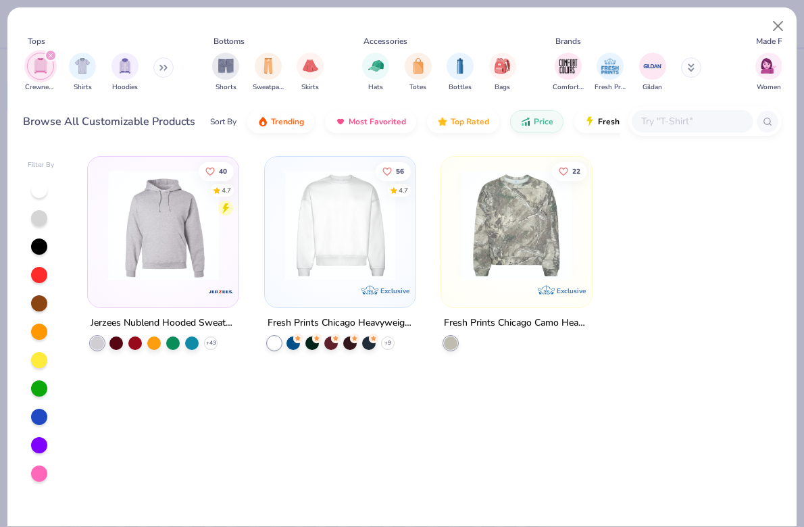
click at [176, 265] on img at bounding box center [163, 225] width 124 height 110
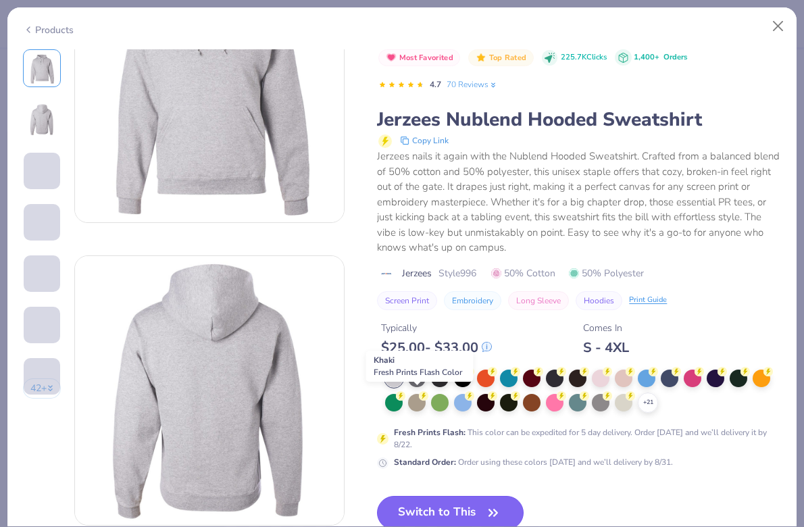
scroll to position [1393, 0]
click at [462, 506] on button "Switch to This" at bounding box center [450, 513] width 147 height 34
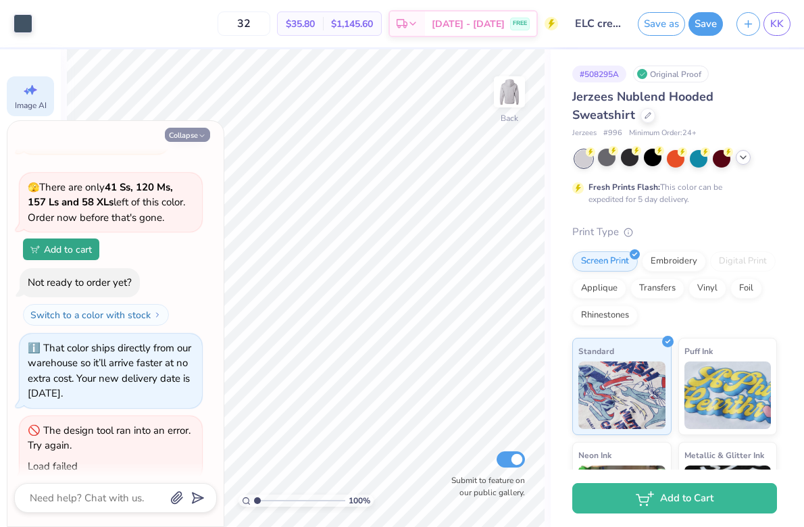
click at [184, 132] on button "Collapse" at bounding box center [187, 135] width 45 height 14
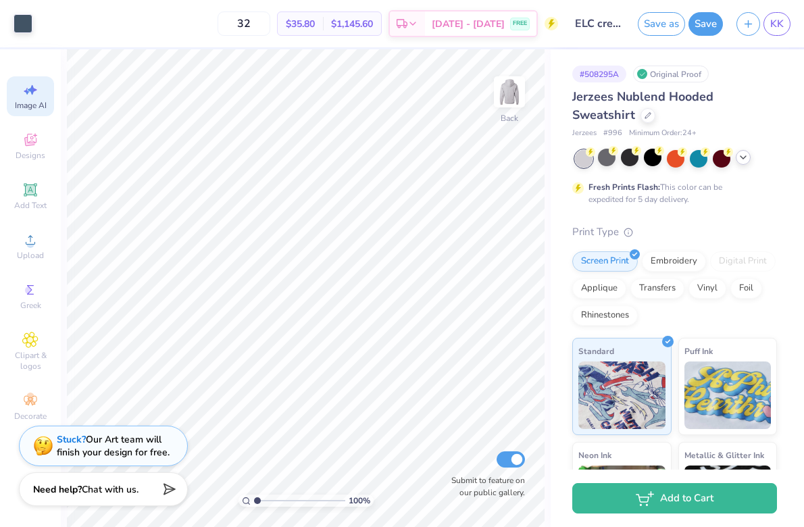
click at [129, 497] on div "Need help? Chat with us." at bounding box center [103, 489] width 169 height 34
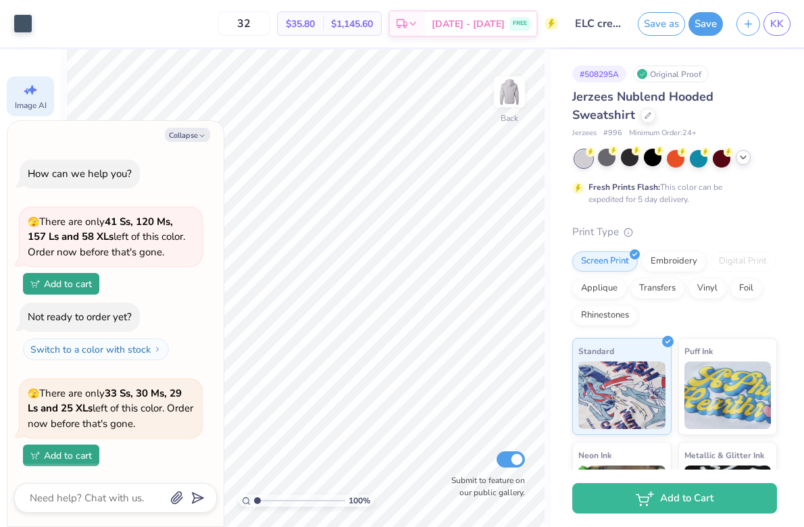
scroll to position [1393, 0]
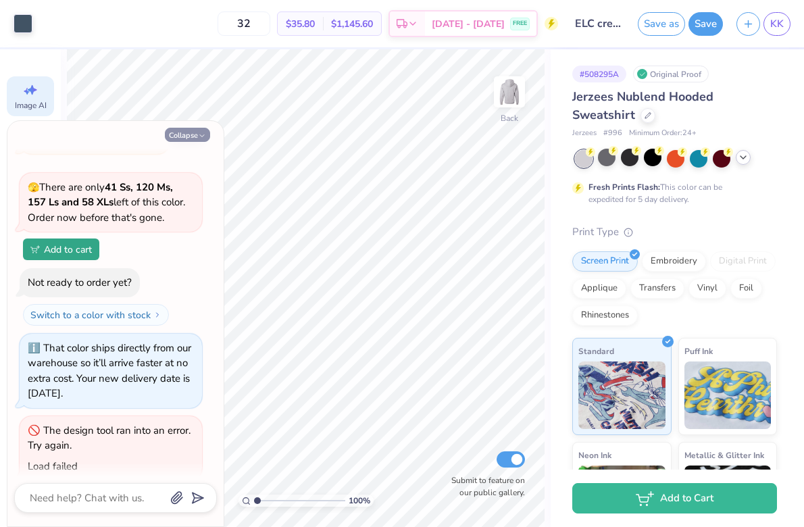
click at [182, 131] on button "Collapse" at bounding box center [187, 135] width 45 height 14
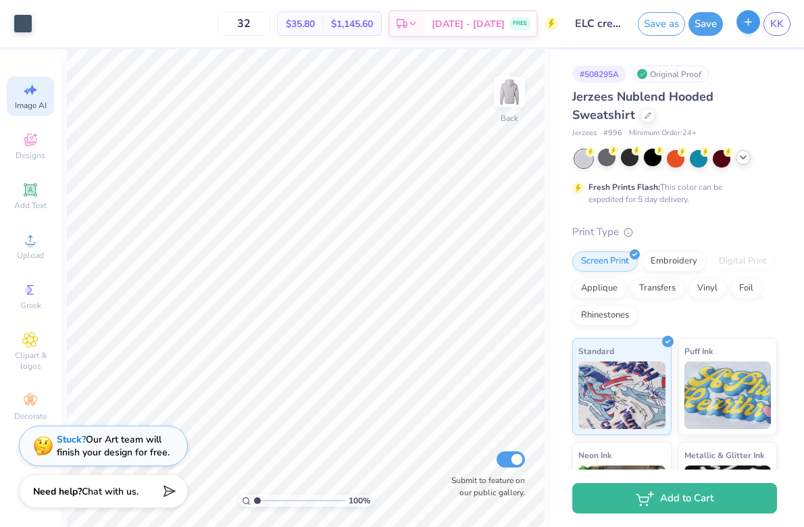
click at [749, 28] on button "button" at bounding box center [749, 22] width 24 height 24
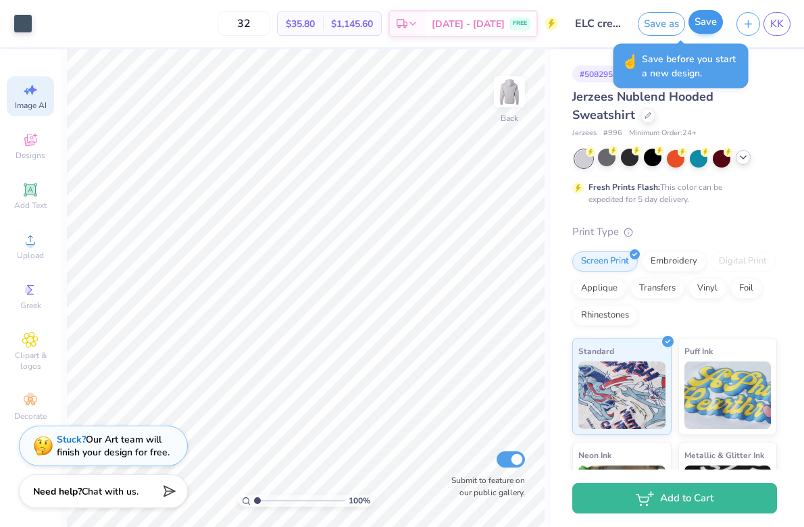
drag, startPoint x: 655, startPoint y: 20, endPoint x: 711, endPoint y: 20, distance: 56.1
click at [711, 20] on div "Save as Save" at bounding box center [680, 24] width 85 height 24
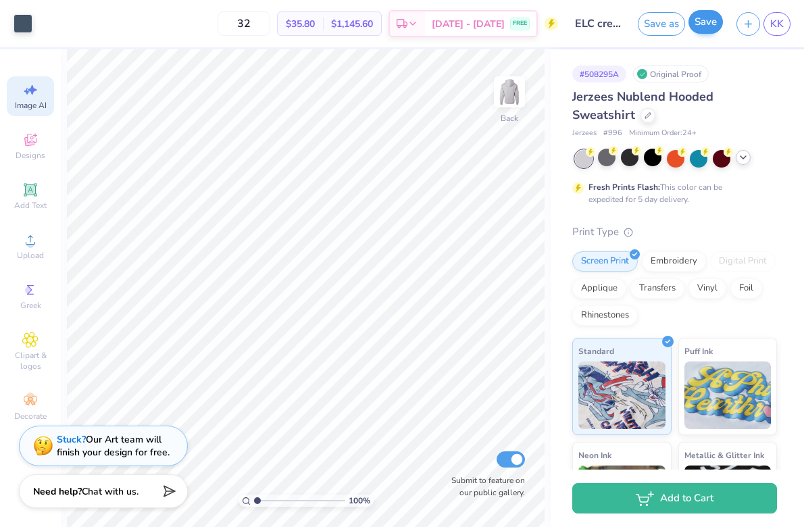
click at [711, 20] on button "Save" at bounding box center [706, 22] width 34 height 24
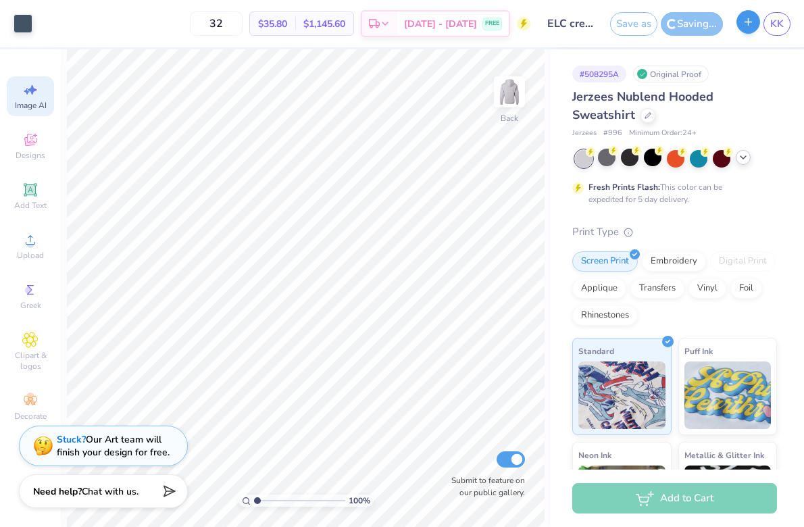
click at [745, 26] on icon "button" at bounding box center [748, 21] width 11 height 11
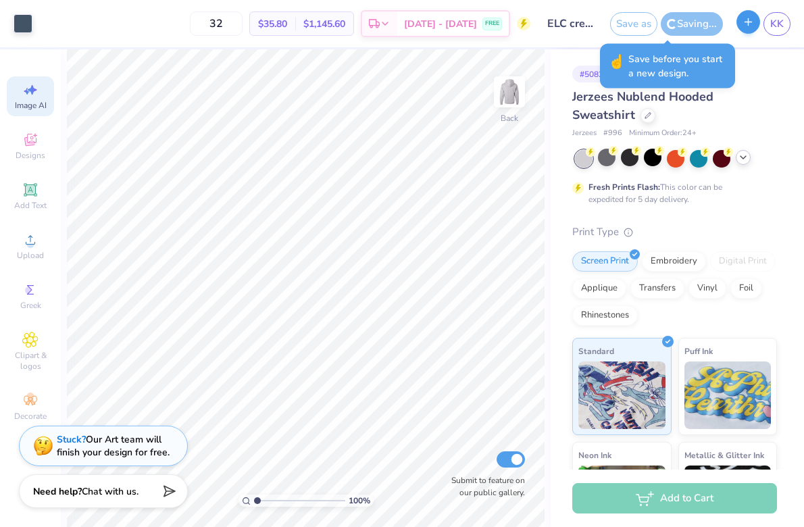
click at [746, 26] on icon "button" at bounding box center [748, 21] width 11 height 11
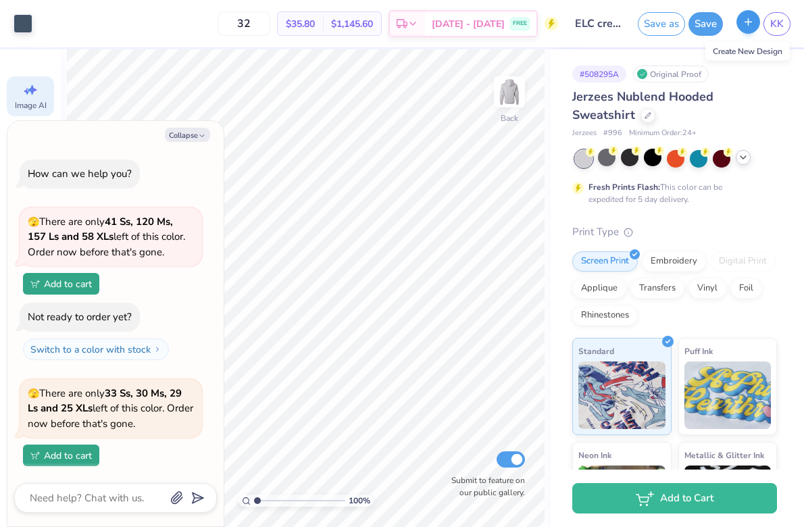
scroll to position [1516, 0]
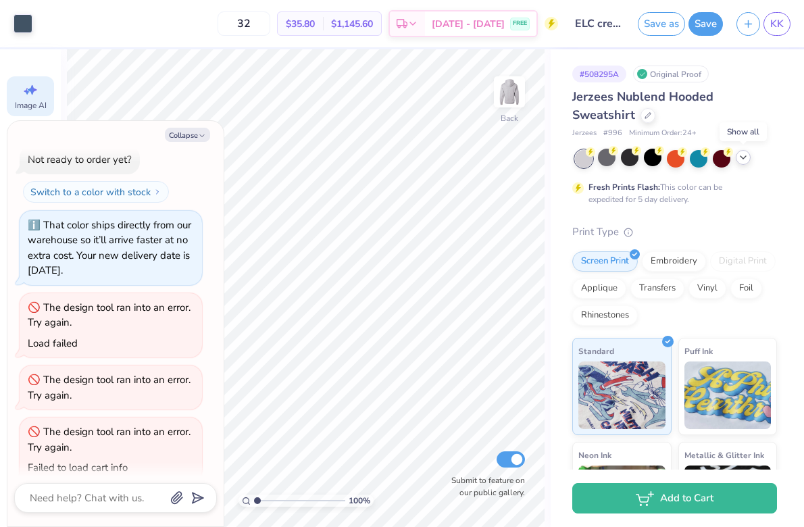
click at [743, 156] on icon at bounding box center [743, 157] width 11 height 11
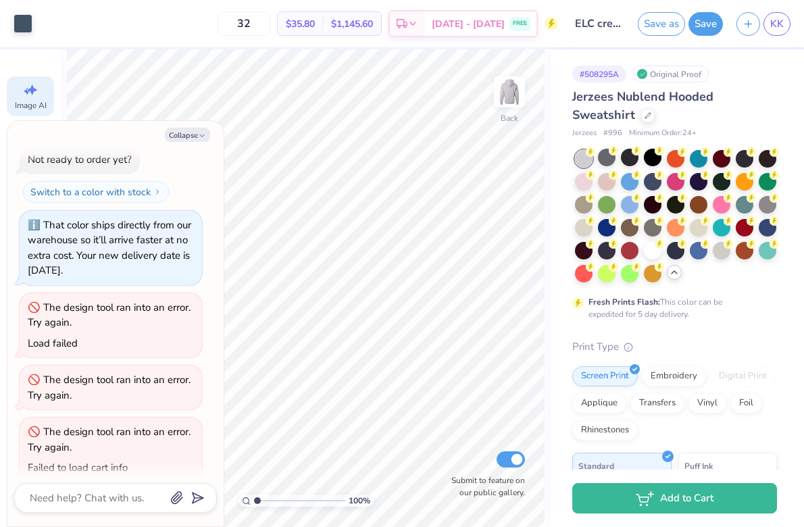
click at [189, 125] on div "Collapse How can we help you? 🫣 There are only 41 Ss, 120 Ms, 157 Ls and 58 XLs…" at bounding box center [115, 323] width 216 height 405
click at [189, 132] on button "Collapse" at bounding box center [187, 135] width 45 height 14
type textarea "x"
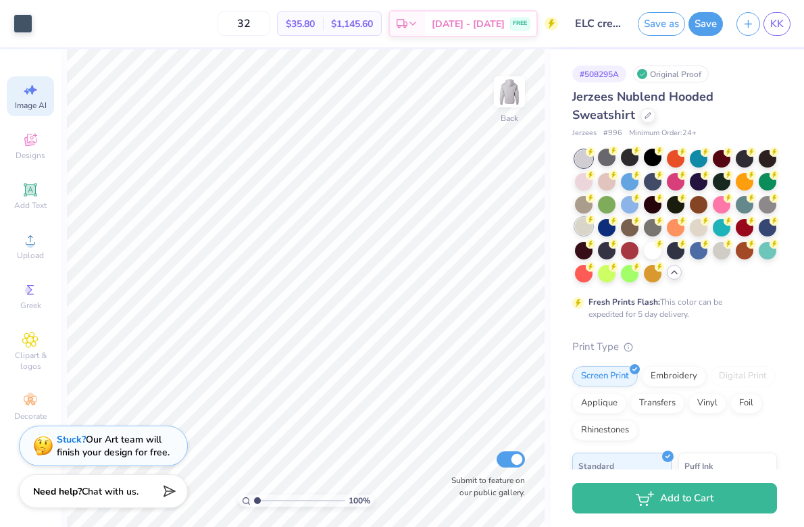
click at [584, 233] on div at bounding box center [584, 227] width 18 height 18
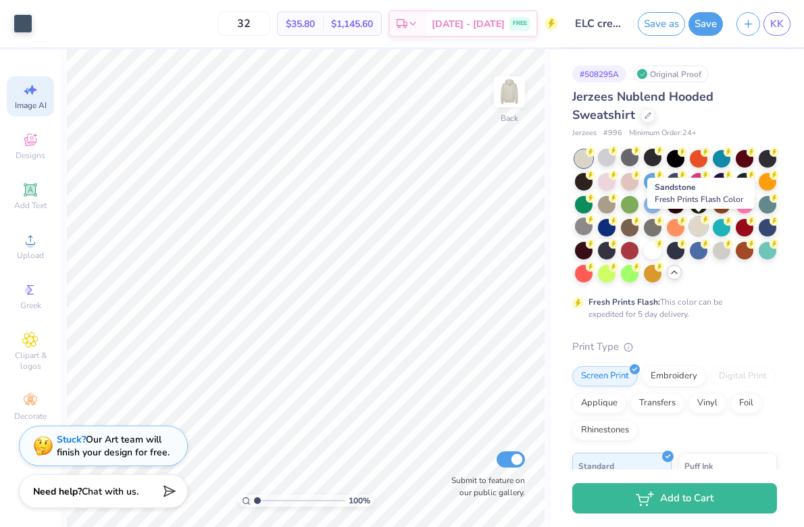
click at [703, 232] on div at bounding box center [699, 227] width 18 height 18
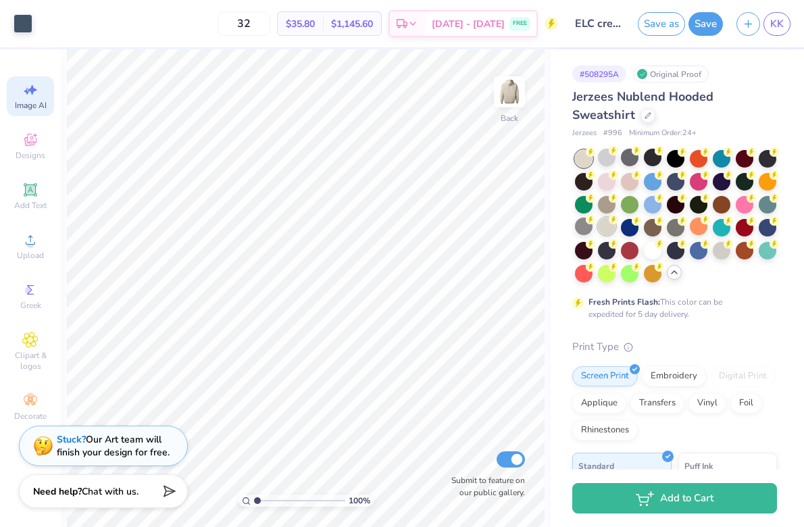
click at [608, 228] on div at bounding box center [607, 227] width 18 height 18
type input "1.54"
click at [458, 425] on icon at bounding box center [455, 431] width 14 height 14
type input "2.19"
click at [455, 434] on icon at bounding box center [455, 431] width 14 height 14
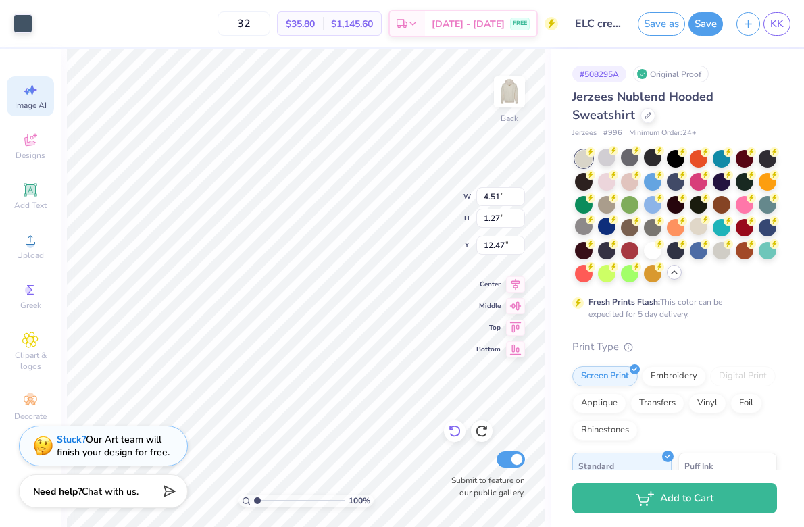
type input "12.66"
type input "3.67"
type input "2.91"
type input "12.23"
click at [716, 20] on button "Save" at bounding box center [706, 22] width 34 height 24
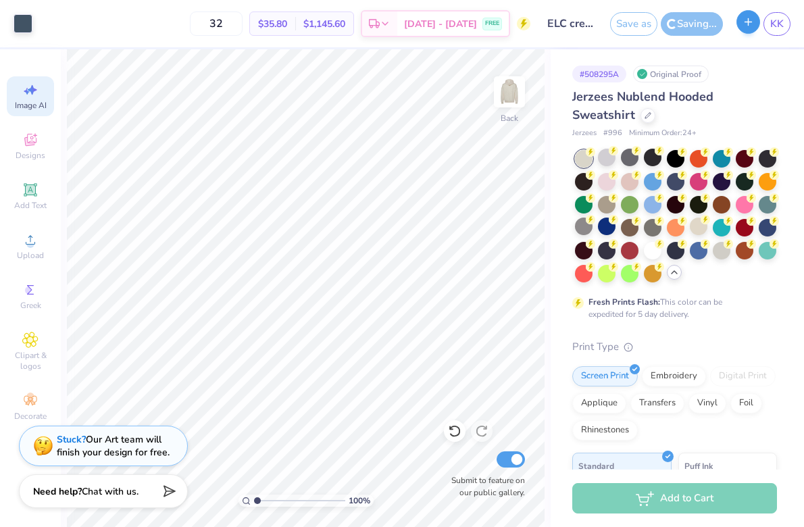
click at [758, 28] on button "button" at bounding box center [749, 22] width 24 height 24
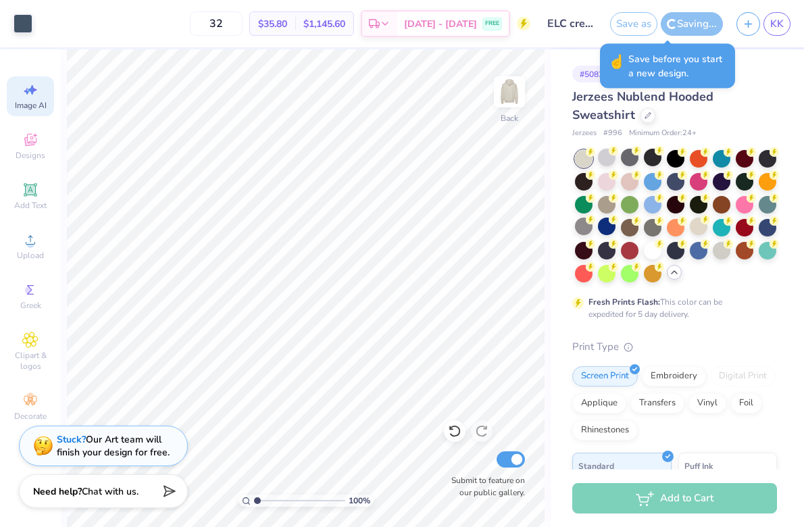
click at [780, 82] on div "# 508295A Original Proof Jerzees Nublend Hooded Sweatshirt Jerzees # 996 Minimu…" at bounding box center [677, 403] width 253 height 709
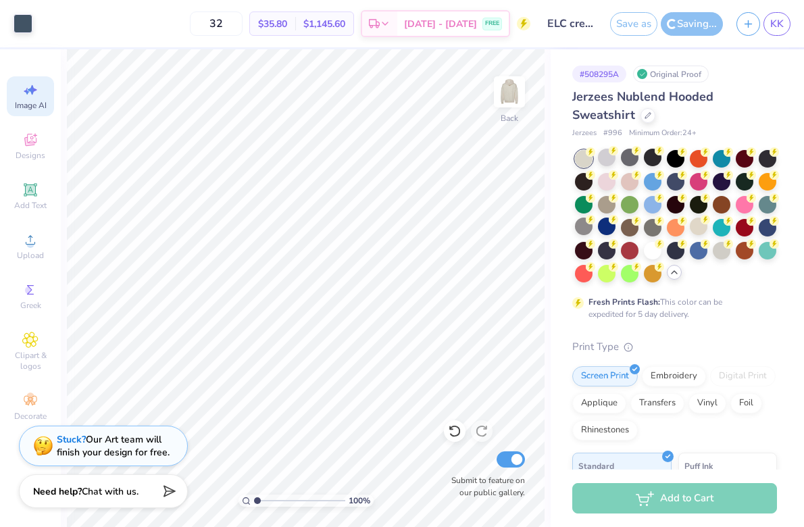
click at [739, 12] on div "KK" at bounding box center [764, 24] width 54 height 24
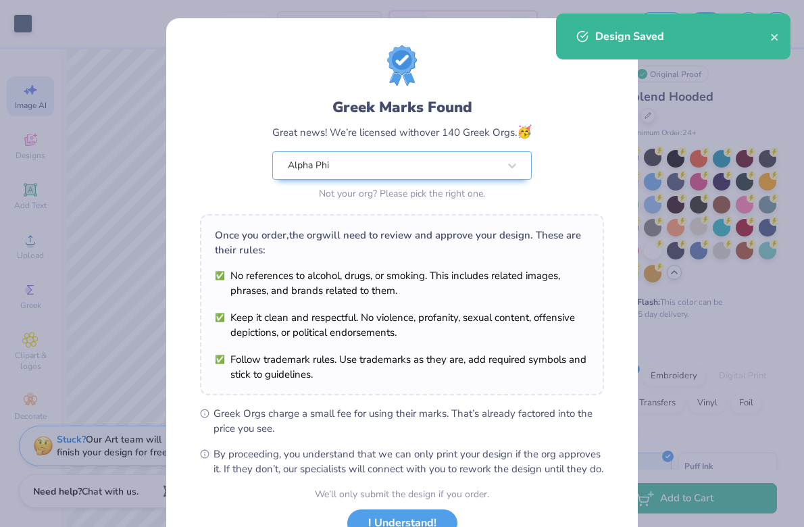
click at [766, 28] on div "Design Saved" at bounding box center [682, 36] width 175 height 16
click at [772, 37] on icon "close" at bounding box center [774, 37] width 9 height 11
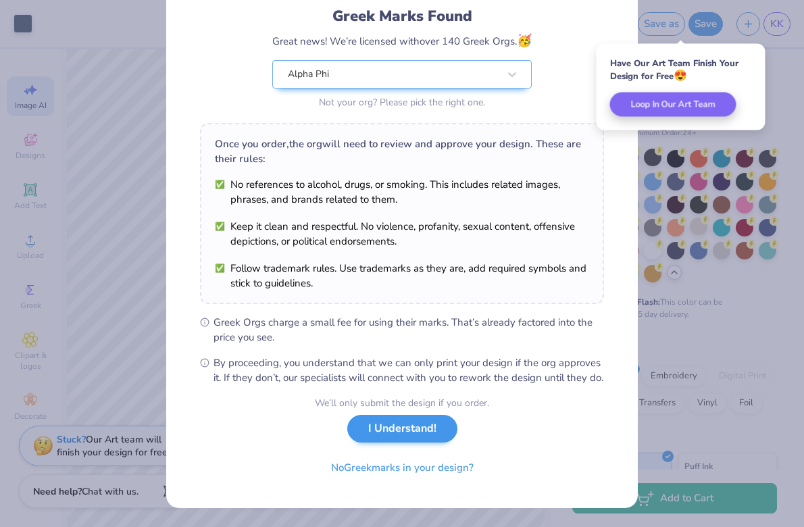
scroll to position [105, 0]
click at [409, 433] on button "I Understand!" at bounding box center [402, 429] width 110 height 28
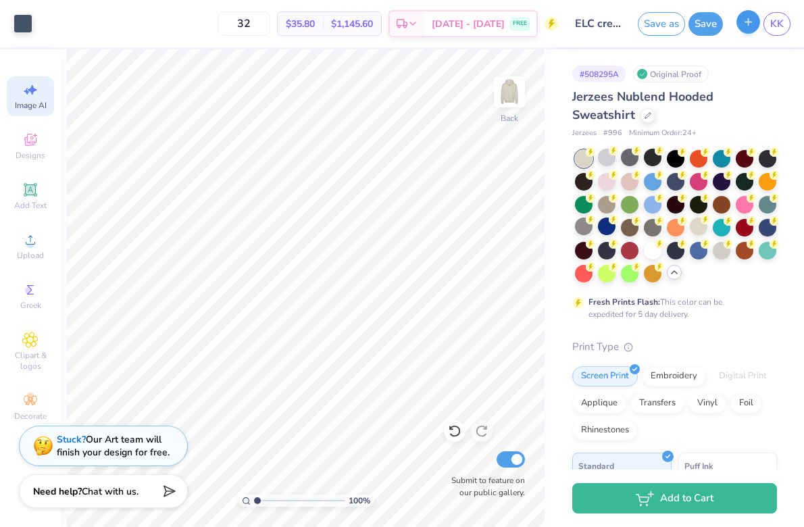
click at [744, 29] on button "button" at bounding box center [749, 22] width 24 height 24
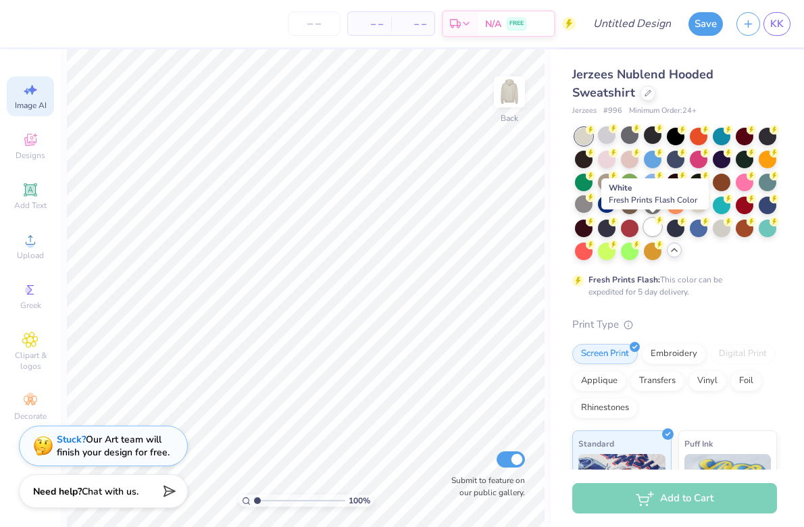
click at [595, 134] on circle at bounding box center [590, 129] width 9 height 9
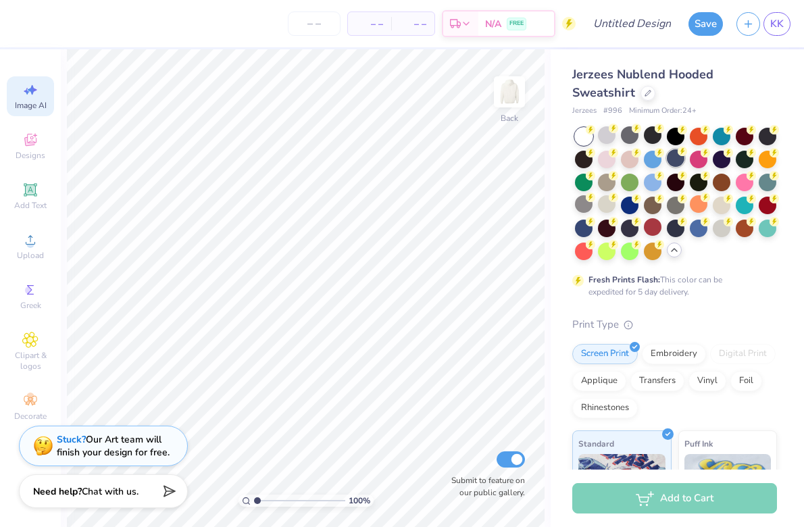
click at [672, 165] on div at bounding box center [676, 158] width 18 height 18
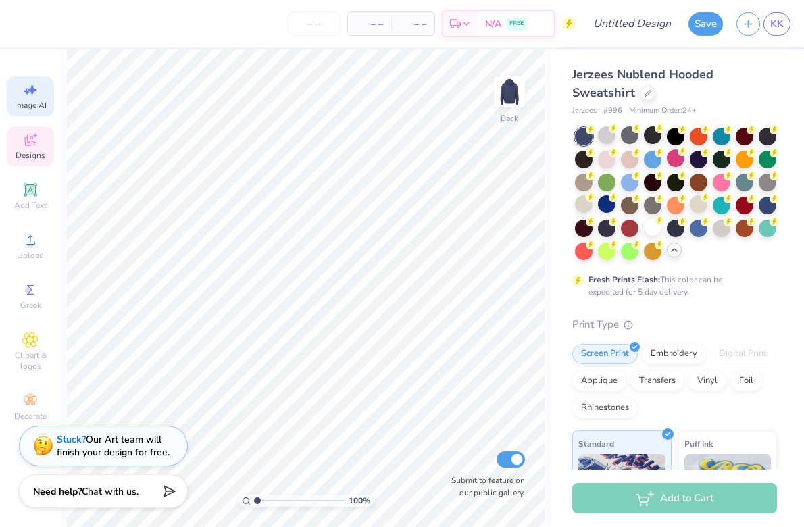
click at [26, 151] on span "Designs" at bounding box center [31, 155] width 30 height 11
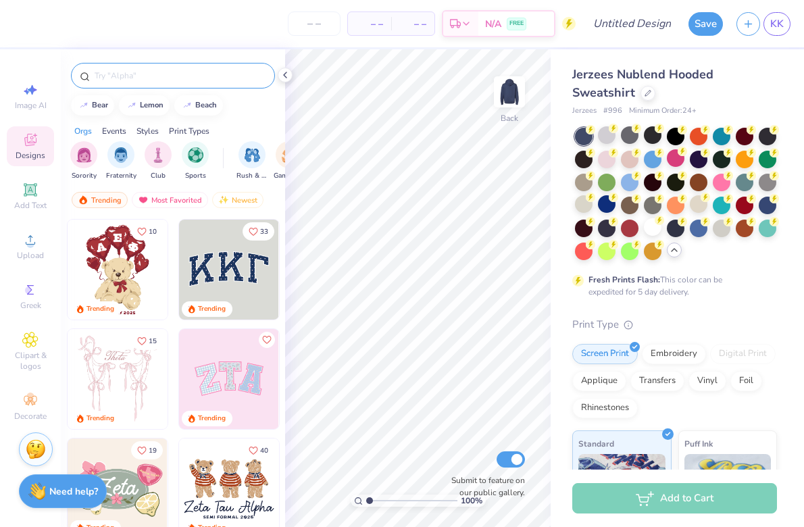
click at [185, 76] on input "text" at bounding box center [179, 76] width 173 height 14
type input "t"
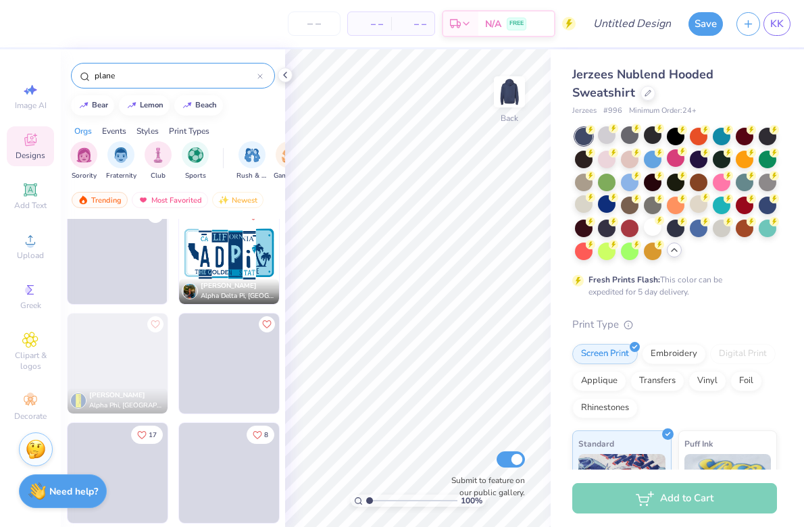
scroll to position [1062, 0]
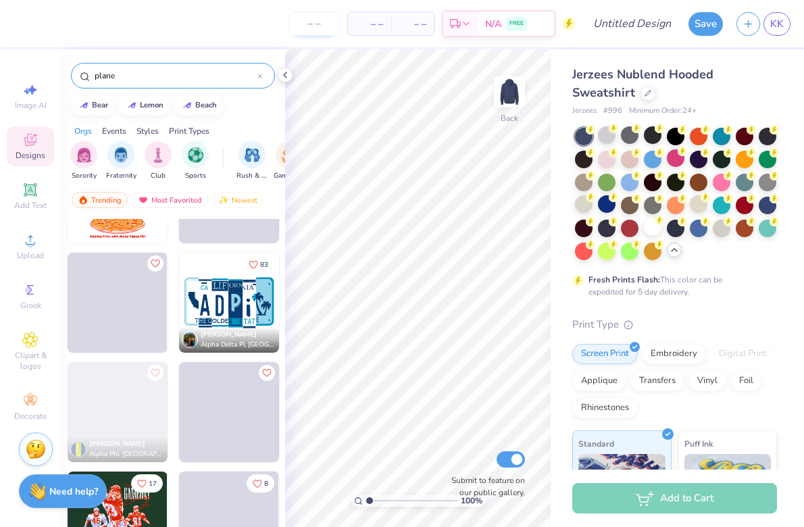
type input "plane"
click at [316, 28] on input "number" at bounding box center [314, 23] width 53 height 24
type input "32"
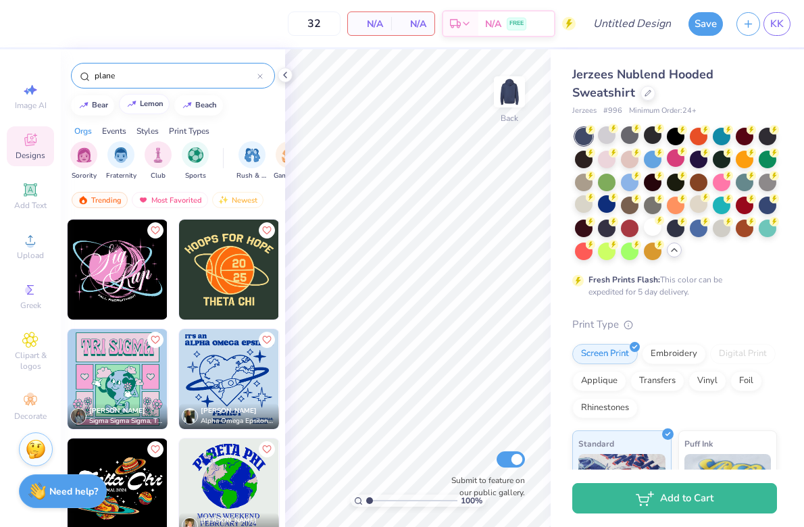
scroll to position [0, 0]
click at [117, 134] on div "Events" at bounding box center [114, 131] width 24 height 12
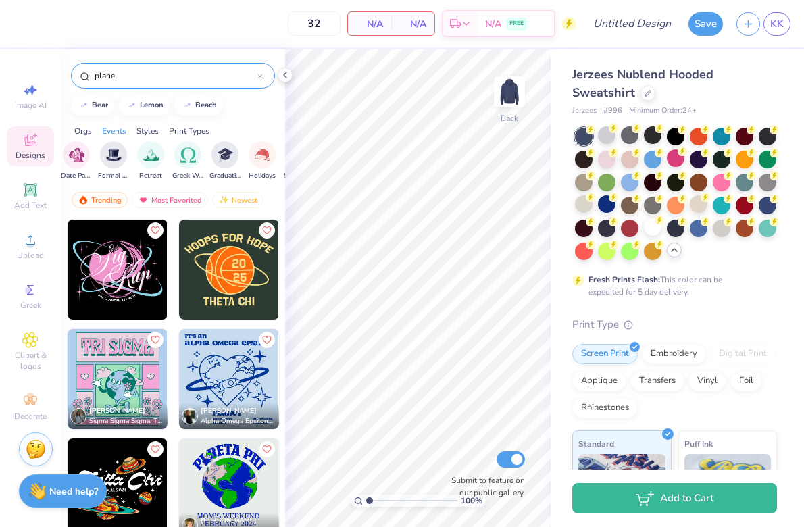
scroll to position [0, 409]
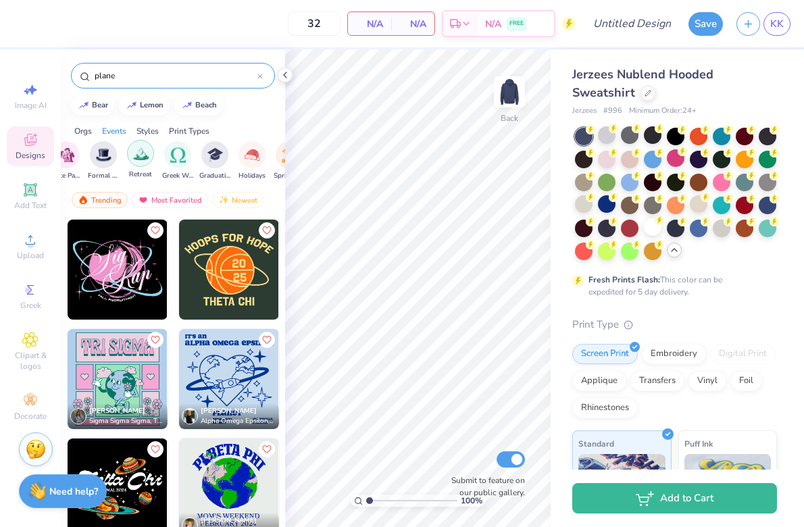
click at [141, 159] on img "filter for Retreat" at bounding box center [141, 154] width 16 height 16
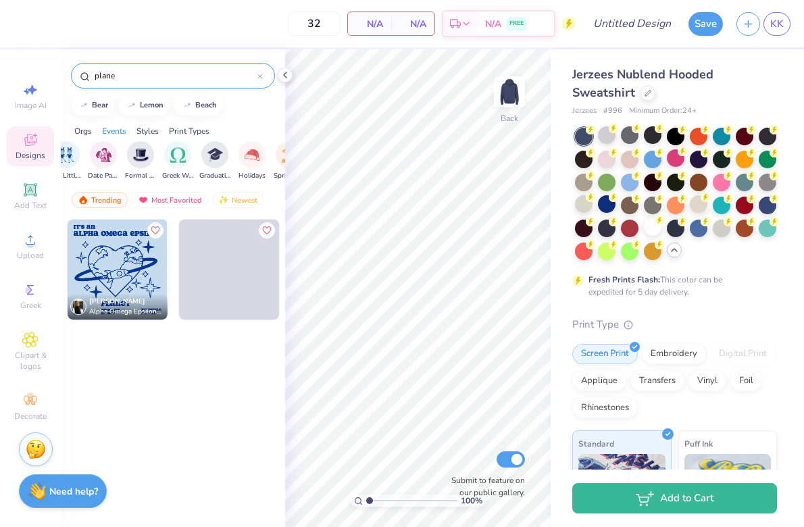
click at [260, 77] on icon at bounding box center [260, 76] width 4 height 4
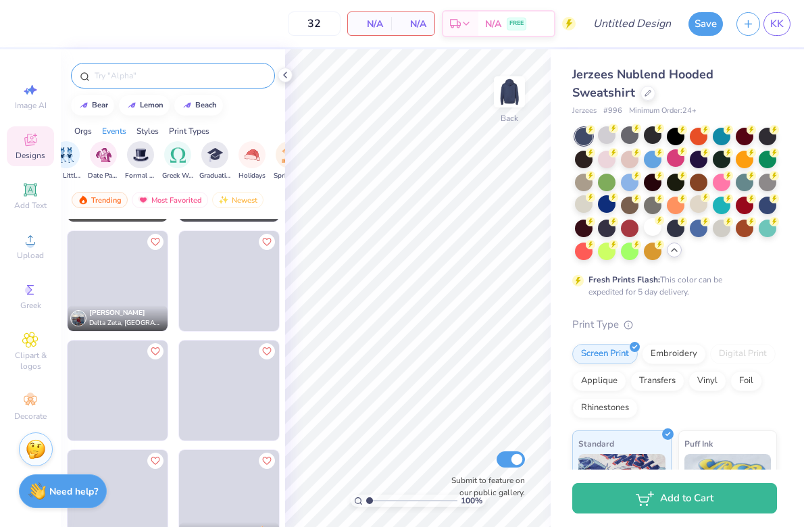
scroll to position [101, 0]
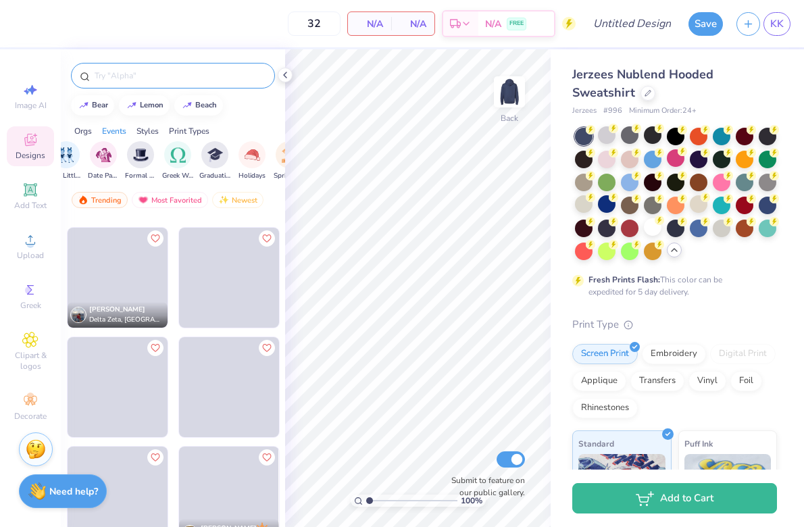
click at [372, 19] on span "N/A" at bounding box center [369, 24] width 27 height 14
click at [379, 25] on span "N/A" at bounding box center [369, 24] width 27 height 14
click at [364, 28] on span "N/A" at bounding box center [369, 24] width 27 height 14
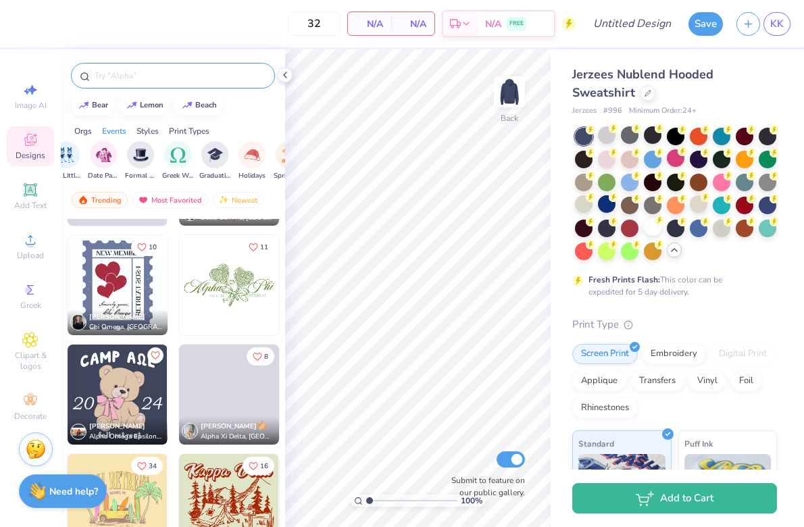
scroll to position [3159, 0]
click at [128, 289] on img at bounding box center [118, 286] width 100 height 100
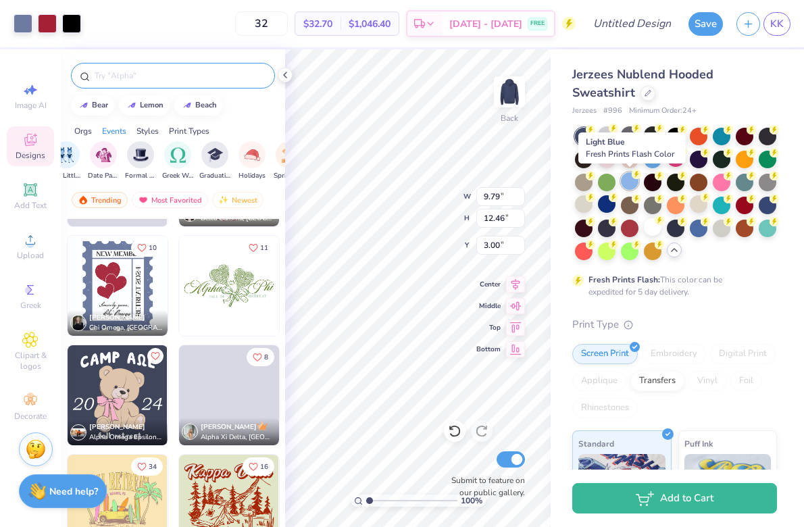
click at [630, 181] on div at bounding box center [630, 181] width 18 height 18
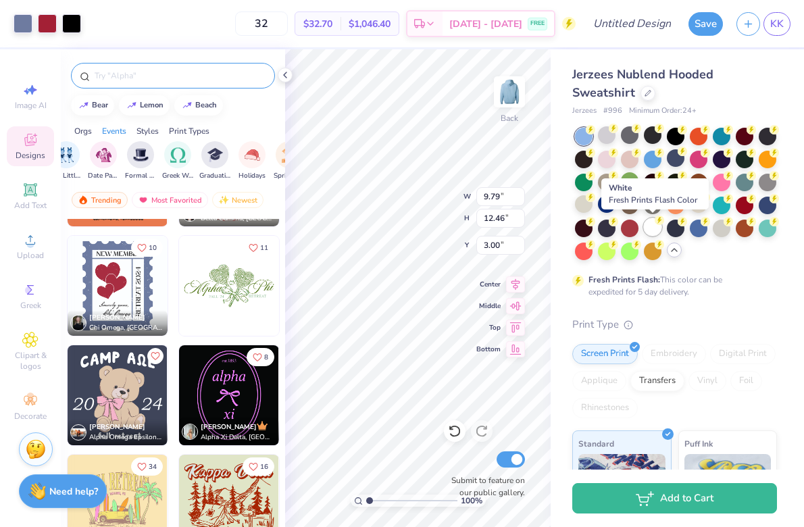
click at [651, 235] on div at bounding box center [653, 227] width 18 height 18
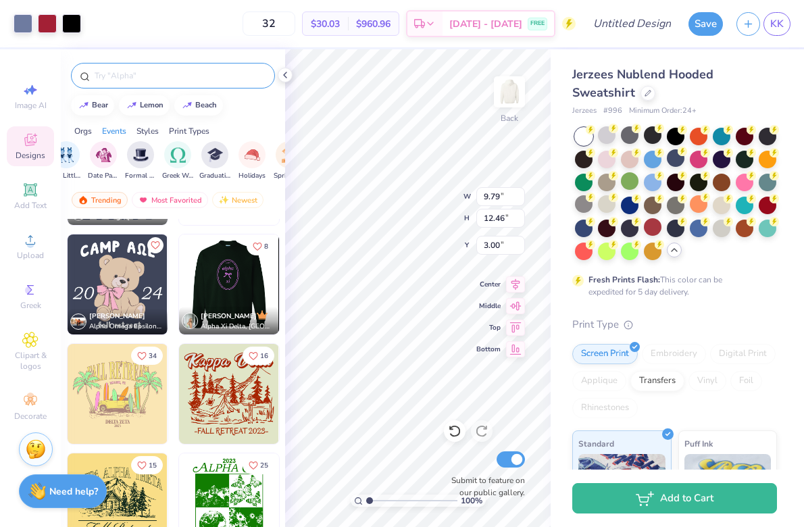
scroll to position [3273, 0]
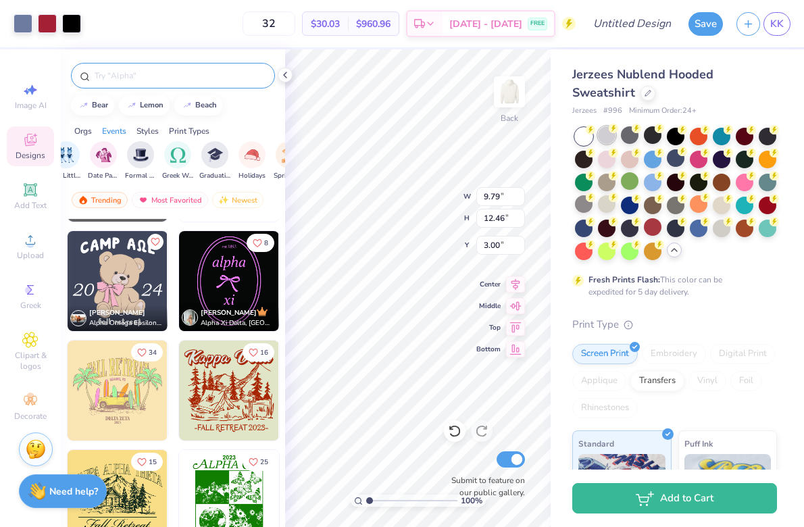
click at [605, 139] on div at bounding box center [607, 135] width 18 height 18
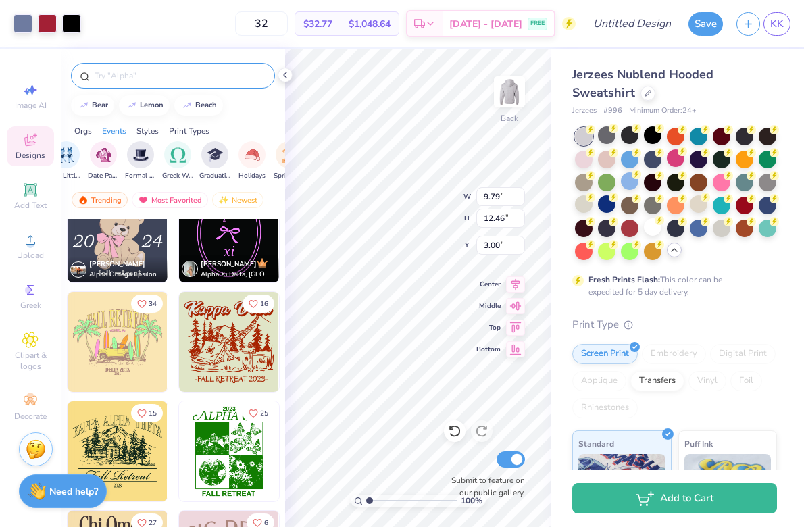
scroll to position [3343, 0]
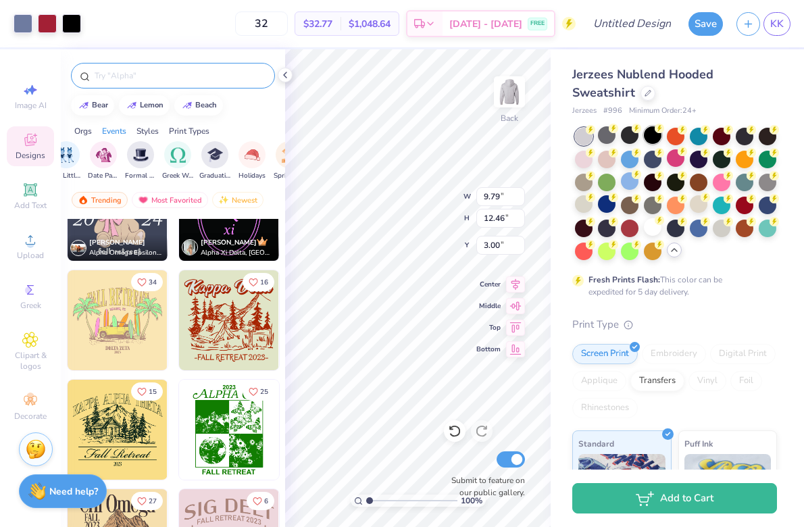
click at [656, 138] on div at bounding box center [653, 135] width 18 height 18
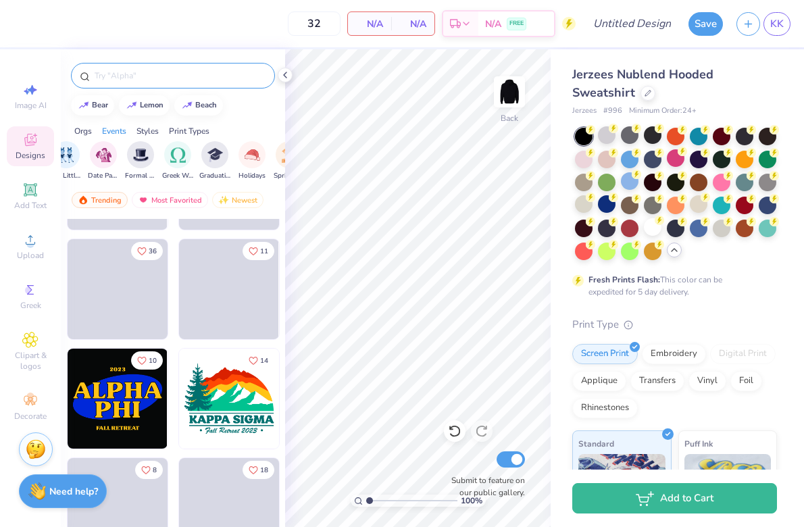
scroll to position [4033, 0]
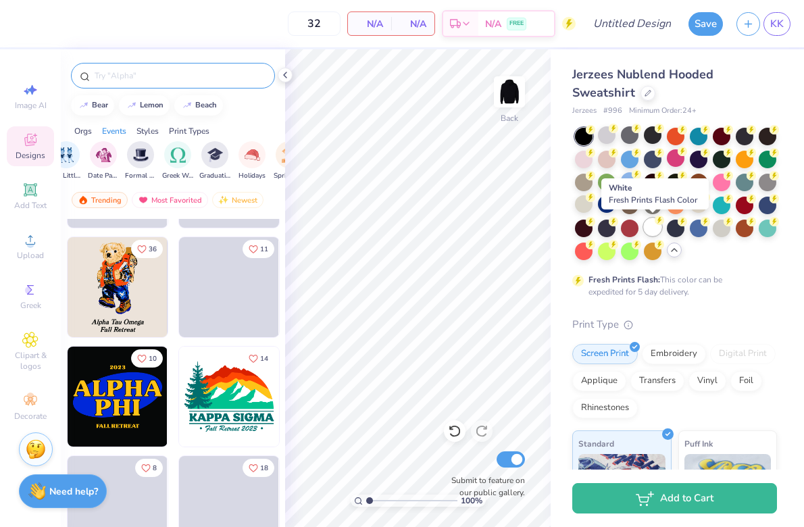
click at [651, 231] on div at bounding box center [653, 227] width 18 height 18
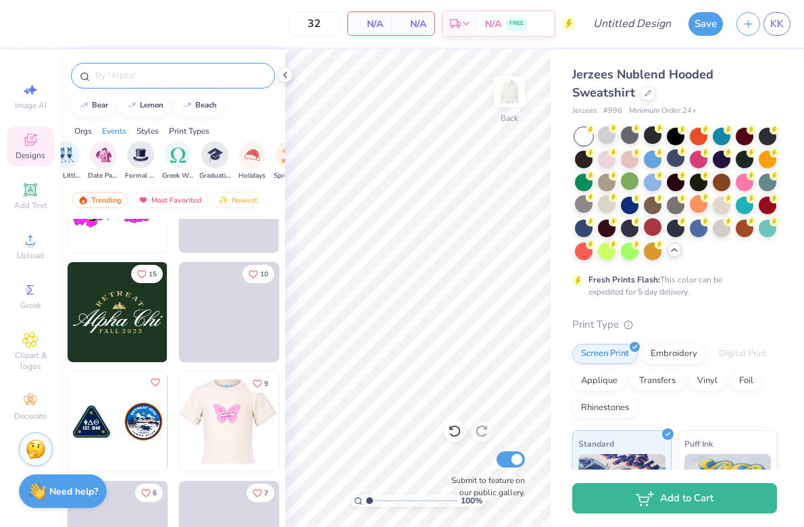
scroll to position [4337, 0]
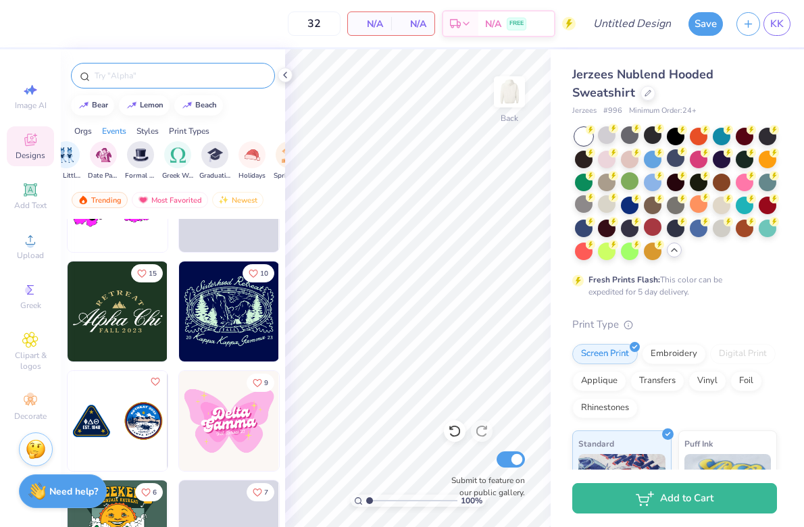
click at [137, 324] on img at bounding box center [118, 312] width 100 height 100
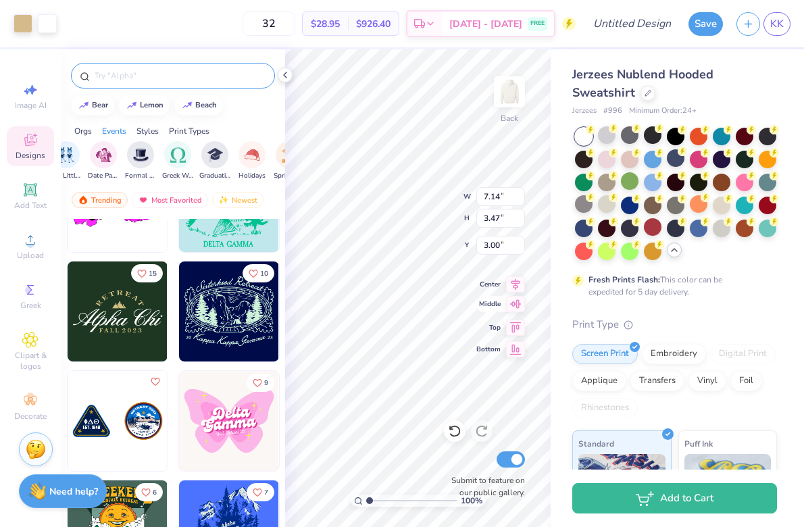
type input "8.50"
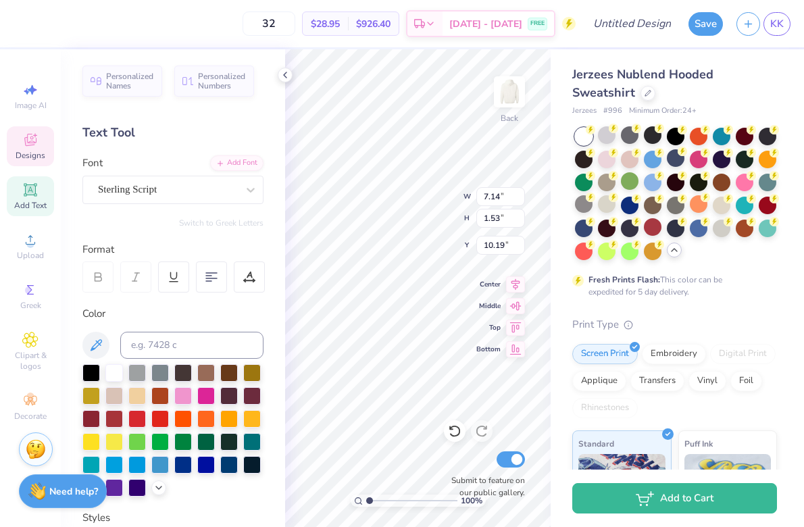
type input "8.00"
click at [455, 432] on icon at bounding box center [455, 431] width 14 height 14
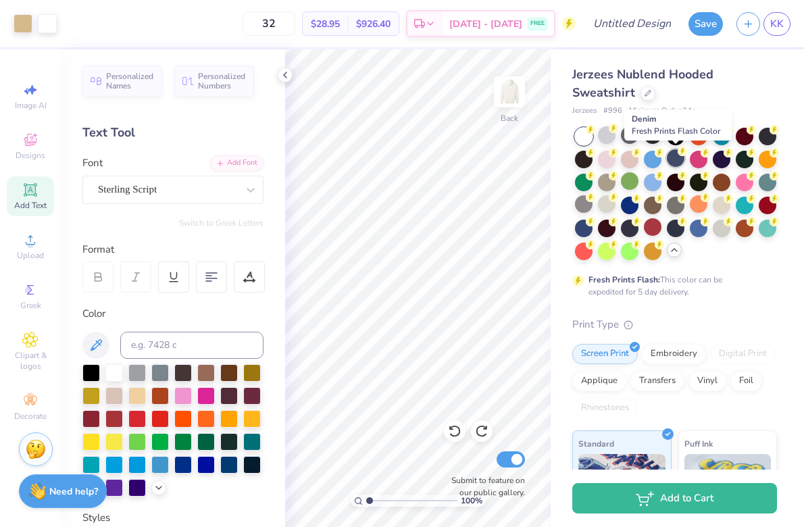
click at [679, 162] on div at bounding box center [676, 158] width 18 height 18
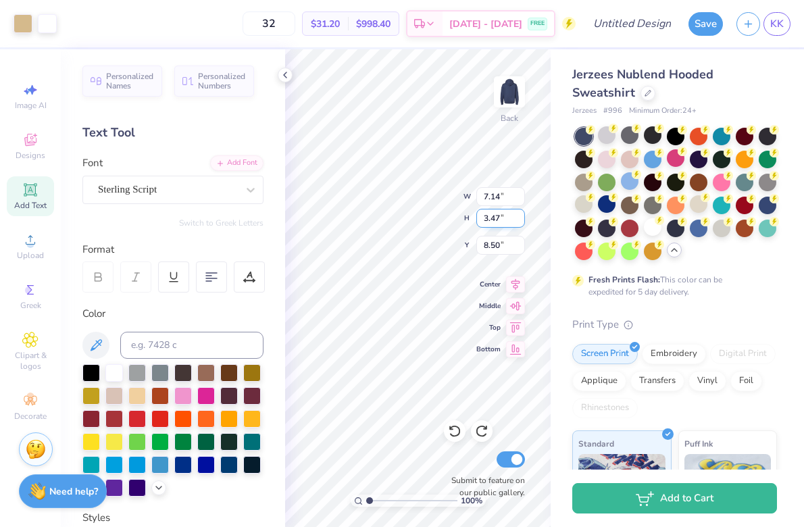
click at [485, 209] on div "100 % Back W 7.14 7.14 " H 3.47 3.47 " Y 8.50 8.50 " Center Middle Top Bottom S…" at bounding box center [418, 288] width 266 height 478
type input "4.66"
type input "2.27"
click at [486, 211] on div "100 % Back W 4.66 4.66 " H 2.27 2.27 " Y 8.50 8.50 " Center Middle Top Bottom S…" at bounding box center [418, 288] width 266 height 478
type input "3.00"
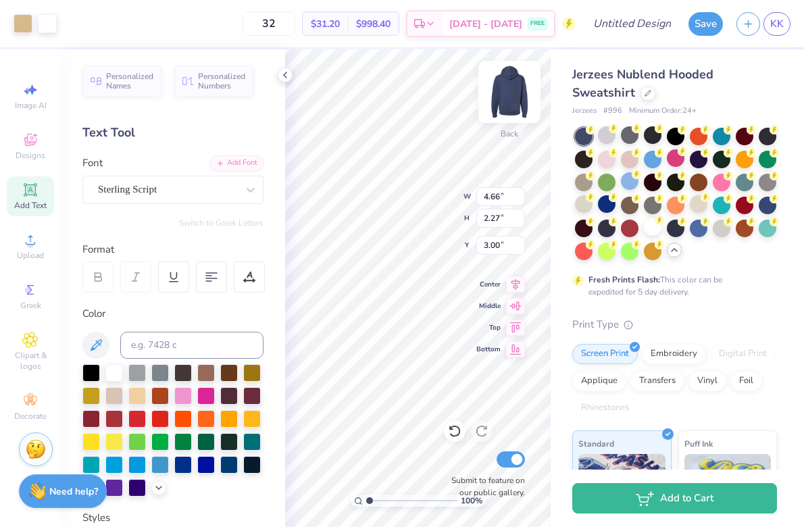
click at [507, 95] on img at bounding box center [510, 92] width 54 height 54
type input "11.11"
click at [483, 334] on div "100 % Front W 4.74 4.74 " H 2.03 2.03 " Y 11.11 11.11 " Center Middle Top Botto…" at bounding box center [418, 288] width 266 height 478
type input "8.76"
type input "3.76"
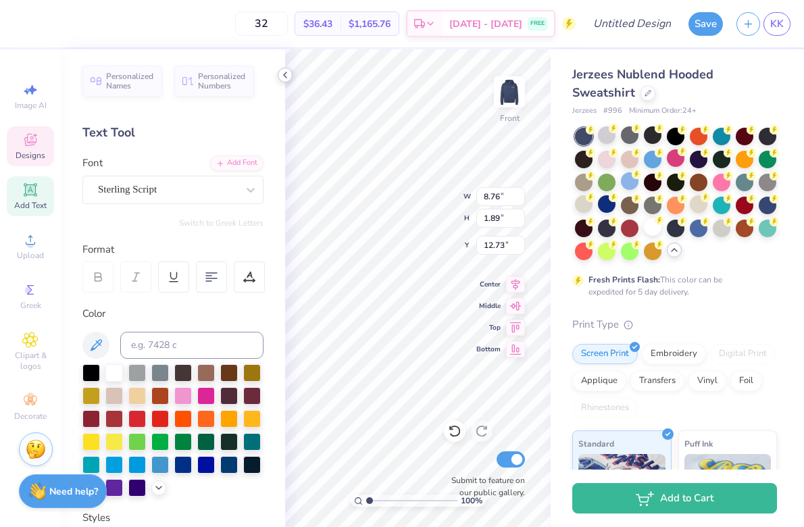
click at [285, 75] on icon at bounding box center [285, 75] width 11 height 11
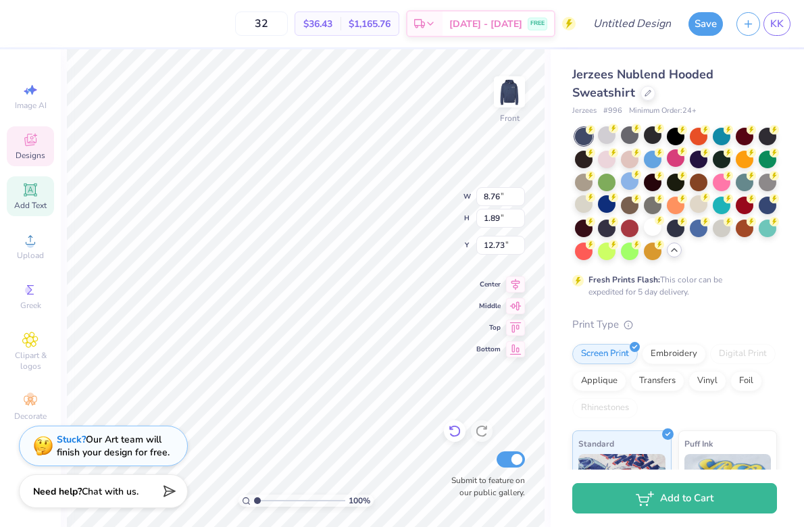
click at [453, 430] on icon at bounding box center [455, 431] width 14 height 14
type input "12.67"
click at [454, 431] on icon at bounding box center [455, 431] width 14 height 14
click at [488, 431] on div at bounding box center [482, 431] width 22 height 22
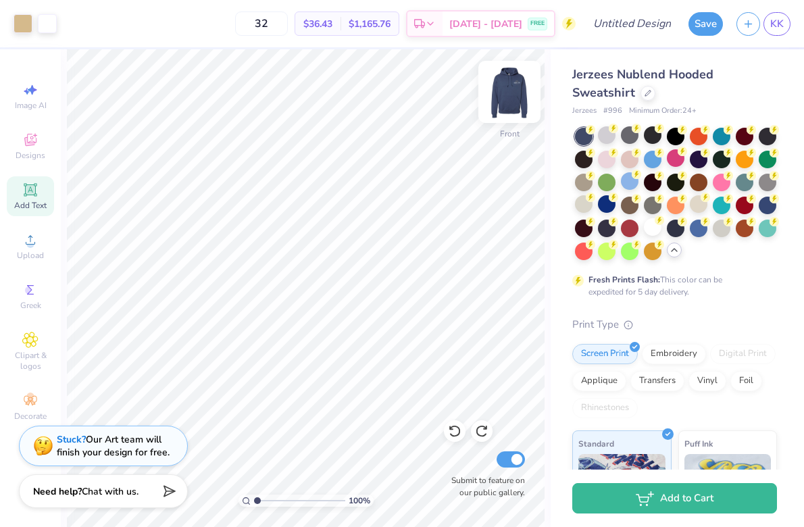
click at [501, 99] on img at bounding box center [510, 92] width 54 height 54
click at [513, 96] on img at bounding box center [510, 92] width 54 height 54
click at [517, 97] on img at bounding box center [510, 92] width 54 height 54
click at [522, 87] on img at bounding box center [510, 92] width 54 height 54
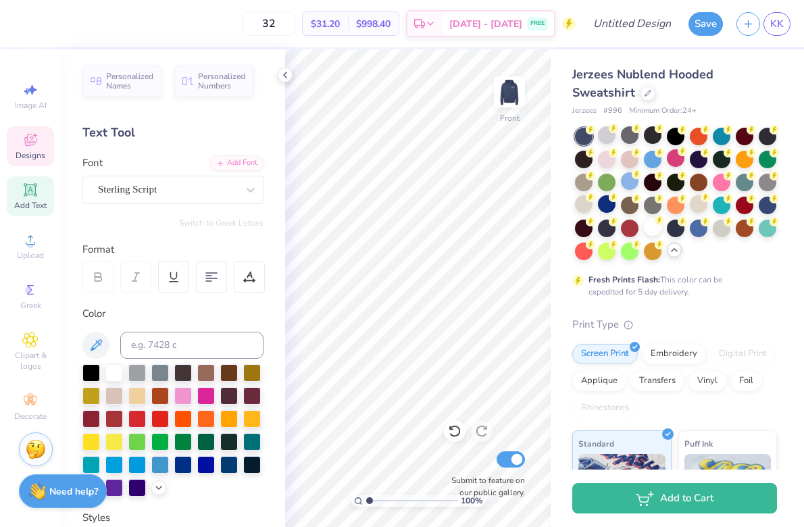
click at [30, 147] on icon at bounding box center [30, 140] width 16 height 16
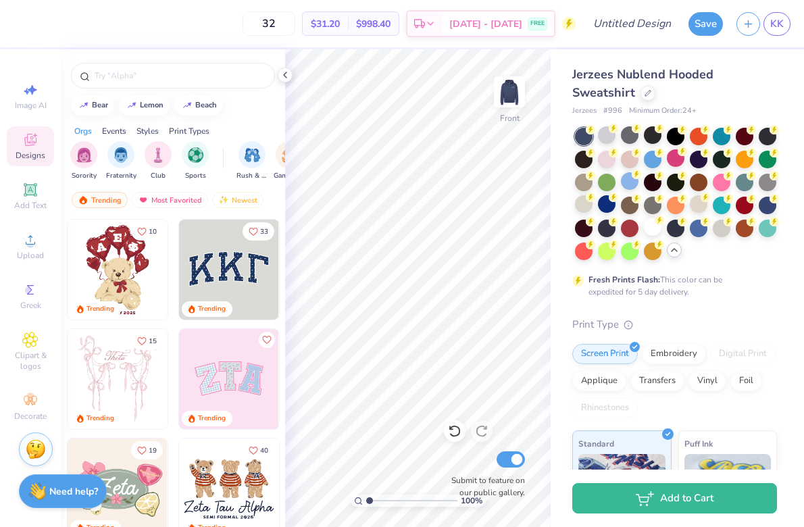
scroll to position [143, 0]
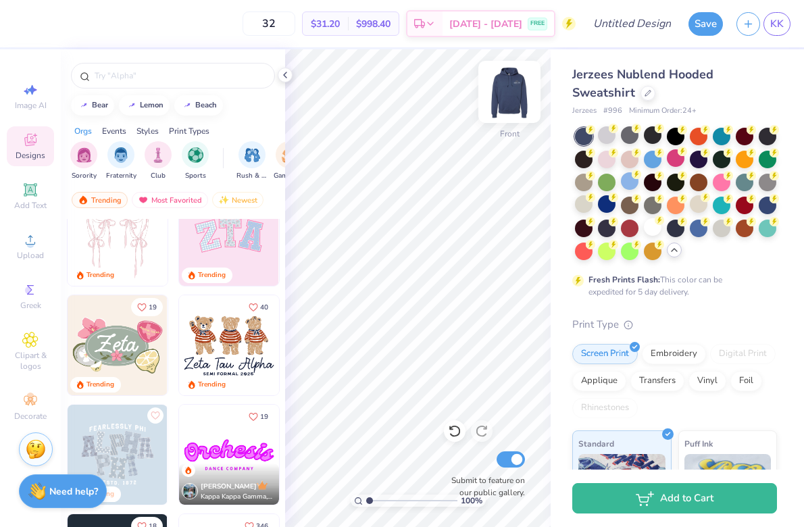
click at [512, 97] on img at bounding box center [510, 92] width 54 height 54
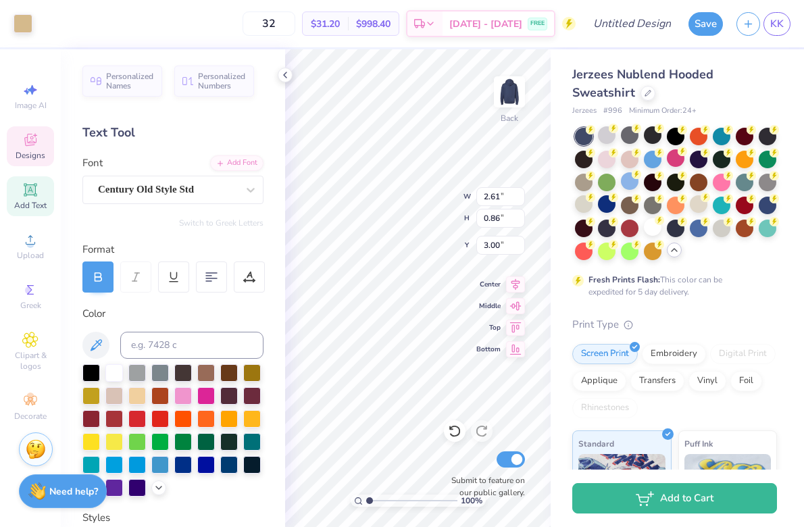
click at [482, 192] on input "2.61" at bounding box center [500, 196] width 49 height 19
type textarea "Consultant"
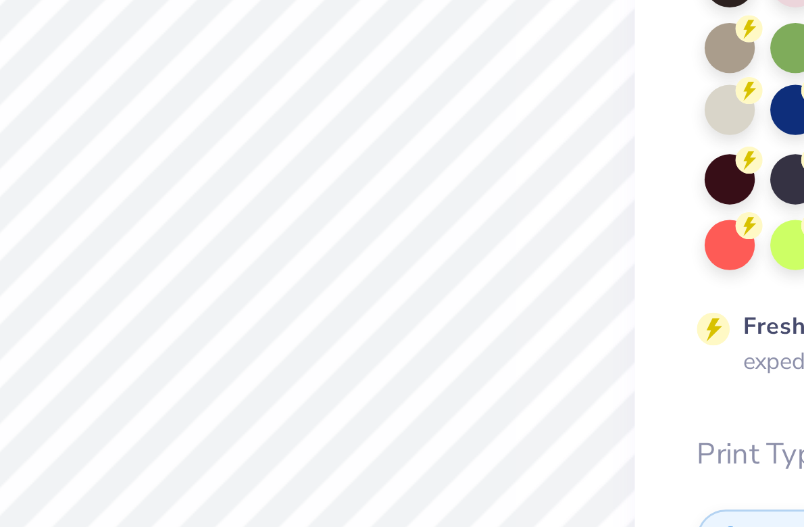
click at [285, 50] on div "100 % Back Submit to feature on our public gallery." at bounding box center [418, 288] width 266 height 478
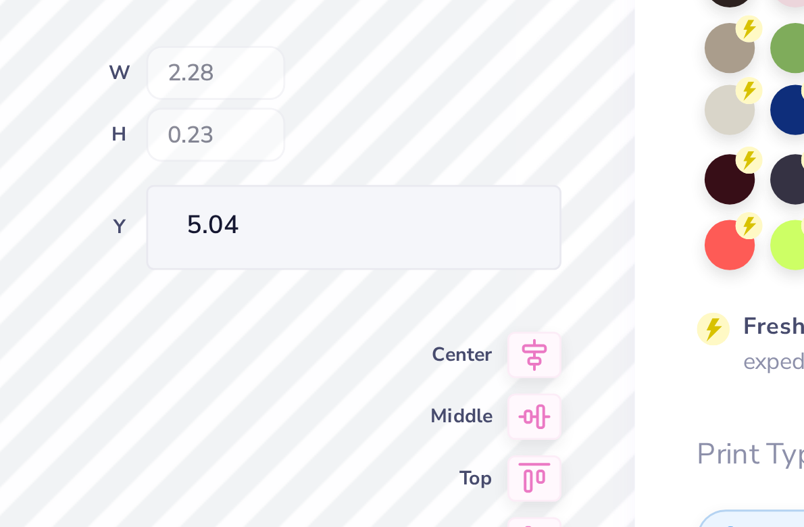
click at [285, 50] on div "100 % Back W 2.28 H 0.23 Y 5.04 Center Middle Top Bottom Submit to feature on o…" at bounding box center [418, 288] width 266 height 478
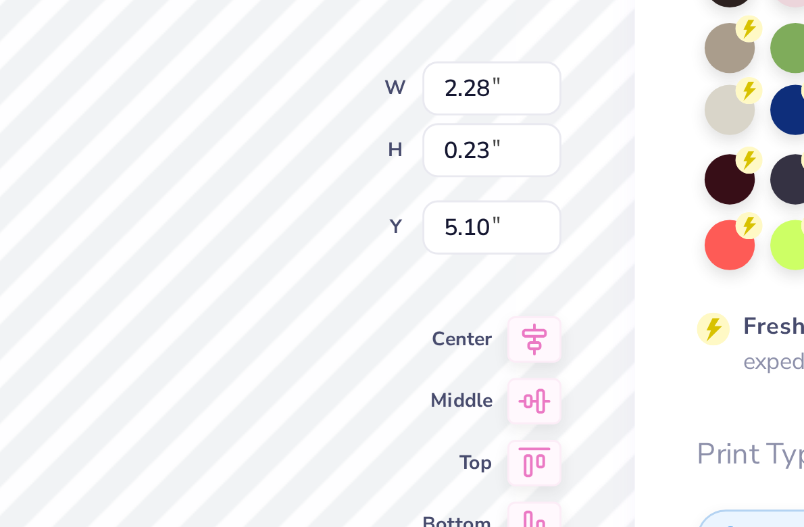
click at [285, 51] on div "100 % Back W 2.28 2.28 " H 0.23 0.23 " Y 5.10 5.04 " Center Middle Top Bottom S…" at bounding box center [418, 288] width 266 height 478
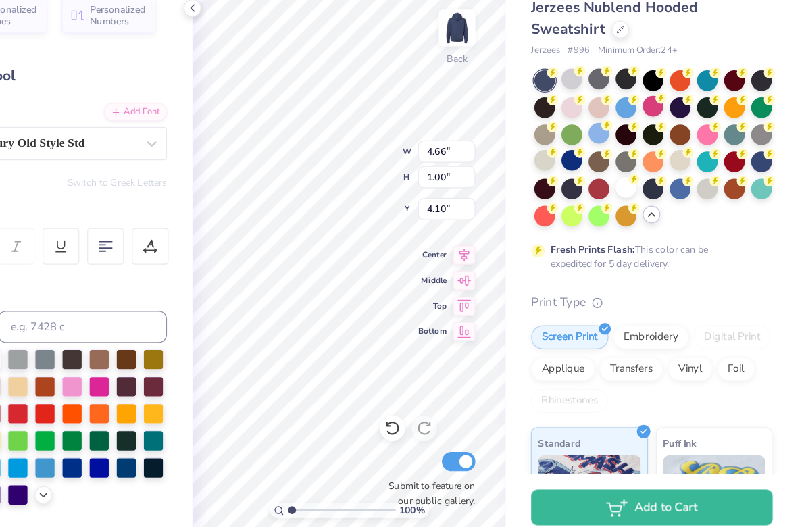
click at [364, 147] on div "100 % Back W 4.66 4.66 " H 1.00 1.00 " Y 4.10 4.10 " Center Middle Top Bottom S…" at bounding box center [418, 288] width 266 height 478
click at [449, 426] on icon at bounding box center [454, 432] width 11 height 12
click at [448, 424] on icon at bounding box center [455, 431] width 14 height 14
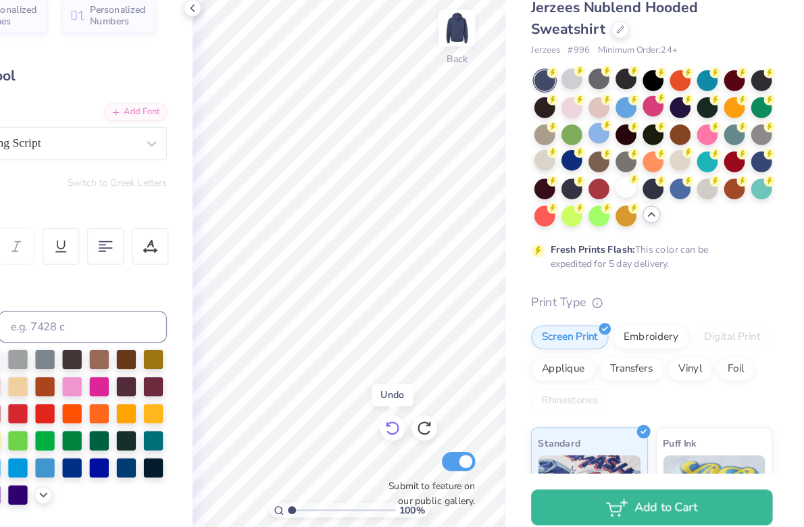
click at [448, 424] on icon at bounding box center [455, 431] width 14 height 14
click at [475, 424] on icon at bounding box center [482, 431] width 14 height 14
type input "10.27"
click at [448, 424] on icon at bounding box center [455, 431] width 14 height 14
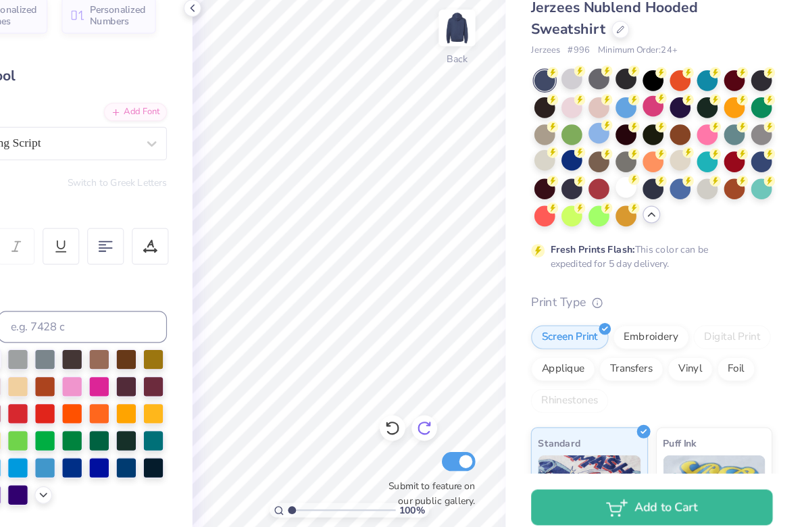
click at [475, 424] on icon at bounding box center [482, 431] width 14 height 14
type textarea "Alpha Phi"
click at [476, 343] on span "Bottom" at bounding box center [488, 347] width 24 height 9
type input "7.79"
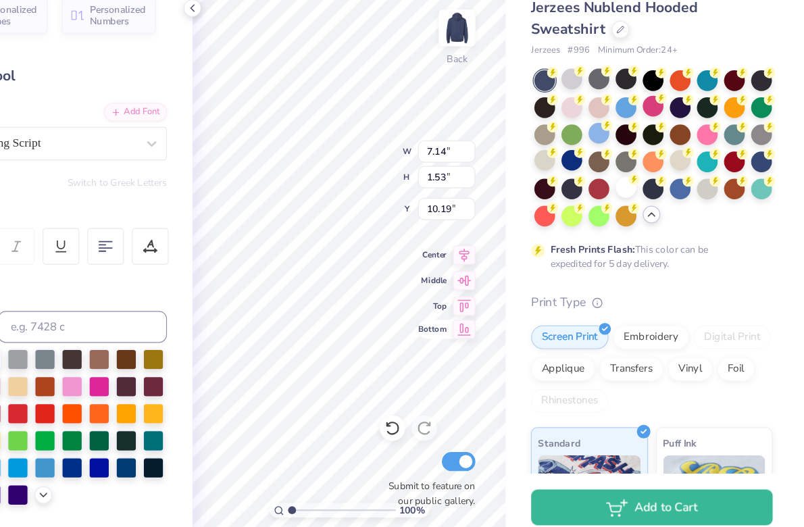
type input "1.94"
type input "13.52"
click at [448, 424] on icon at bounding box center [455, 431] width 14 height 14
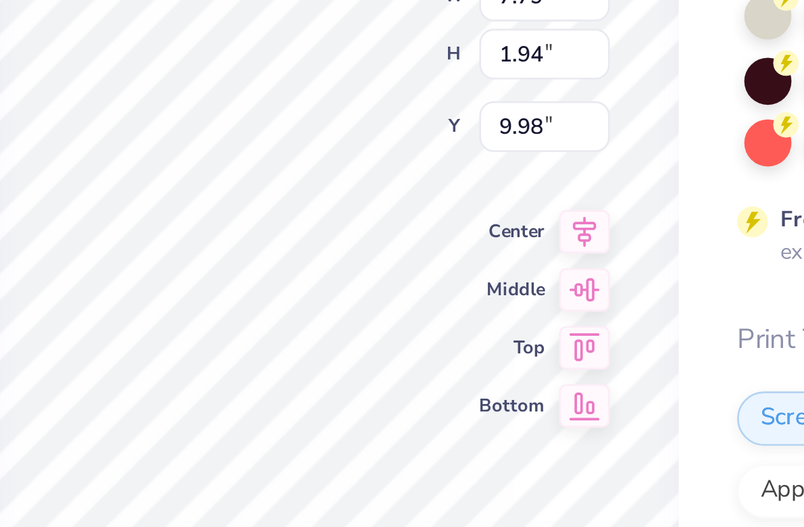
type input "4.00"
type input "1.32"
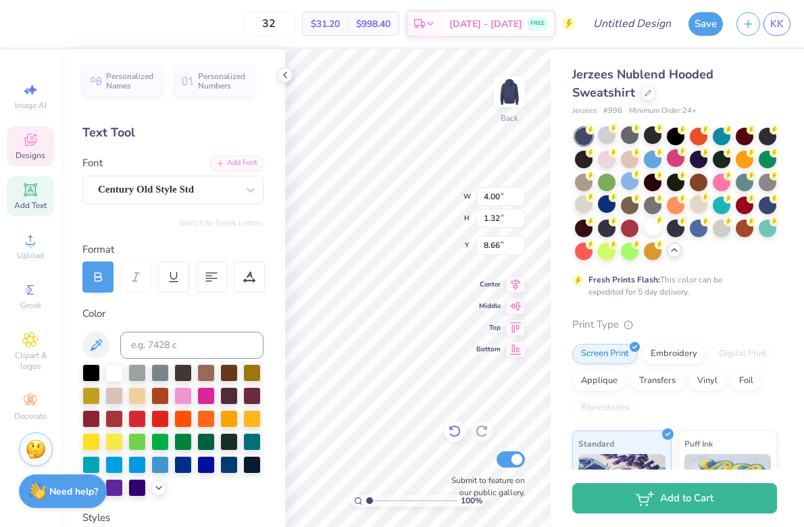
click at [456, 433] on icon at bounding box center [455, 431] width 14 height 14
type input "8.50"
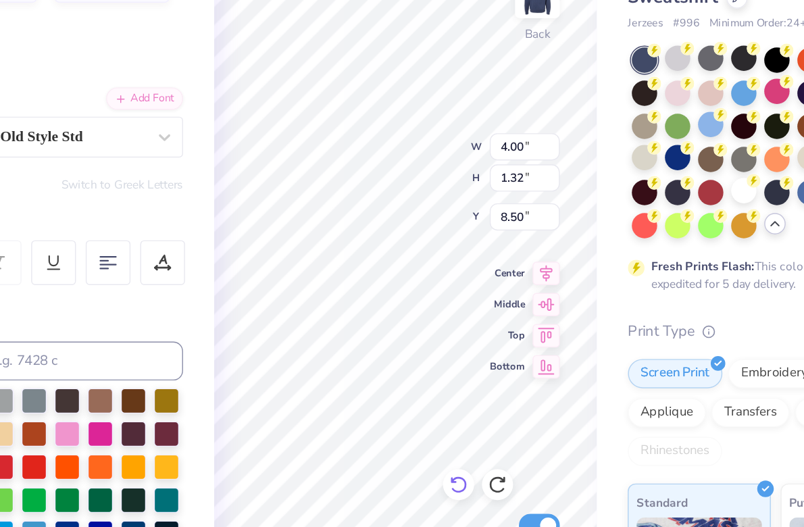
scroll to position [0, 0]
type textarea "CONSULTANT"
type input "3.49"
type input "0.35"
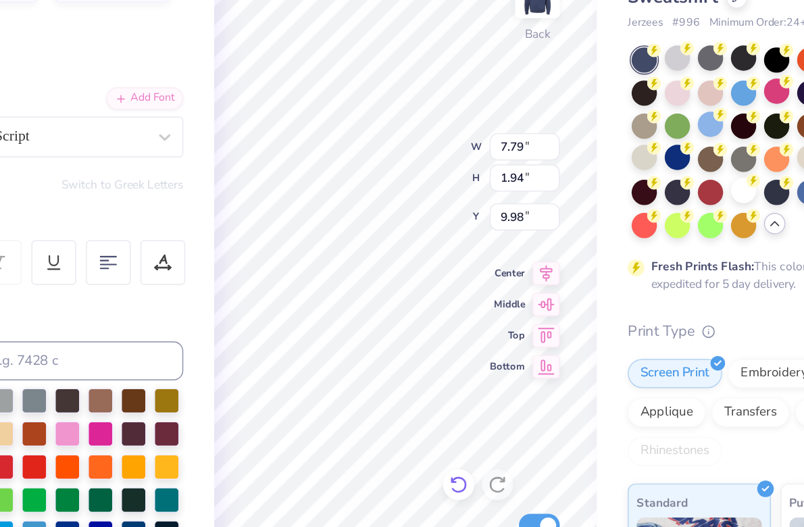
type input "11.62"
type textarea "F A L L 0 2 3"
type input "7.79"
type input "1.94"
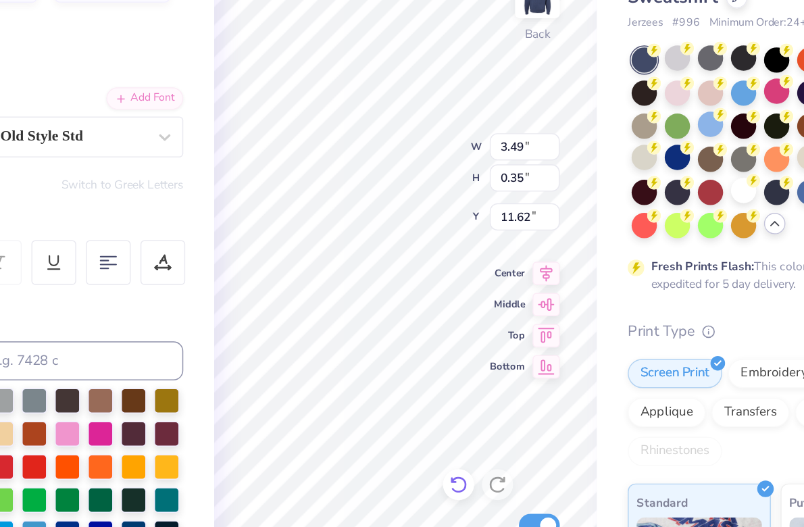
type input "9.98"
click at [448, 424] on icon at bounding box center [455, 431] width 14 height 14
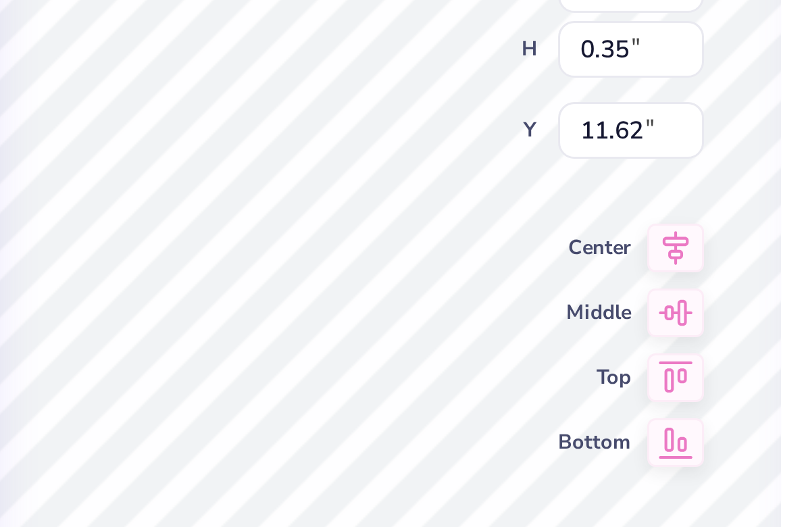
type input "7.79"
type input "1.94"
type input "9.98"
type textarea "[DATE] - [DATE] 0 2 3"
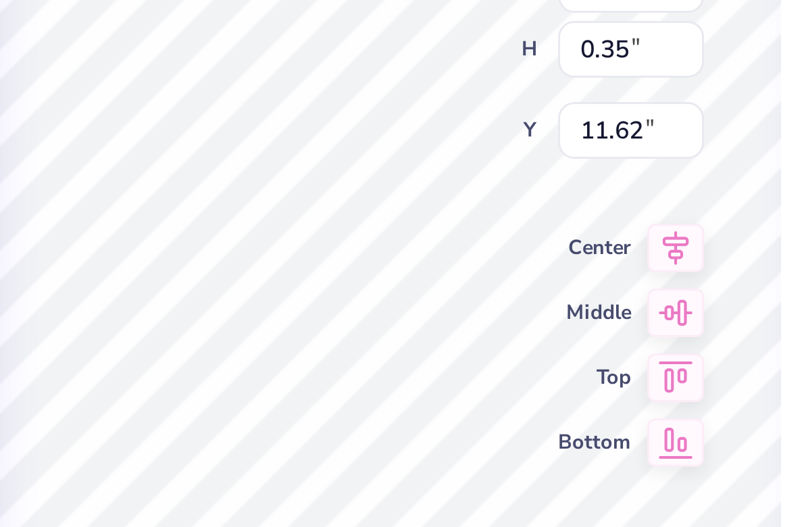
type input "7.79"
type input "1.94"
type input "9.98"
type textarea "[DATE] - [DATE] 2 3"
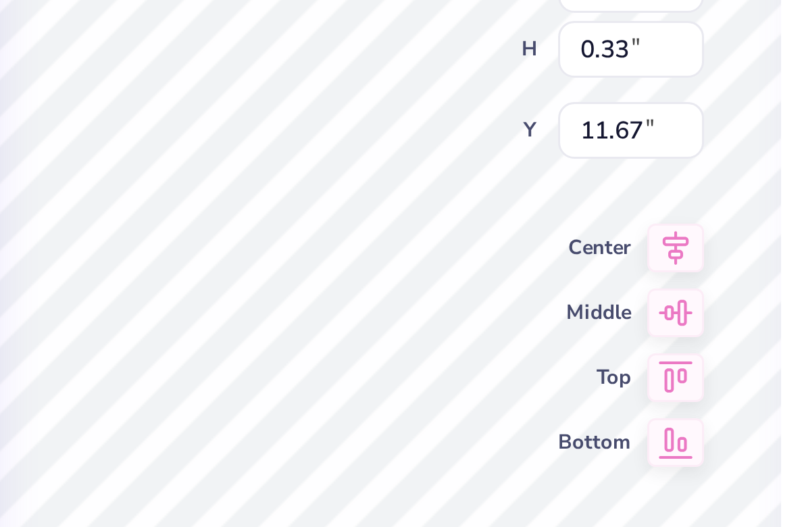
type input "7.79"
type input "1.94"
type input "9.98"
type input "9.82"
type input "3.93"
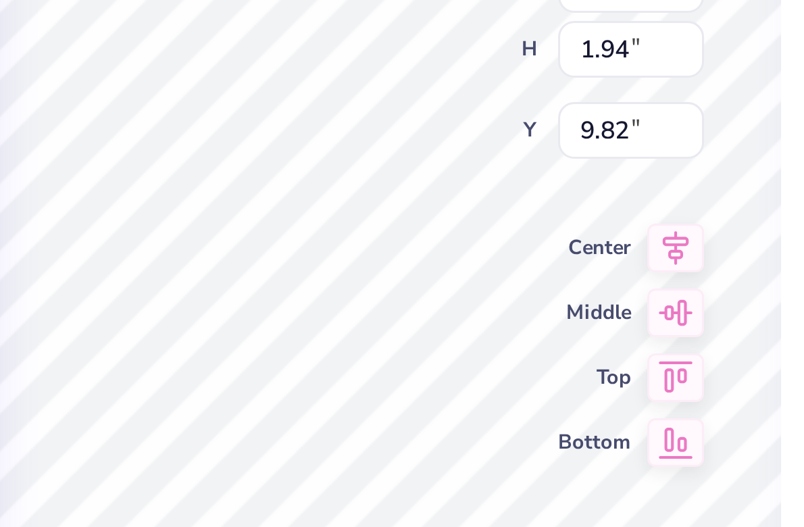
type input "0.33"
type input "11.67"
type input "7.79"
type input "1.94"
type input "9.82"
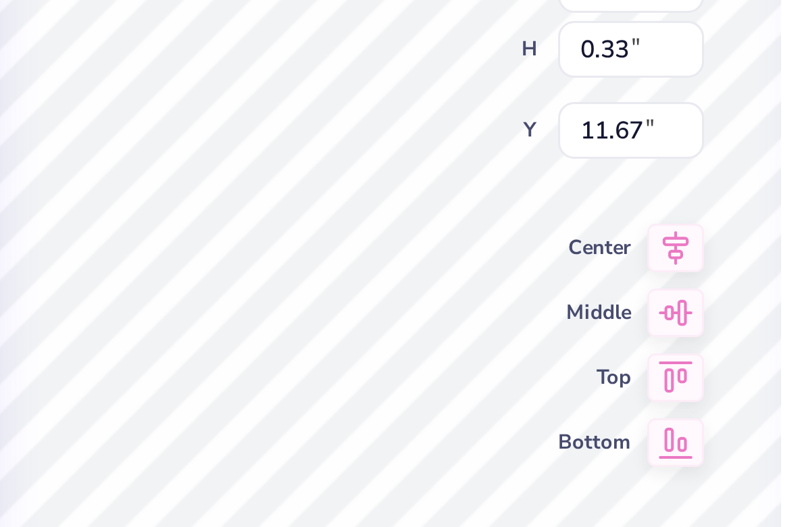
scroll to position [0, 3]
type textarea "[DATE] - [DATE]"
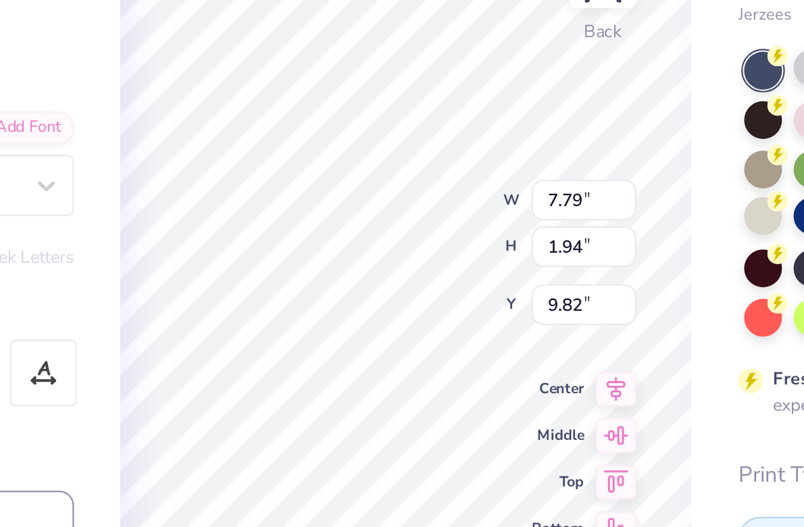
type input "10.07"
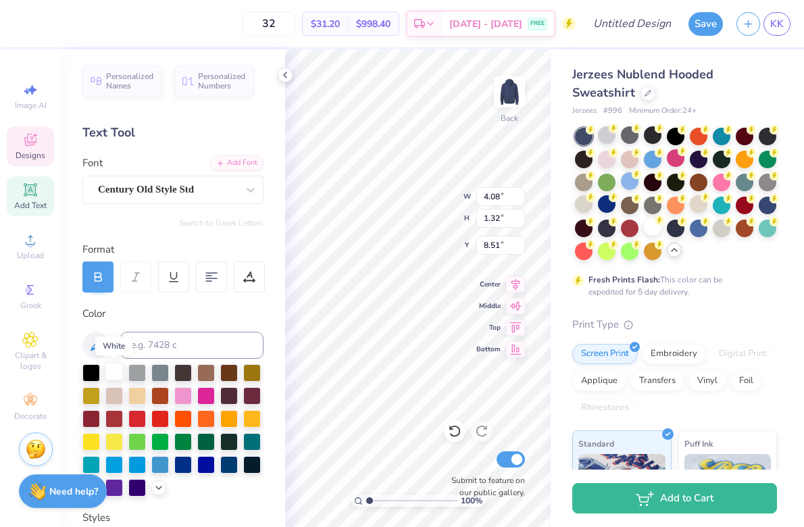
click at [115, 373] on div at bounding box center [114, 372] width 18 height 18
click at [163, 465] on div at bounding box center [160, 464] width 18 height 18
click at [159, 491] on icon at bounding box center [158, 486] width 11 height 11
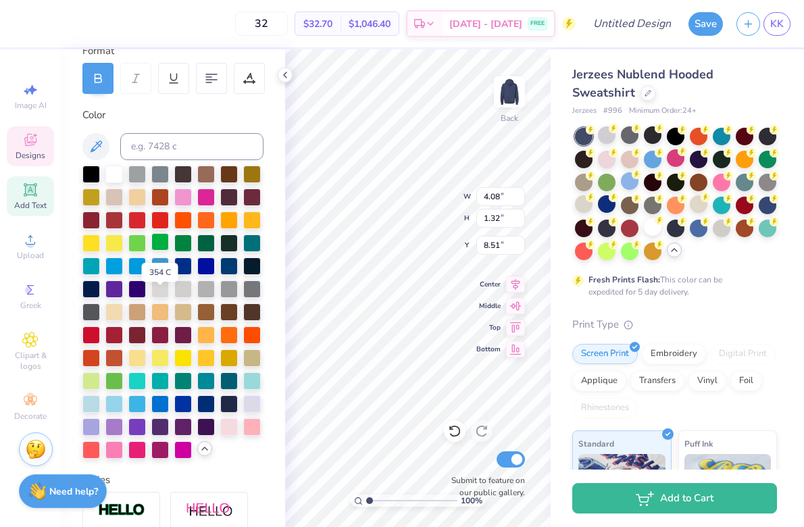
scroll to position [205, 0]
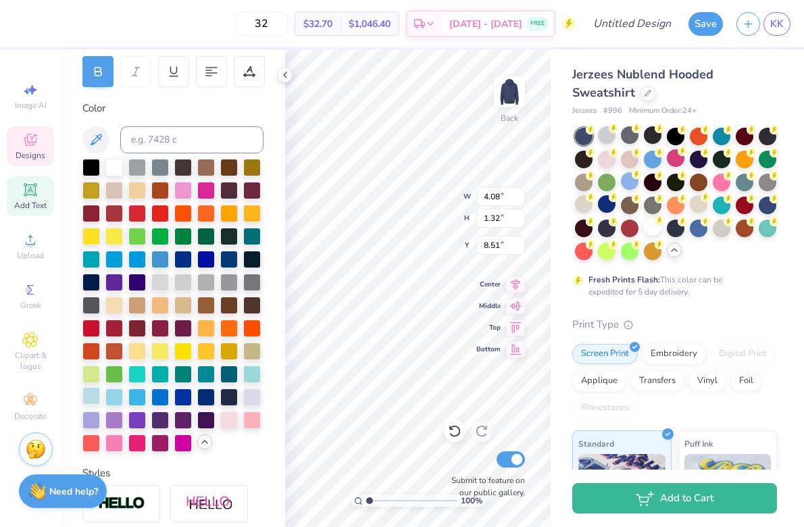
click at [96, 398] on div at bounding box center [91, 396] width 18 height 18
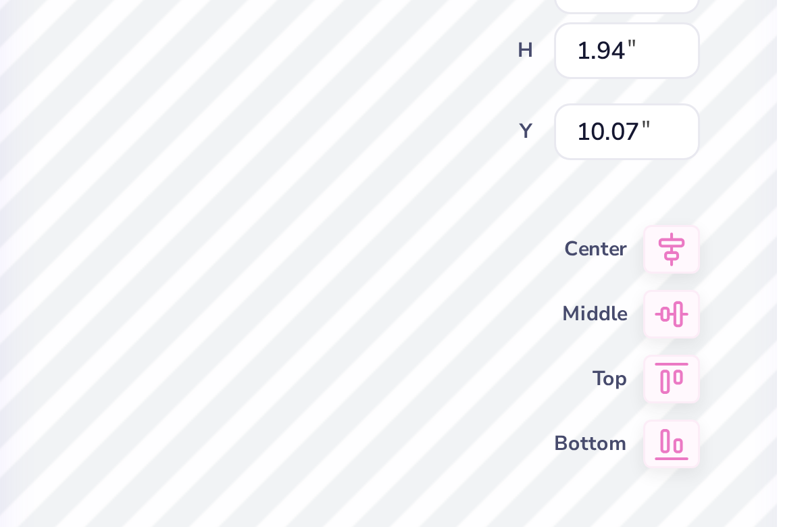
type input "9.82"
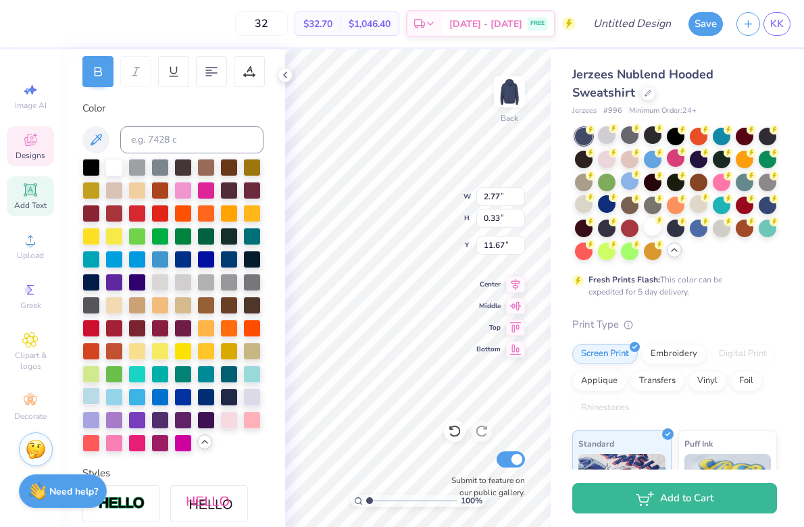
click at [87, 395] on div at bounding box center [91, 396] width 18 height 18
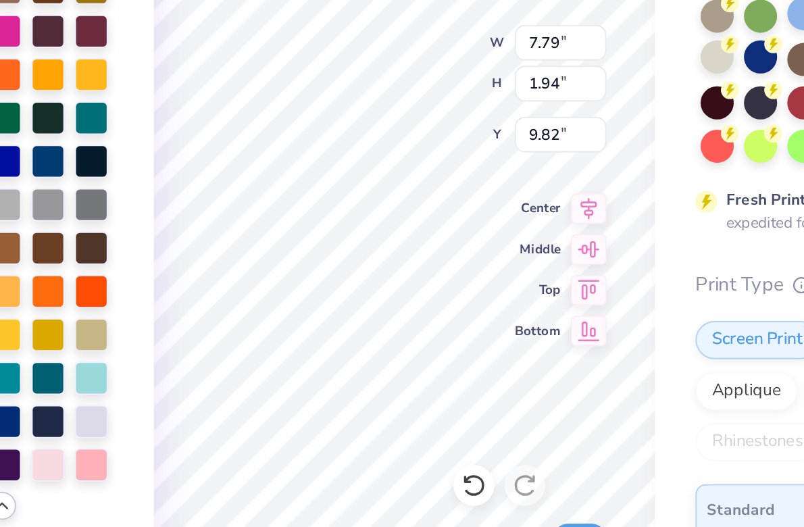
type input "10.07"
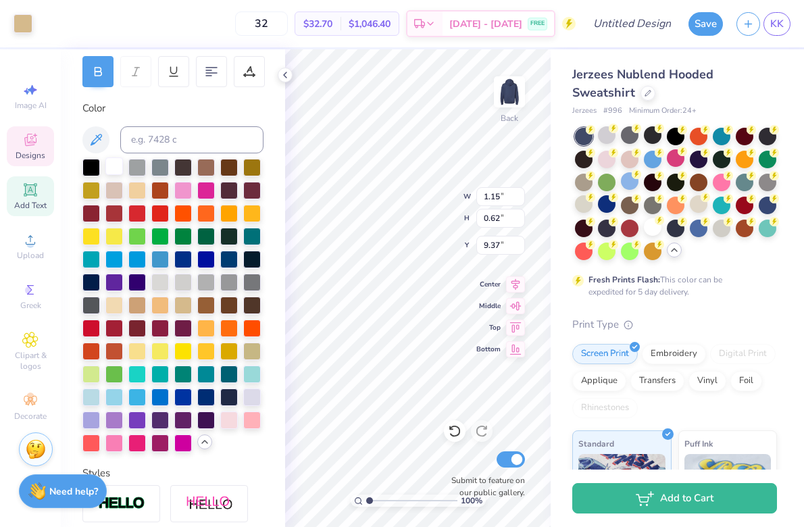
click at [114, 164] on div at bounding box center [114, 166] width 18 height 18
click at [116, 167] on div at bounding box center [114, 166] width 18 height 18
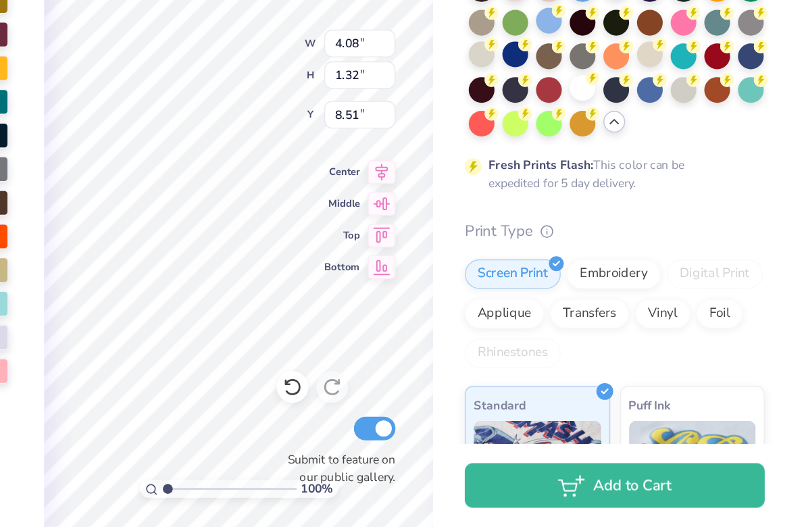
type input "7.79"
type input "1.94"
type input "10.07"
type input "4.08"
type input "1.32"
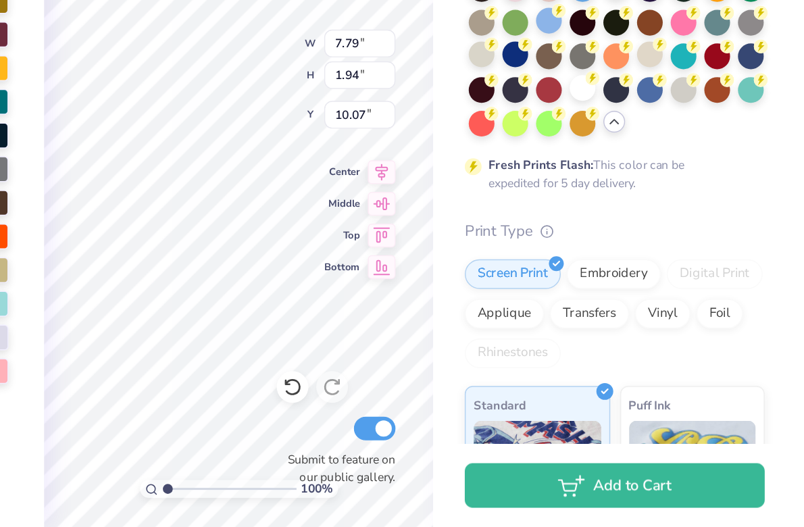
type input "8.51"
type input "1.15"
type input "0.62"
type input "9.37"
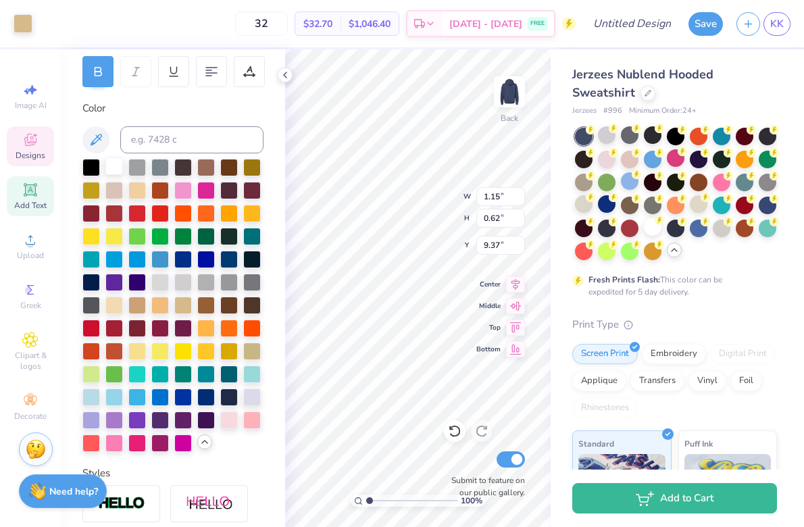
click at [114, 169] on div at bounding box center [114, 166] width 18 height 18
click at [114, 168] on div at bounding box center [114, 166] width 18 height 18
click at [118, 399] on div at bounding box center [114, 396] width 18 height 18
click at [95, 399] on div at bounding box center [91, 396] width 18 height 18
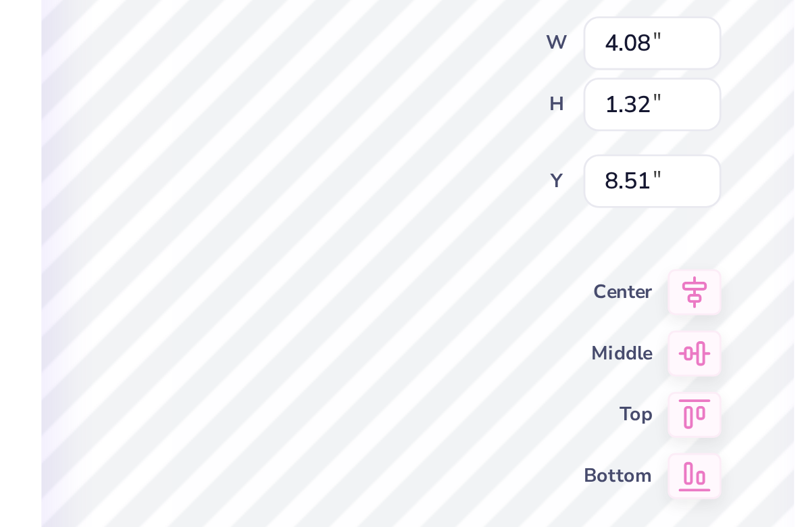
type input "1.15"
type input "0.62"
type input "9.37"
type input "4.08"
type input "1.32"
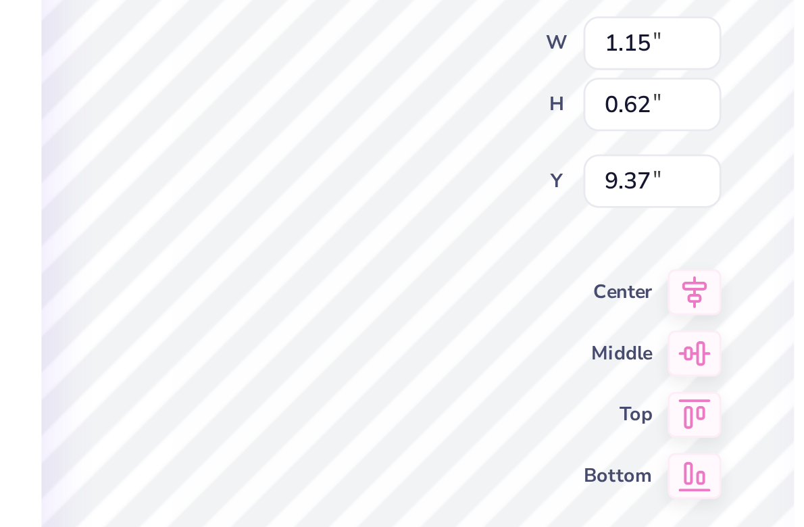
type input "8.51"
type input "1.15"
type input "0.62"
type input "9.37"
type input "4.08"
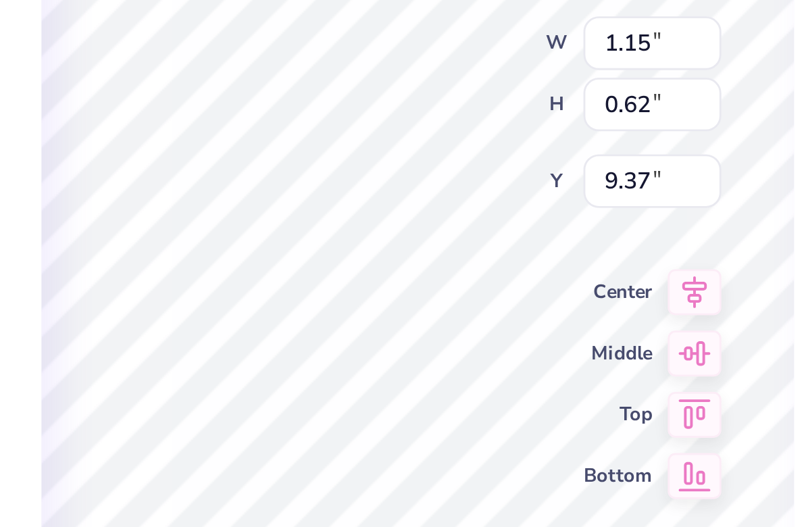
type input "1.32"
type input "8.51"
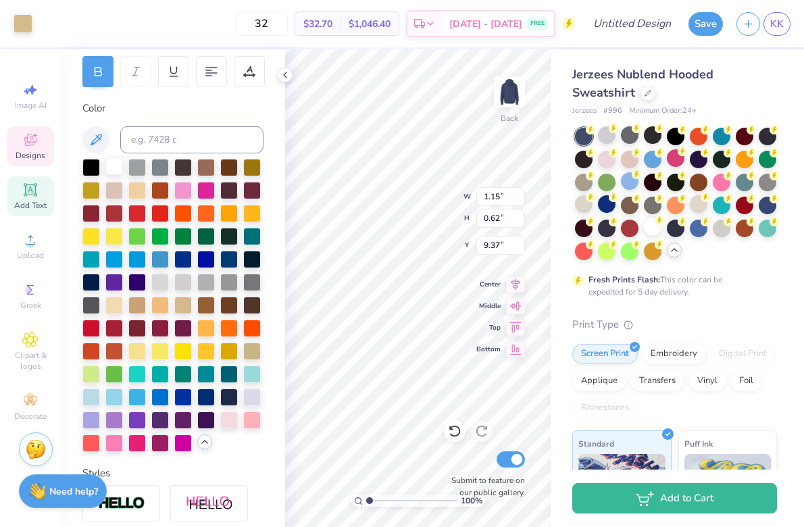
click at [111, 168] on div at bounding box center [114, 166] width 18 height 18
click at [95, 395] on div at bounding box center [91, 396] width 18 height 18
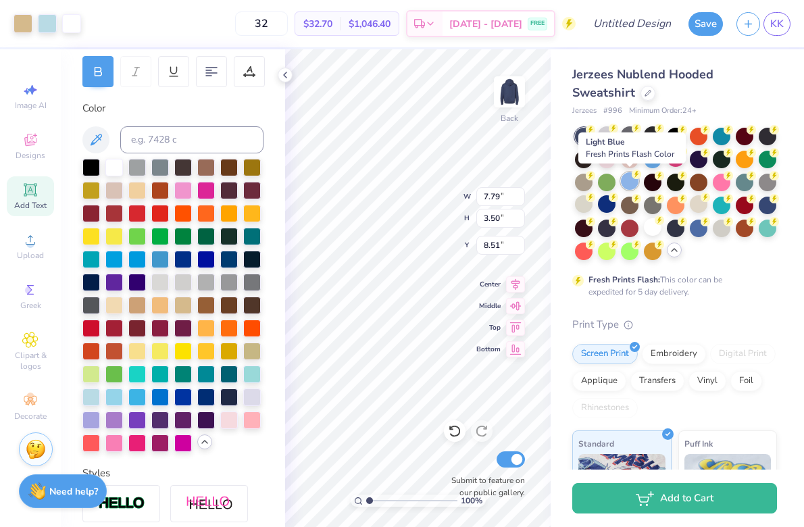
click at [631, 180] on div at bounding box center [630, 181] width 18 height 18
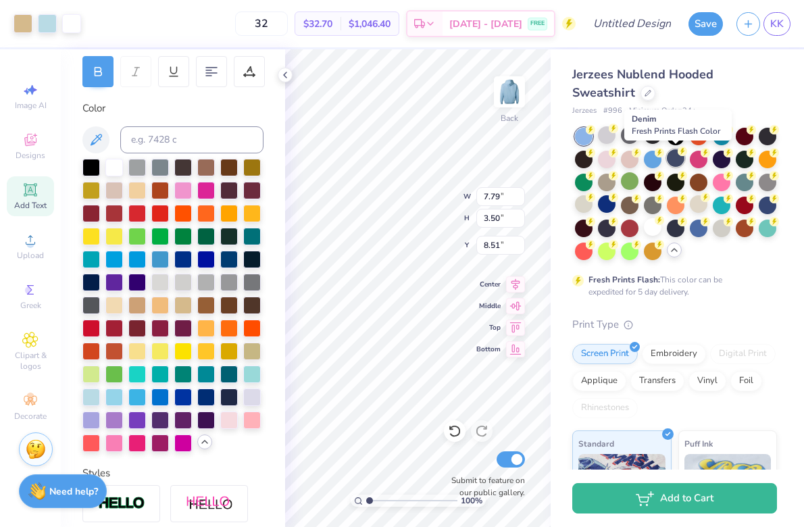
click at [675, 158] on div at bounding box center [676, 158] width 18 height 18
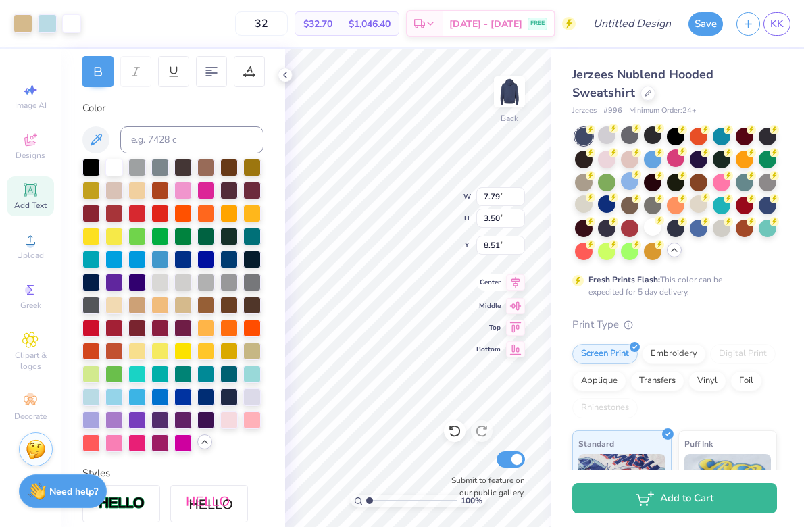
click at [491, 283] on span "Center" at bounding box center [488, 282] width 24 height 9
click at [30, 141] on icon at bounding box center [30, 140] width 16 height 16
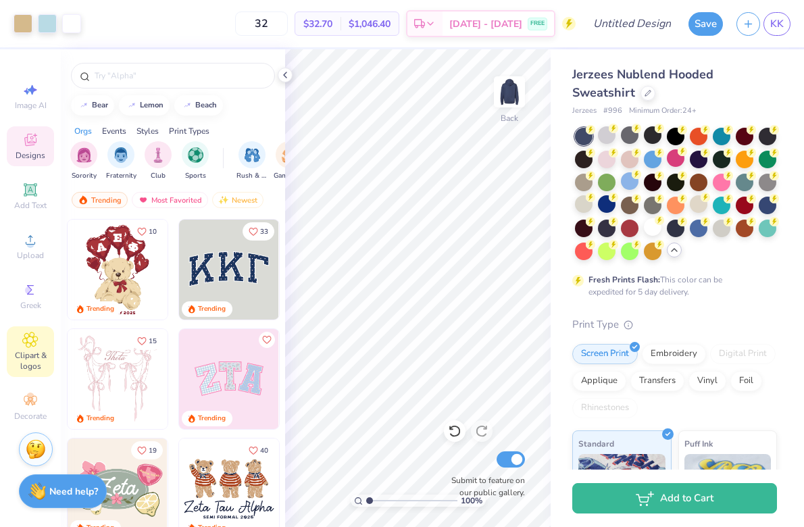
click at [32, 347] on icon at bounding box center [30, 340] width 16 height 16
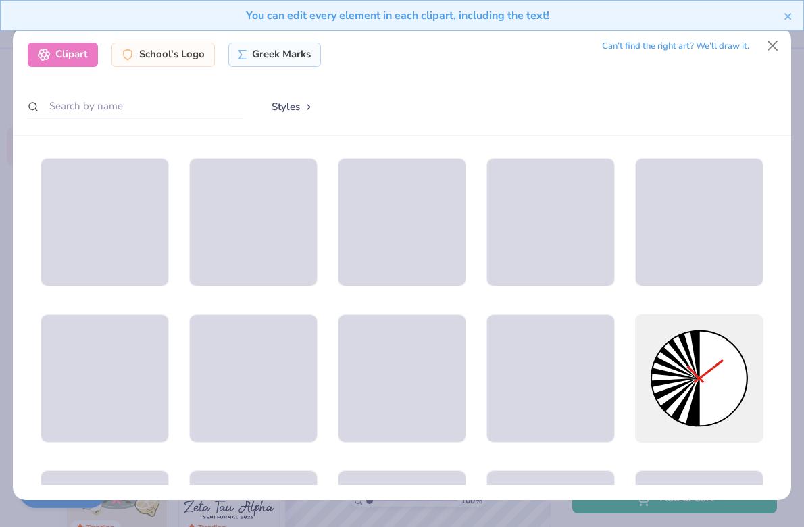
click at [132, 119] on div at bounding box center [136, 107] width 216 height 26
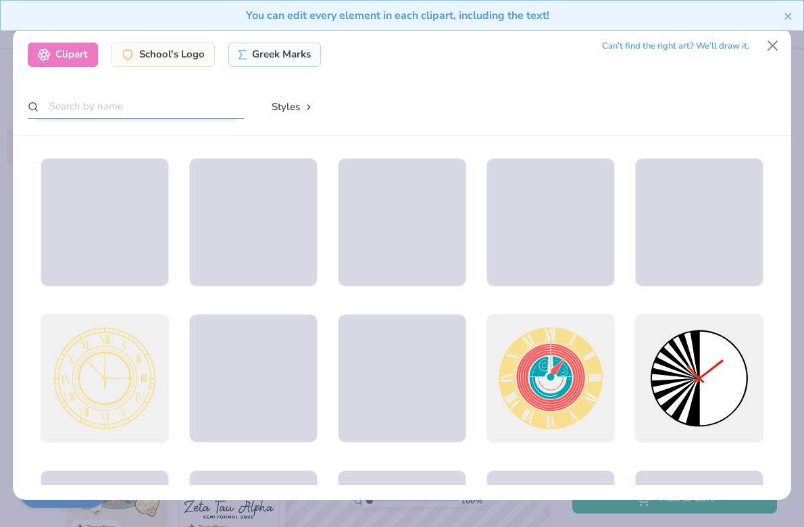
click at [130, 113] on input "text" at bounding box center [136, 106] width 216 height 25
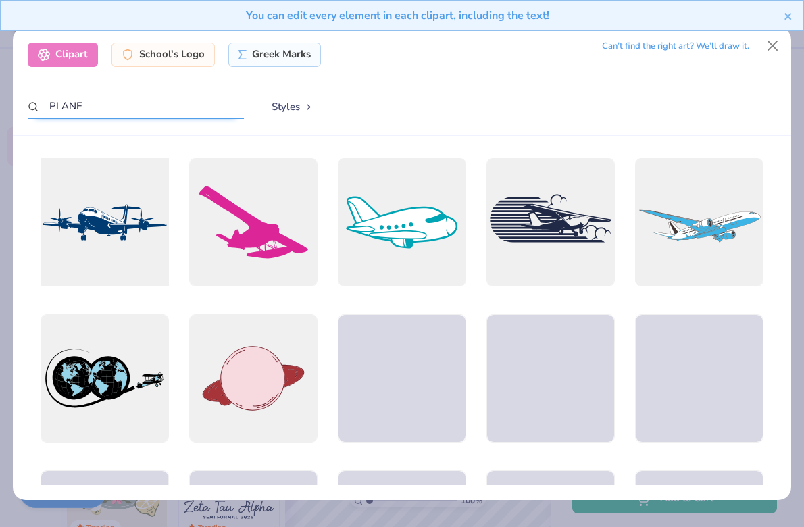
scroll to position [0, 0]
type input "PLANE"
click at [111, 223] on div at bounding box center [104, 221] width 141 height 141
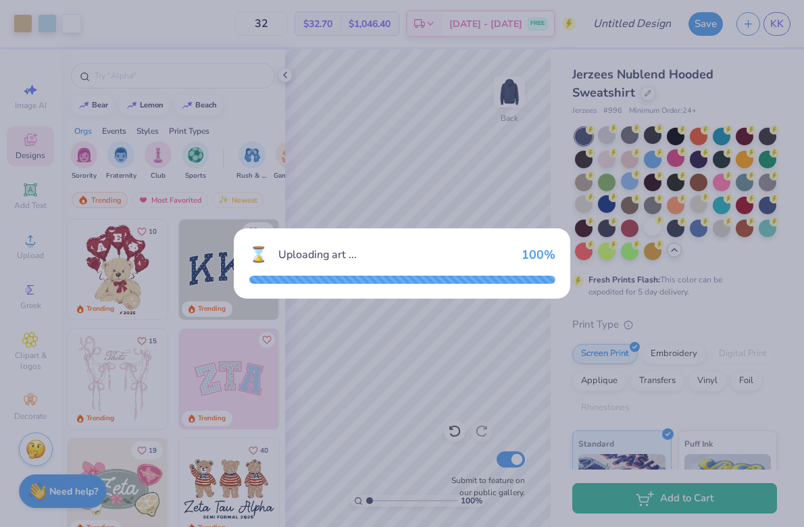
click at [620, 18] on div "⌛ Uploading art ... 100 %" at bounding box center [402, 263] width 804 height 527
click at [637, 36] on div "⌛ Uploading art ... 100 %" at bounding box center [402, 263] width 804 height 527
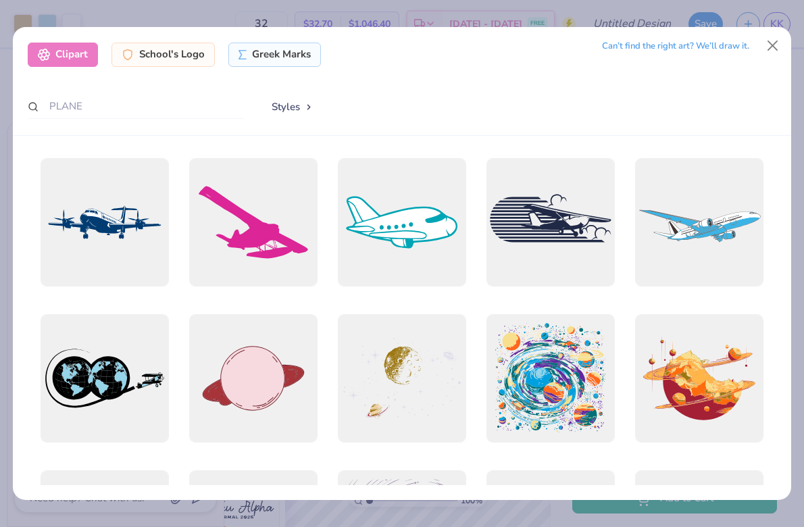
type textarea "x"
